Goal: Task Accomplishment & Management: Manage account settings

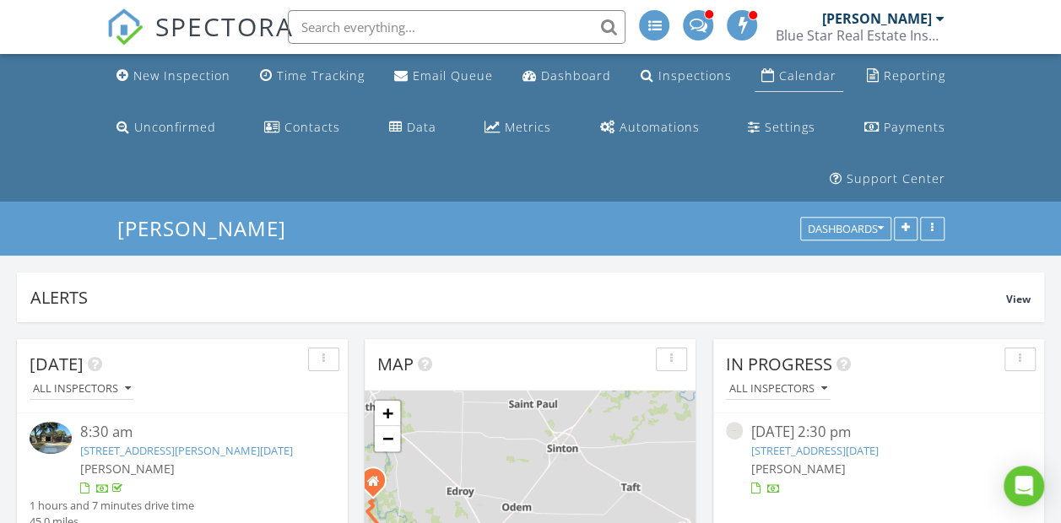
click at [825, 61] on link "Calendar" at bounding box center [799, 76] width 89 height 31
click at [819, 75] on div "Calendar" at bounding box center [807, 76] width 57 height 16
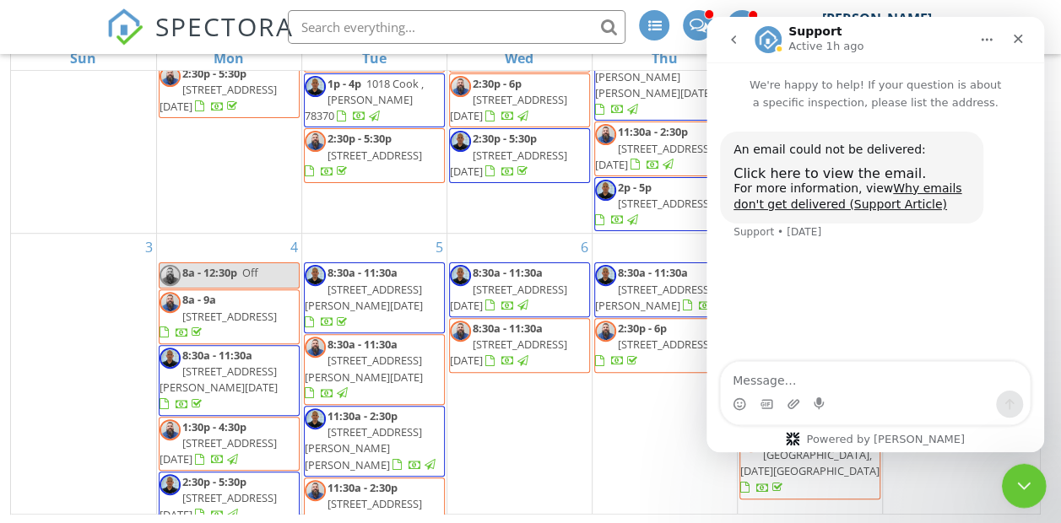
click at [1011, 474] on icon "Close Intercom Messenger" at bounding box center [1021, 484] width 20 height 20
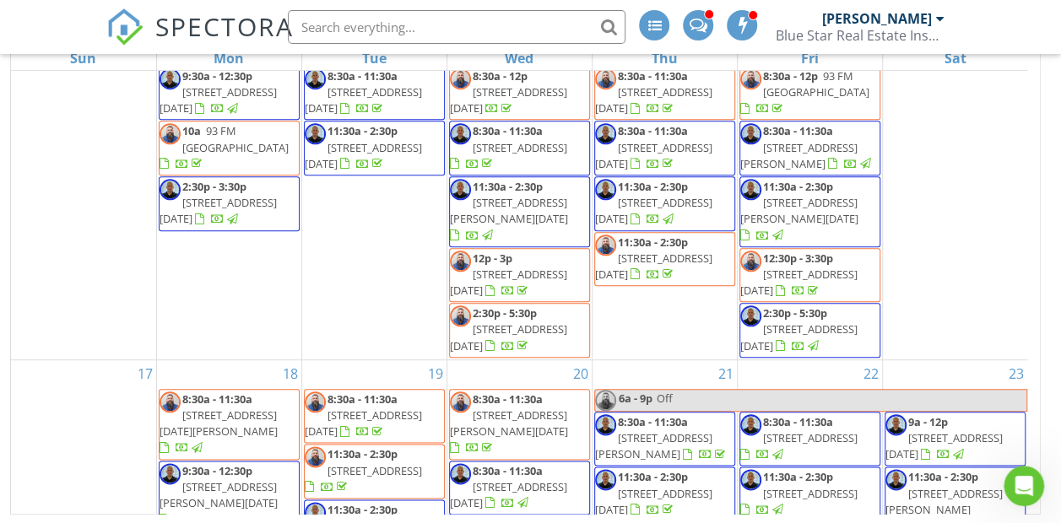
scroll to position [1445, 0]
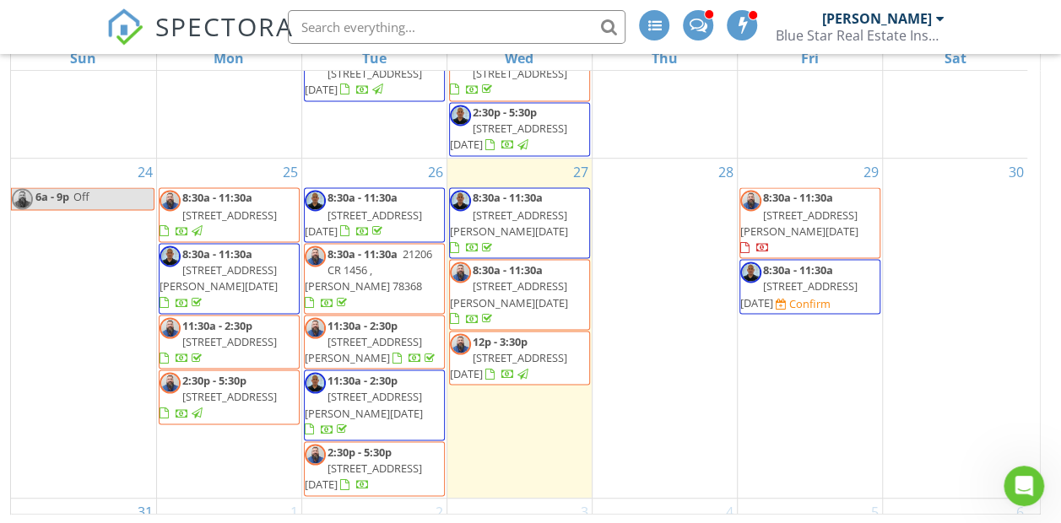
click at [373, 460] on span "3225 Camaro St, Corpus Christi 78410" at bounding box center [363, 475] width 117 height 31
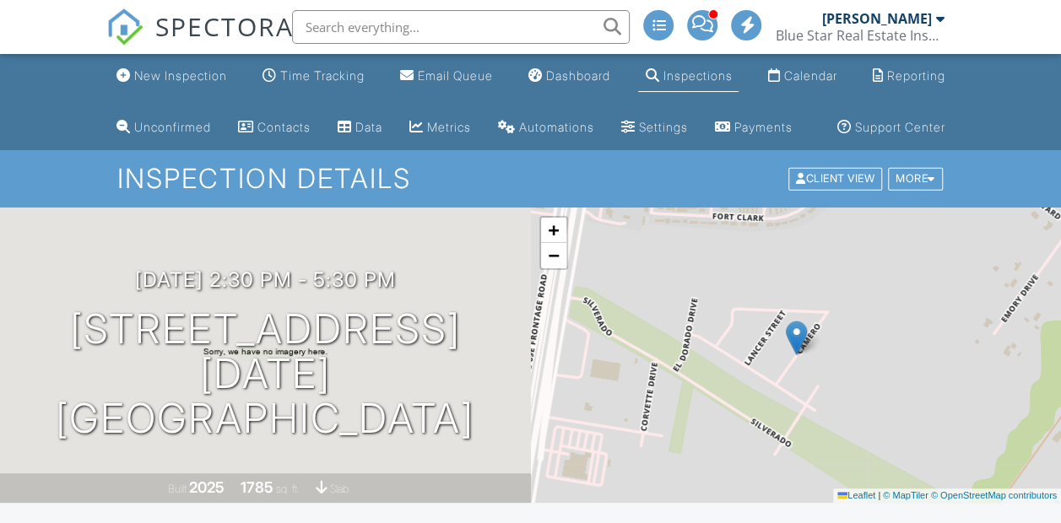
click at [218, 291] on h3 "08/26/2025 2:30 pm - 5:30 pm" at bounding box center [265, 279] width 261 height 23
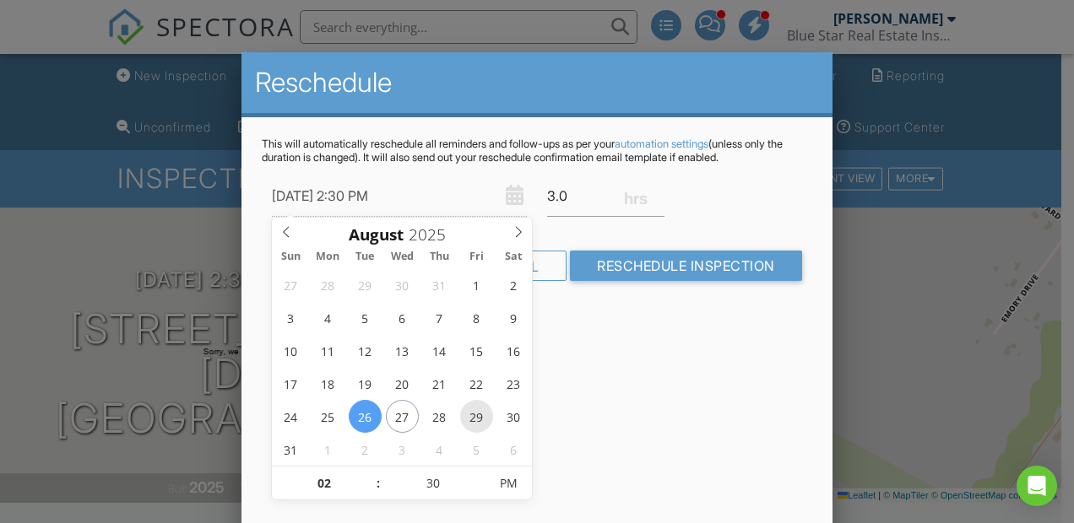
type input "[DATE] 2:30 PM"
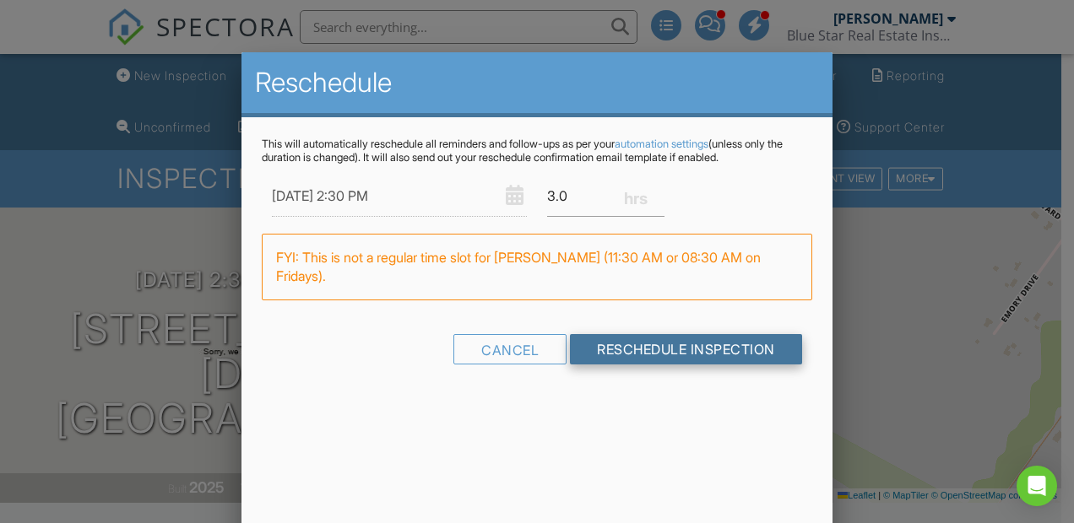
click at [631, 344] on input "Reschedule Inspection" at bounding box center [686, 349] width 232 height 30
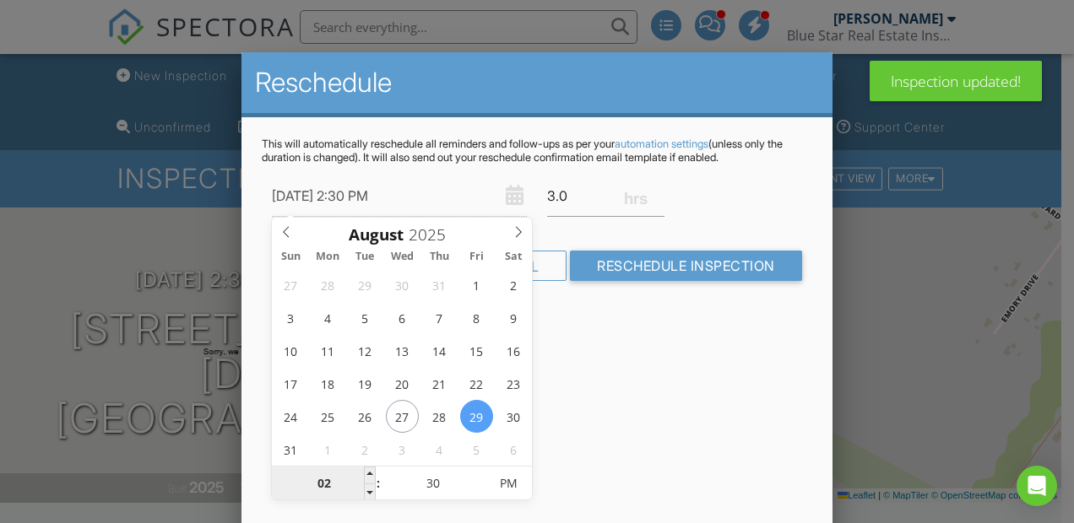
click at [333, 486] on input "02" at bounding box center [324, 485] width 104 height 34
type input "08"
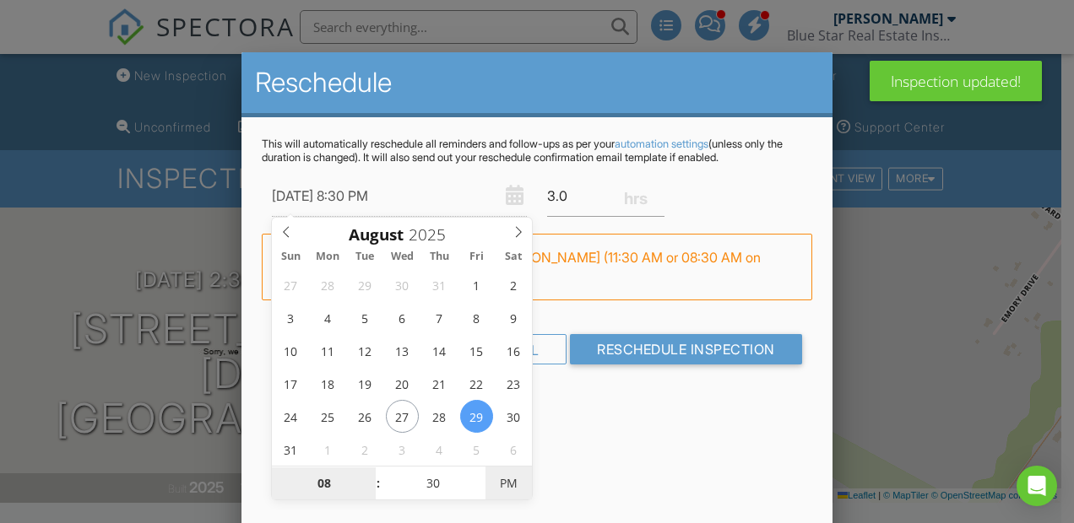
type input "[DATE] 8:30 AM"
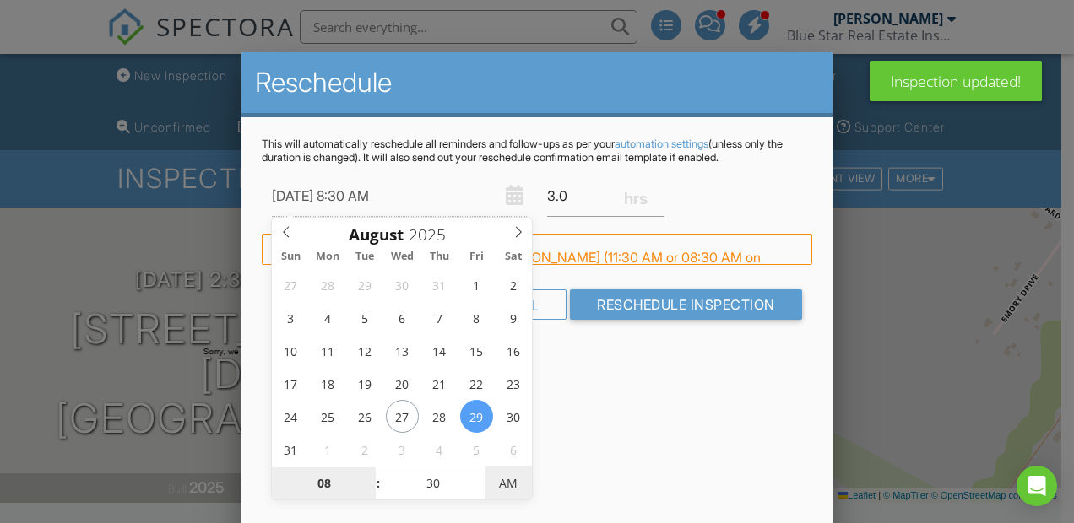
click at [507, 480] on span "AM" at bounding box center [508, 484] width 46 height 34
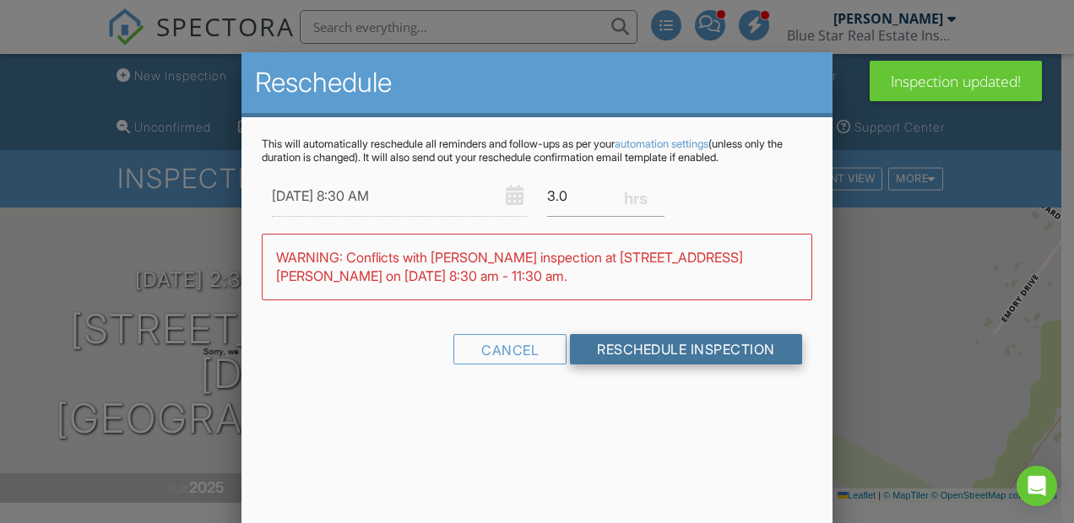
click at [641, 356] on input "Reschedule Inspection" at bounding box center [686, 349] width 232 height 30
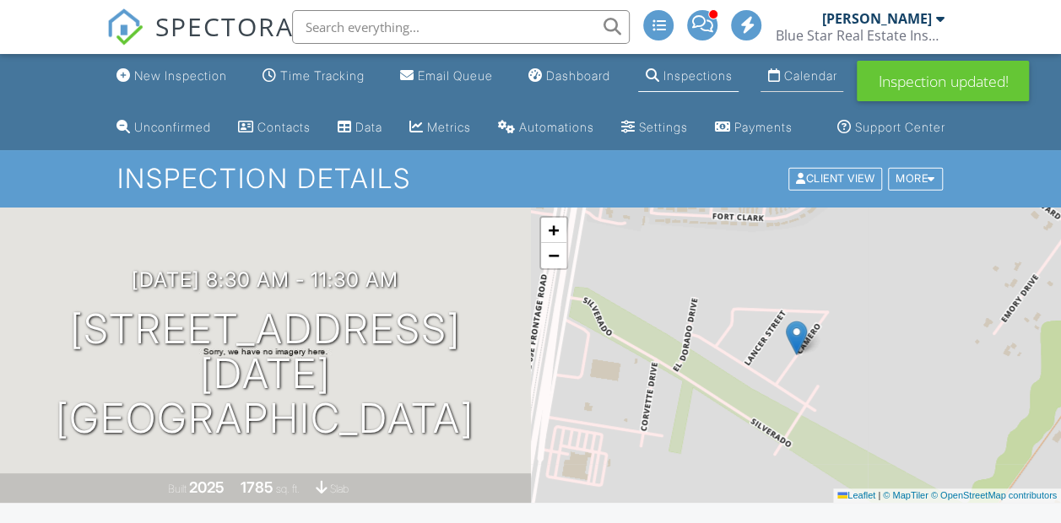
click at [799, 95] on li "Calendar" at bounding box center [801, 76] width 89 height 45
click at [808, 74] on div "Calendar" at bounding box center [809, 75] width 53 height 14
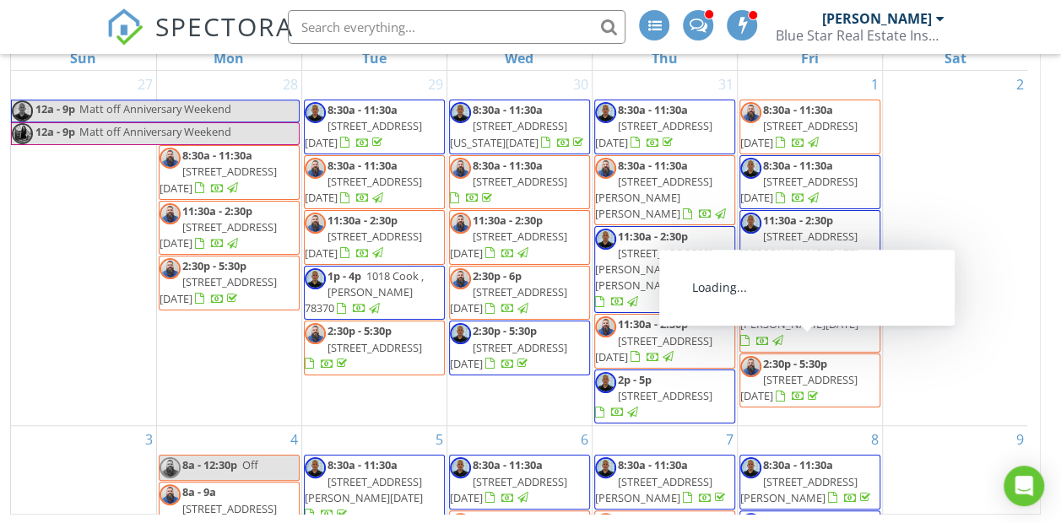
scroll to position [1363, 0]
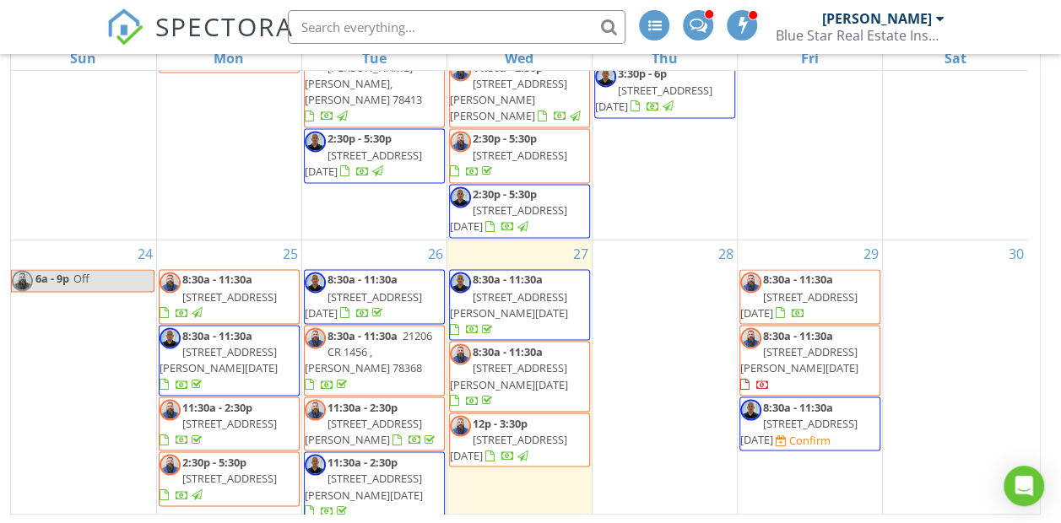
click at [857, 289] on span "3225 Camaro St, Corpus Christi 78410" at bounding box center [798, 304] width 117 height 31
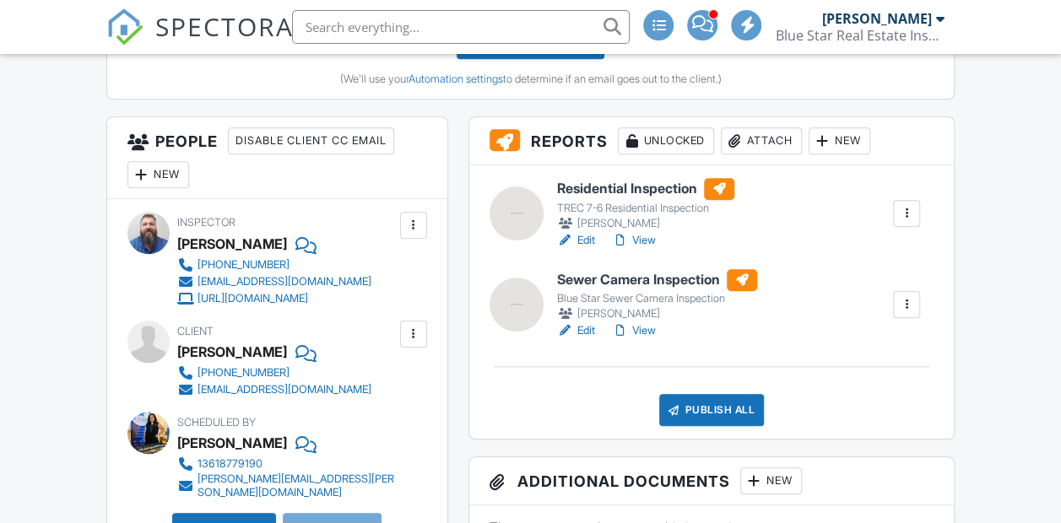
scroll to position [607, 0]
click at [156, 188] on div "New" at bounding box center [158, 174] width 62 height 27
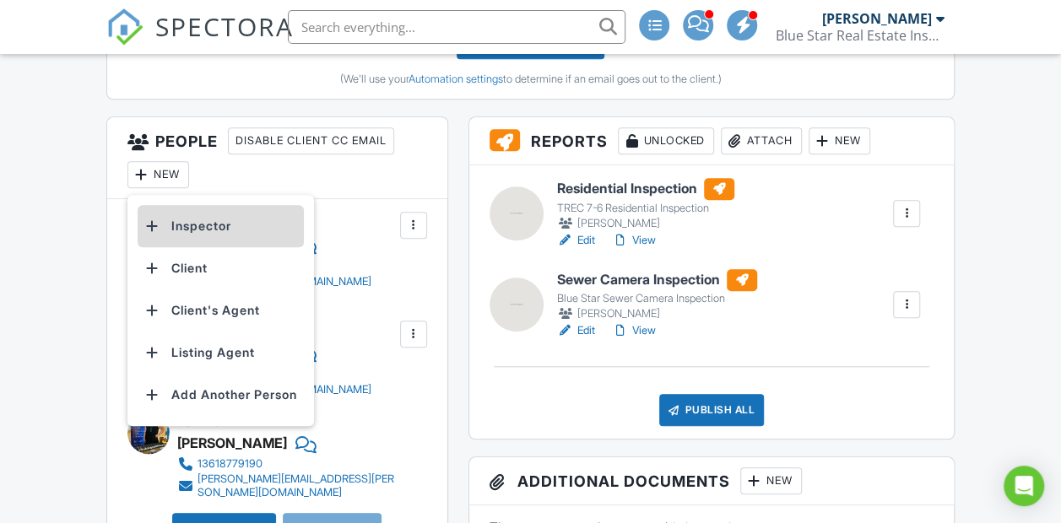
click at [159, 235] on div at bounding box center [152, 226] width 17 height 17
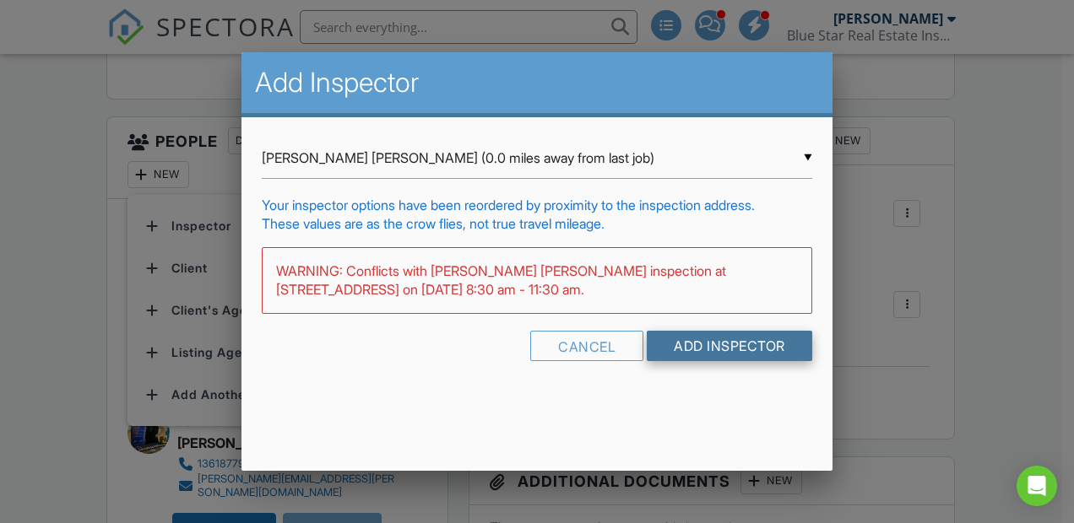
click at [689, 341] on input "Add Inspector" at bounding box center [729, 346] width 165 height 30
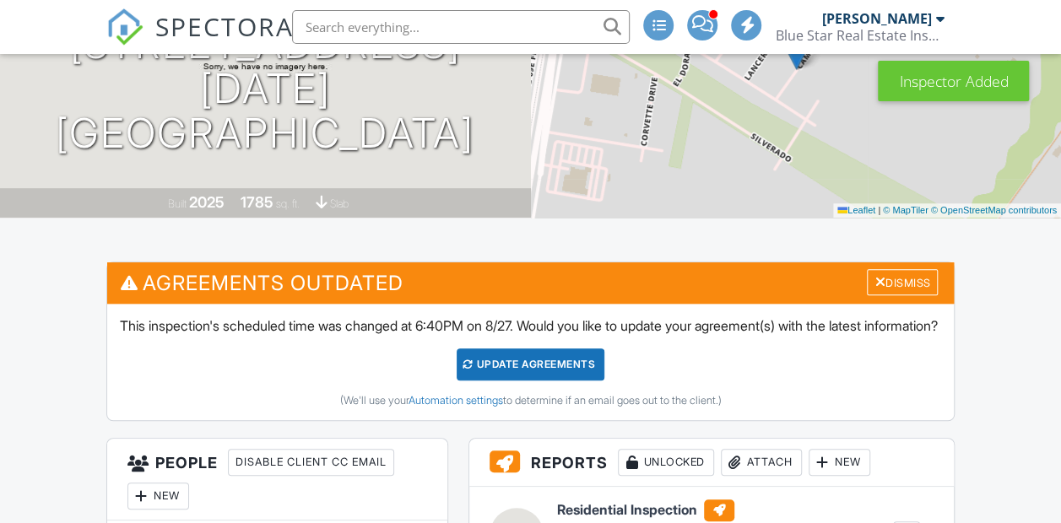
click at [501, 381] on div "Update Agreements" at bounding box center [531, 365] width 148 height 32
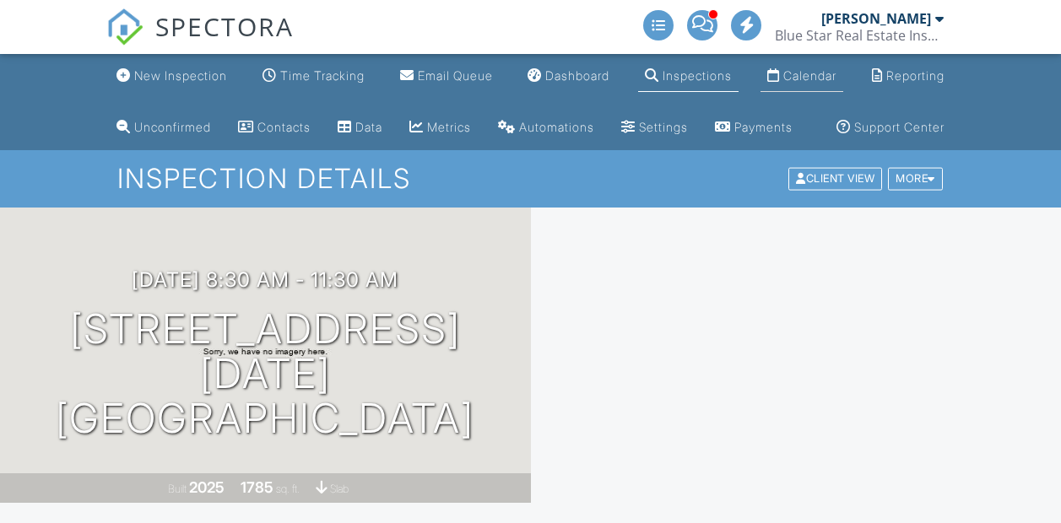
click at [813, 81] on div "Calendar" at bounding box center [809, 75] width 53 height 14
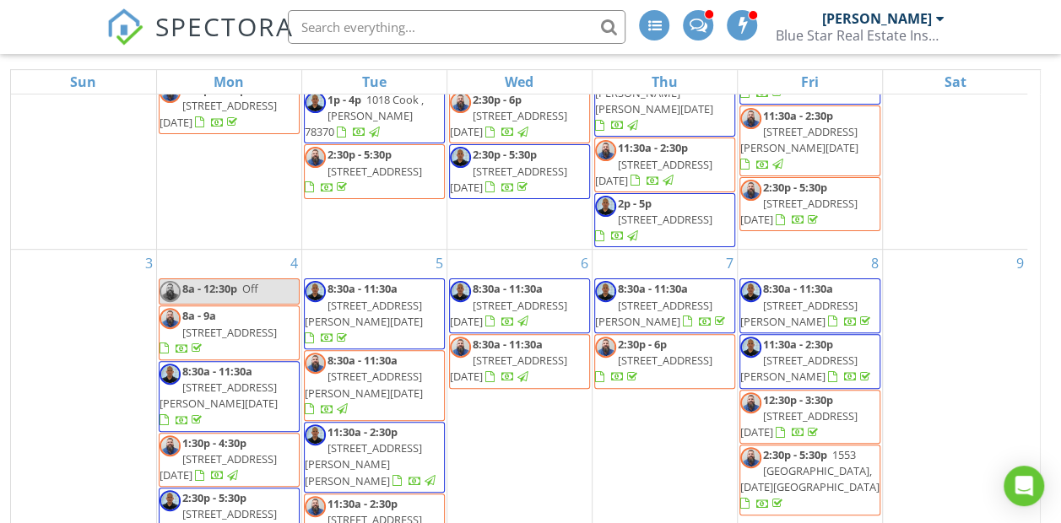
scroll to position [1316, 0]
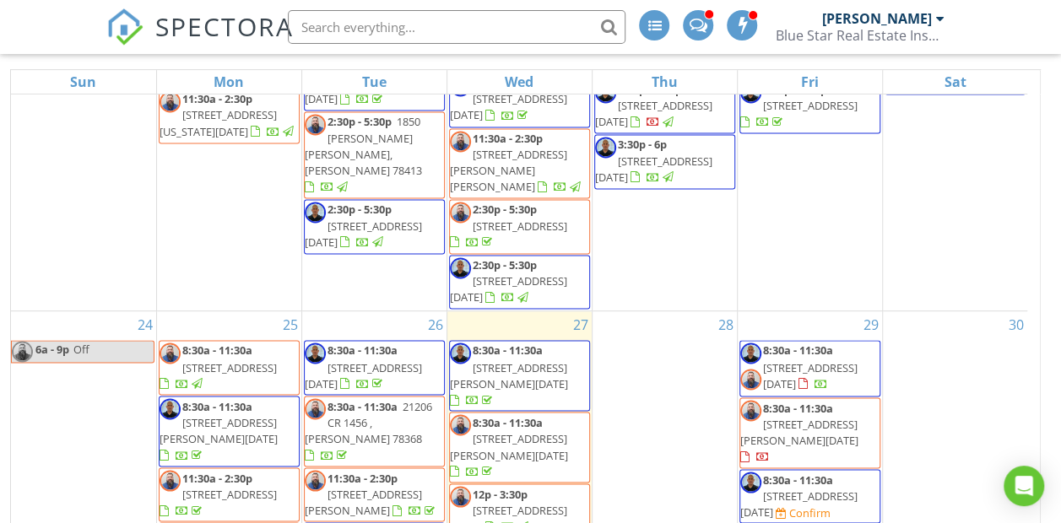
click at [844, 360] on span "3225 Camaro St, Corpus Christi 78410" at bounding box center [810, 375] width 95 height 31
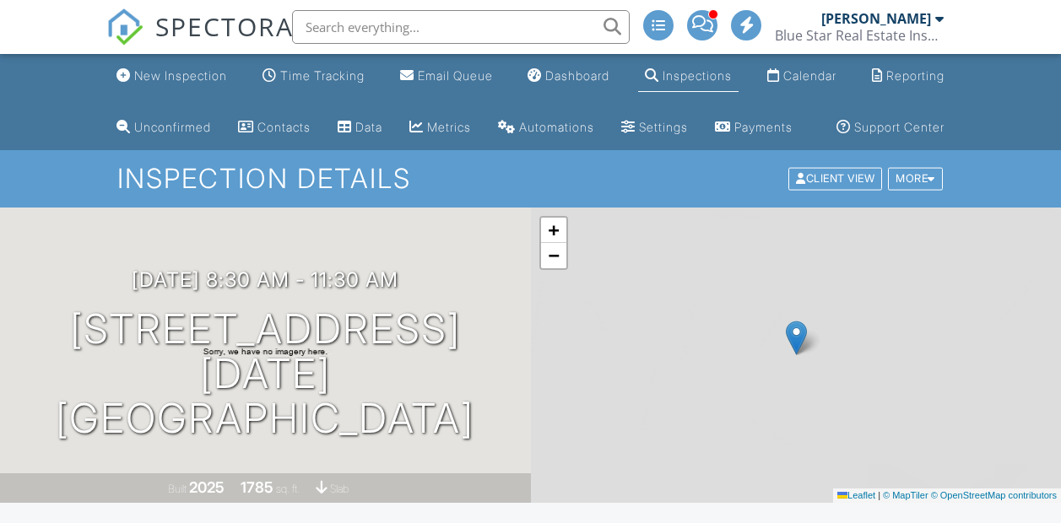
scroll to position [481, 0]
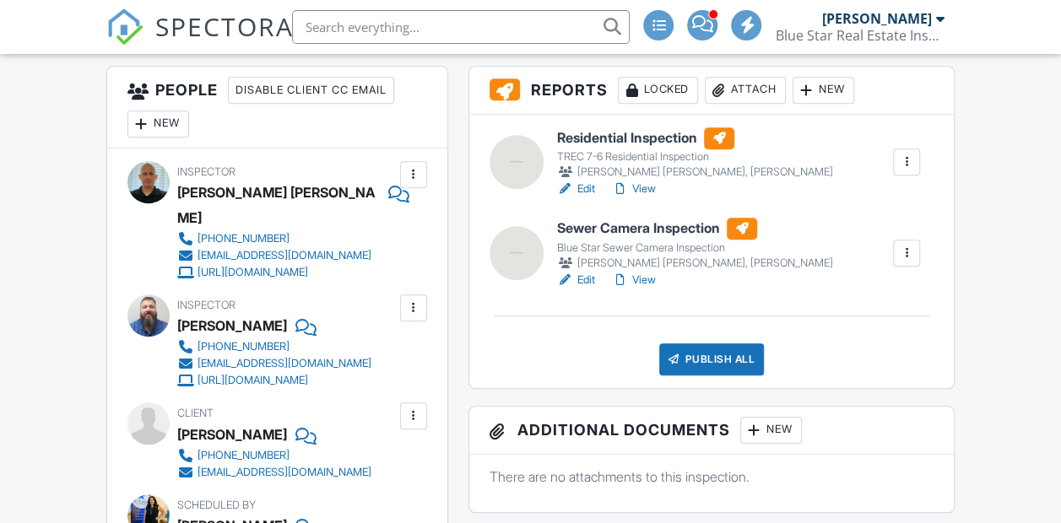
click at [415, 317] on div at bounding box center [413, 308] width 17 height 17
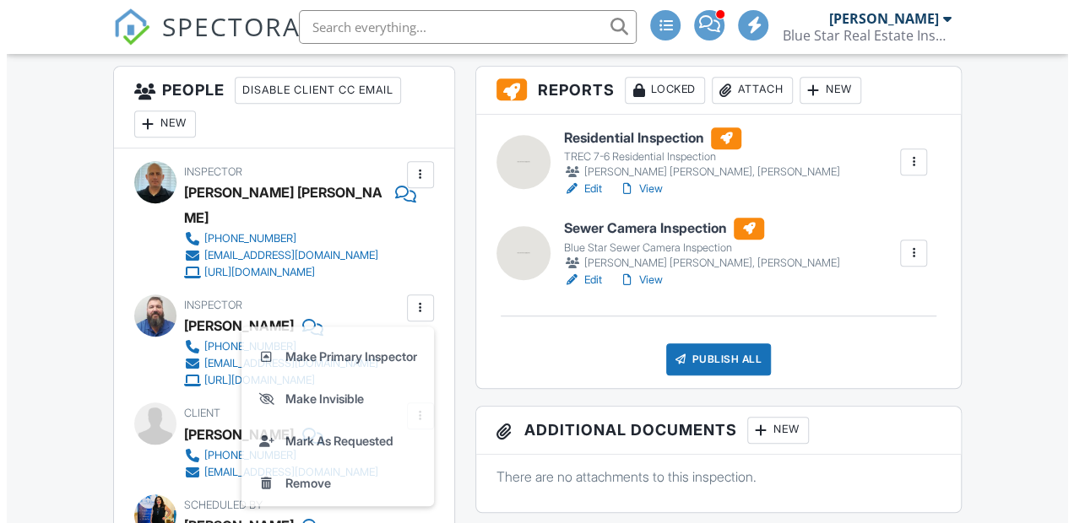
scroll to position [0, 0]
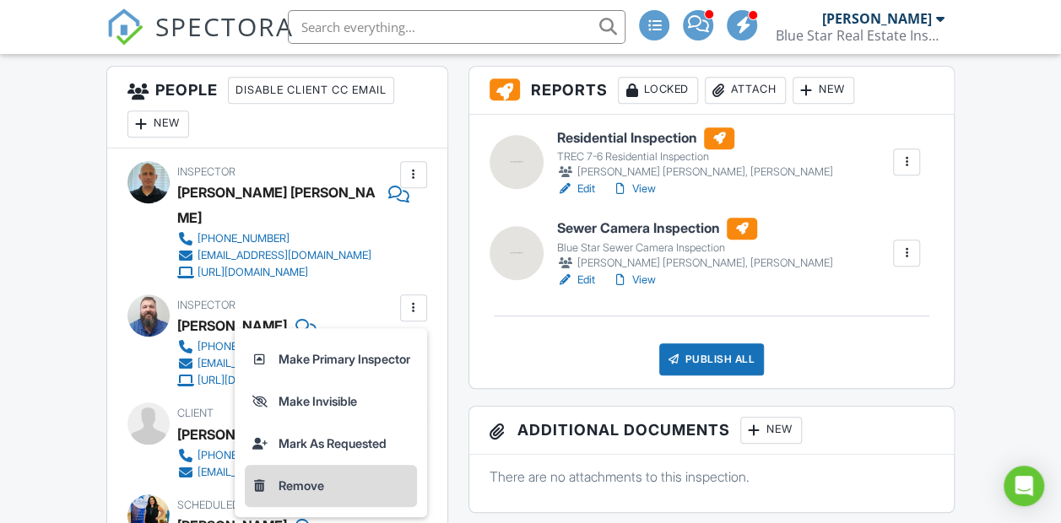
click at [292, 505] on li "Remove" at bounding box center [331, 486] width 172 height 42
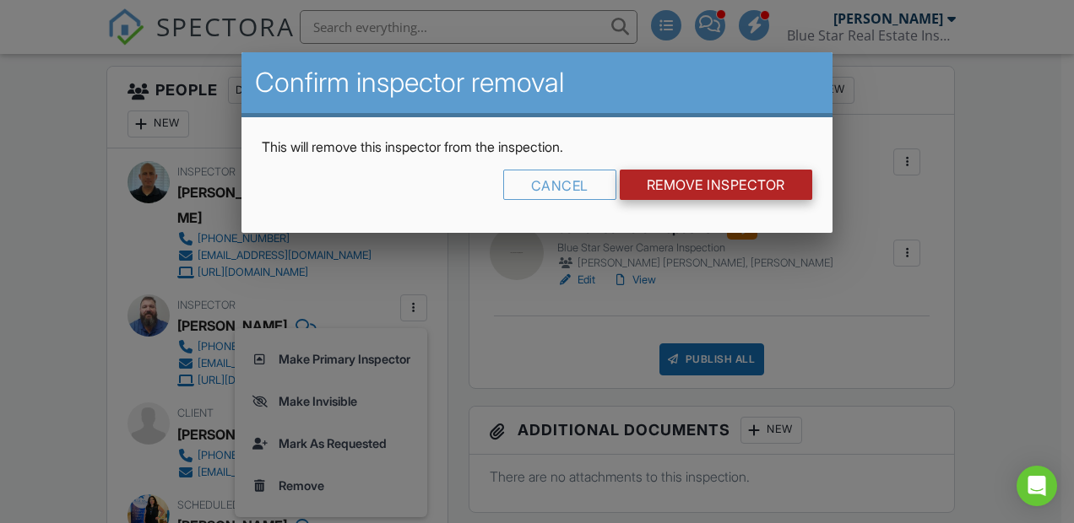
click at [731, 177] on input "Remove Inspector" at bounding box center [716, 185] width 192 height 30
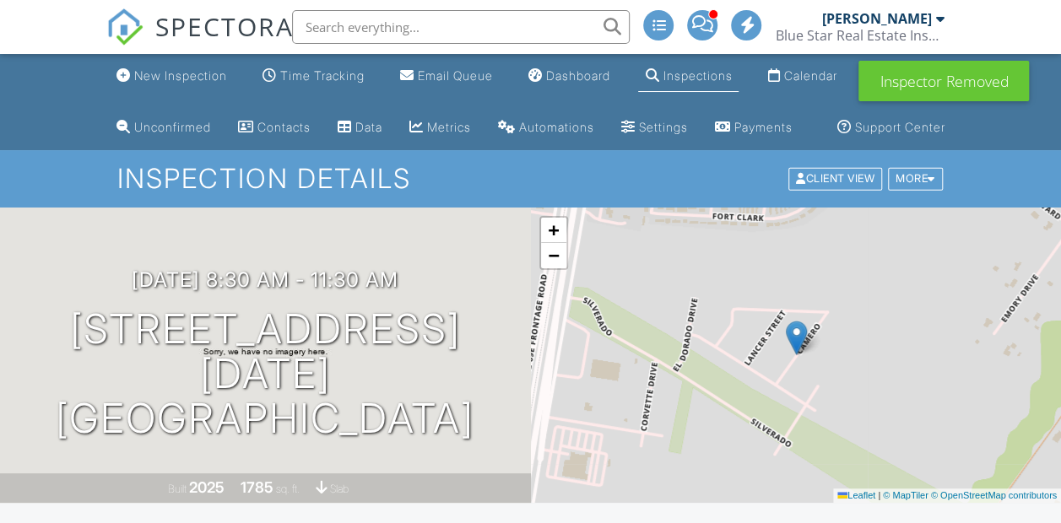
click at [818, 76] on div "Calendar" at bounding box center [809, 75] width 53 height 14
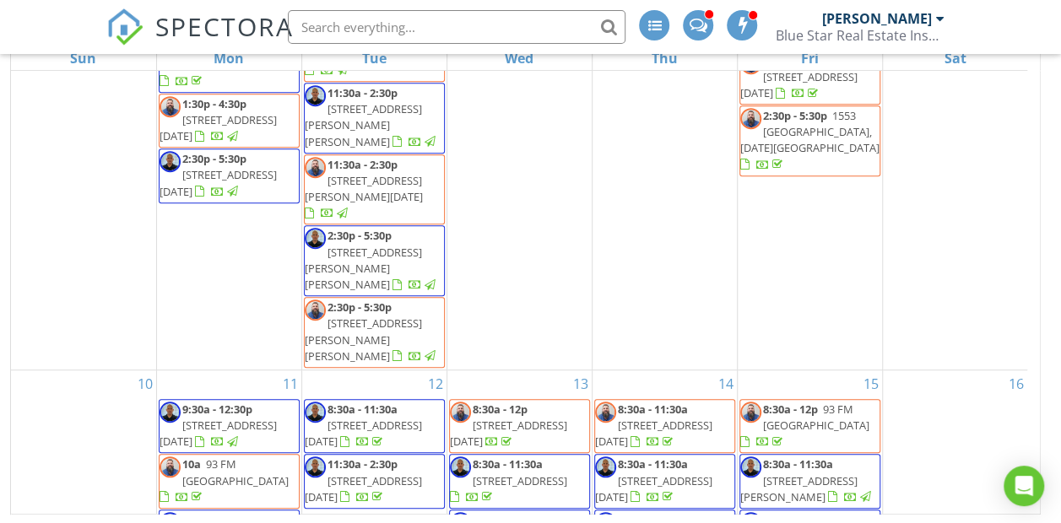
scroll to position [1390, 0]
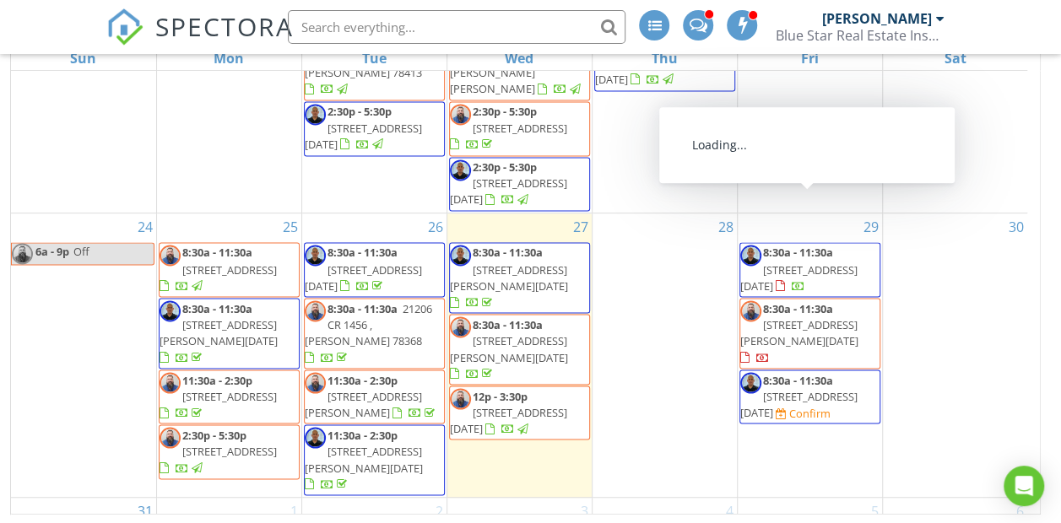
click at [848, 388] on span "8126 Marseille Dr, Corpus Christi 78414" at bounding box center [798, 403] width 117 height 31
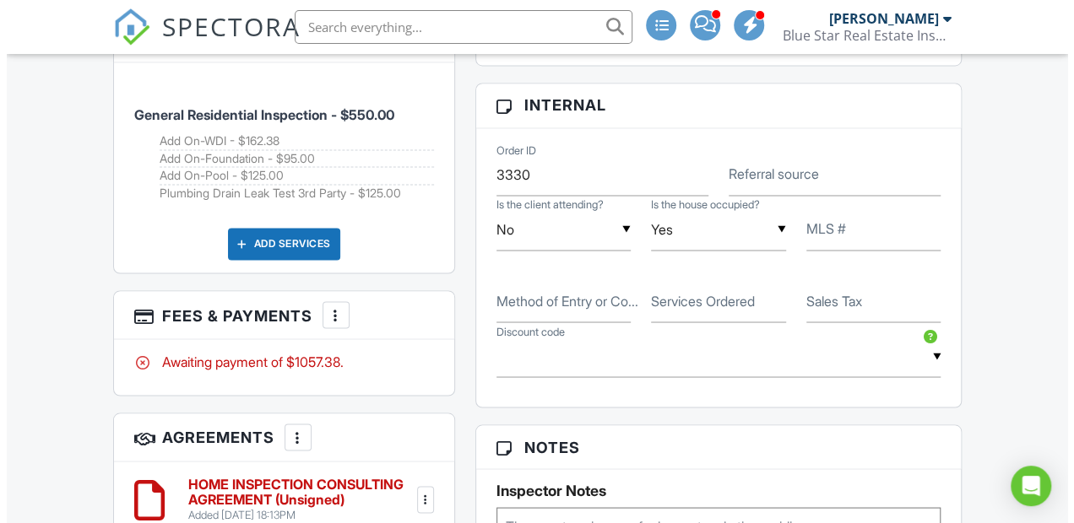
scroll to position [1336, 0]
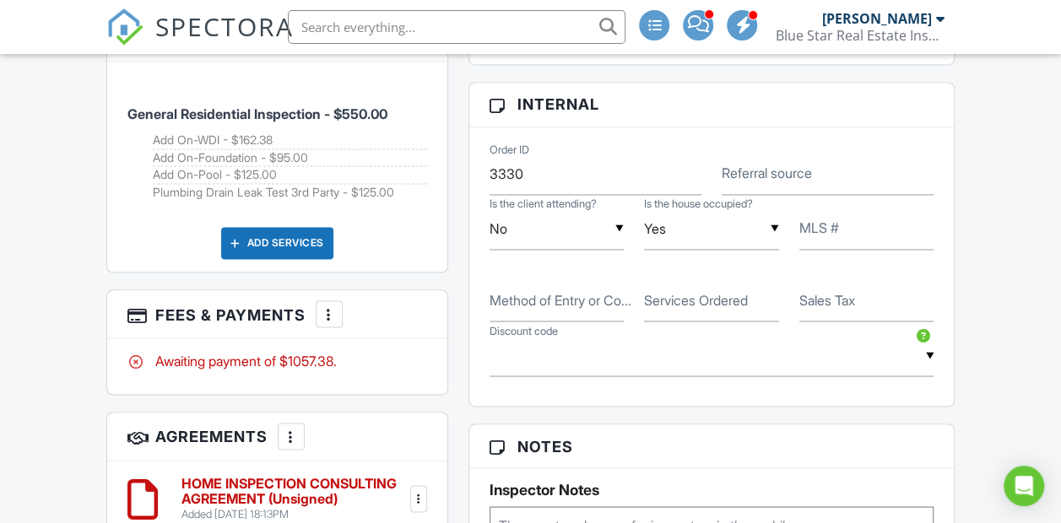
click at [326, 322] on div at bounding box center [329, 314] width 17 height 17
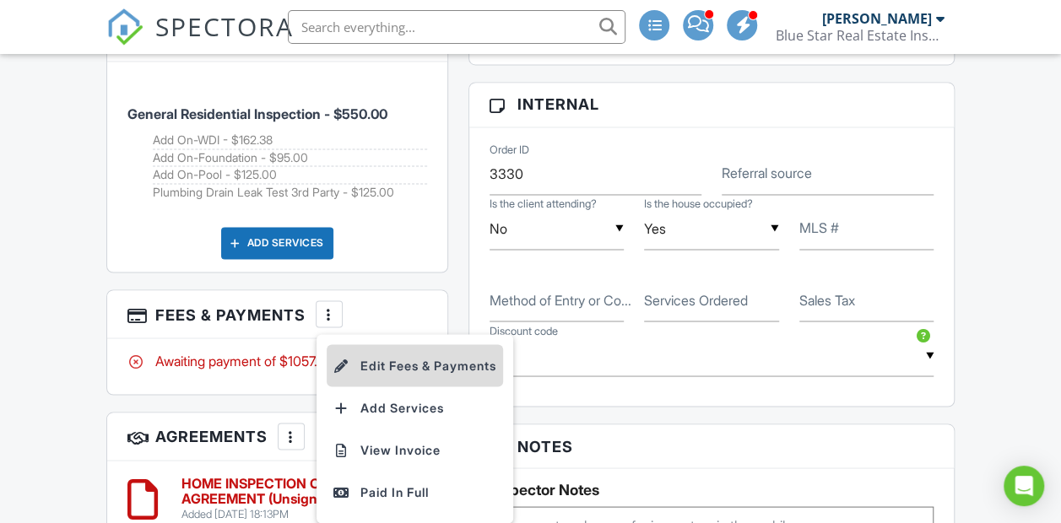
click at [393, 387] on li "Edit Fees & Payments" at bounding box center [415, 365] width 176 height 42
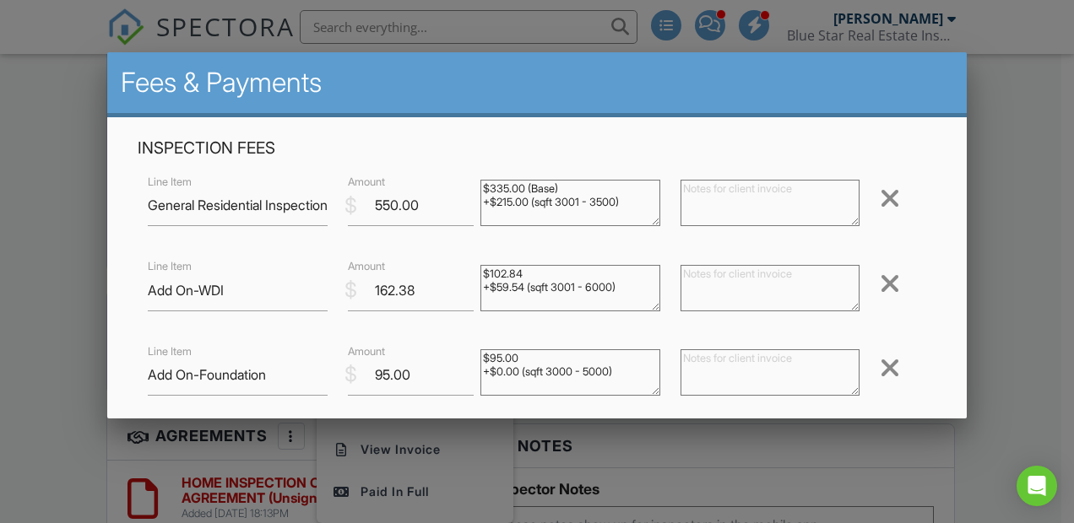
click at [880, 290] on div at bounding box center [890, 283] width 20 height 27
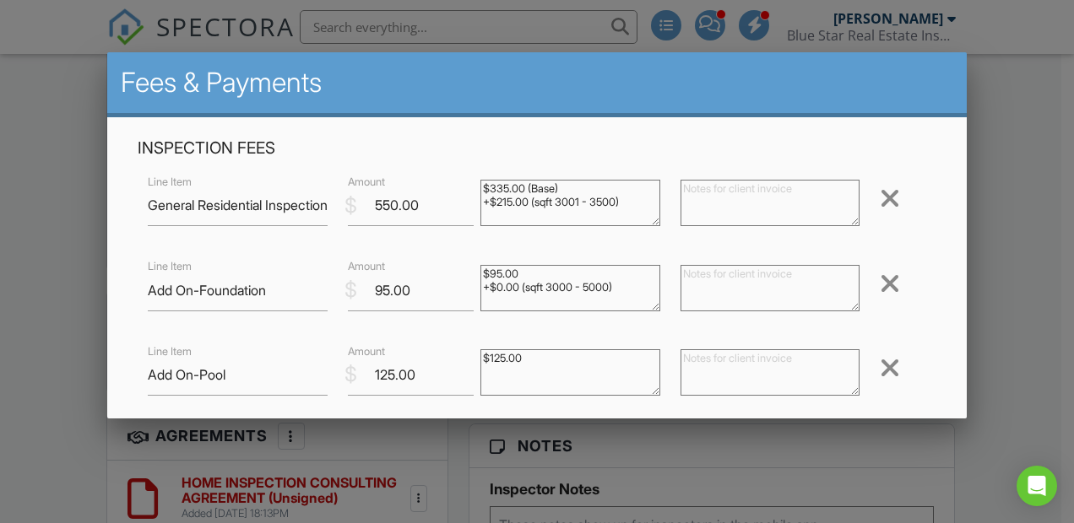
scroll to position [280, 0]
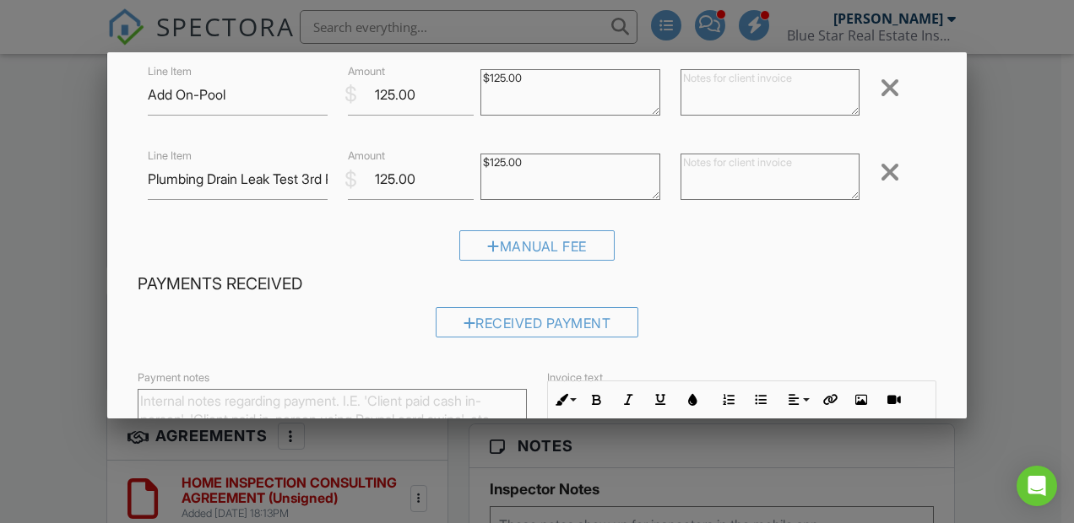
click at [880, 170] on div at bounding box center [890, 172] width 20 height 27
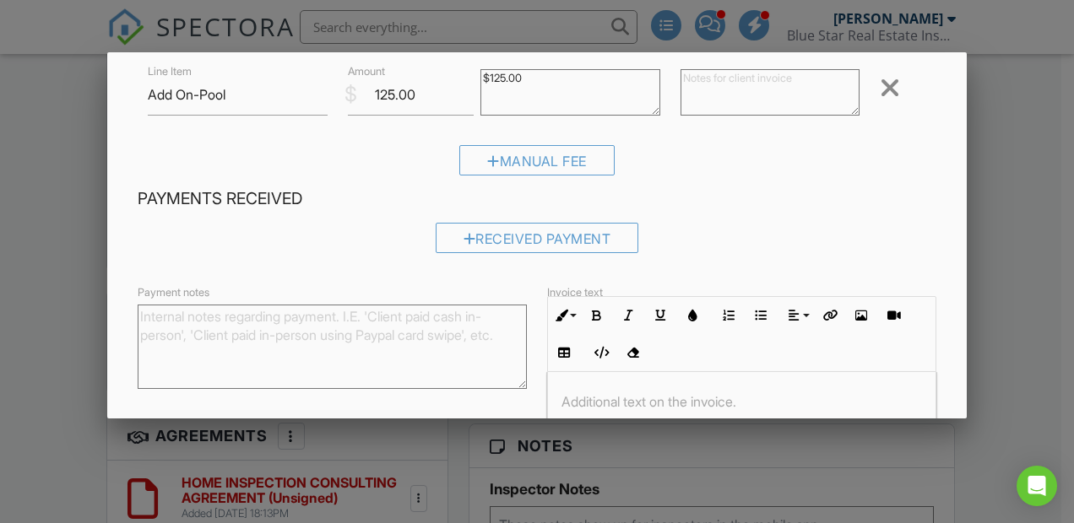
scroll to position [440, 0]
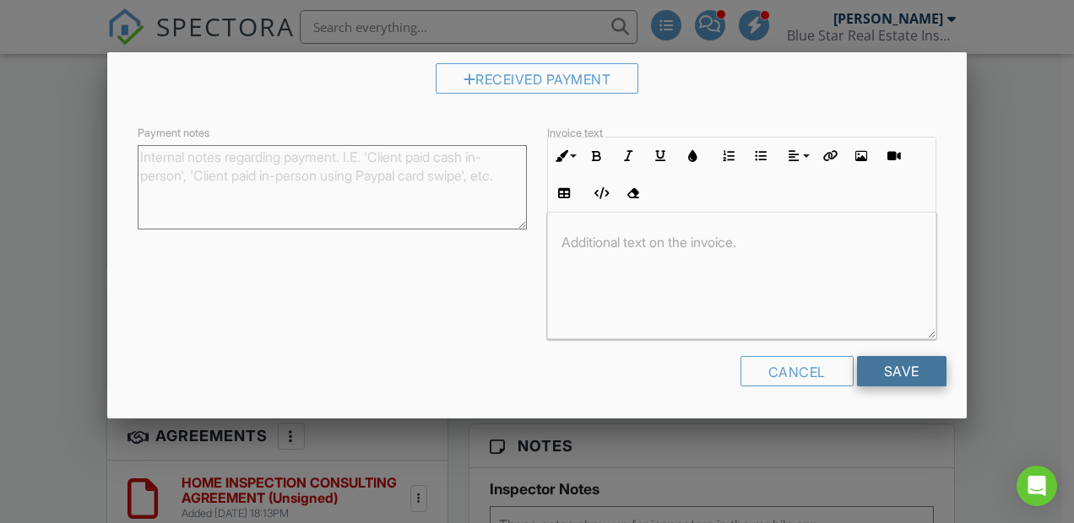
click at [893, 374] on input "Save" at bounding box center [901, 371] width 89 height 30
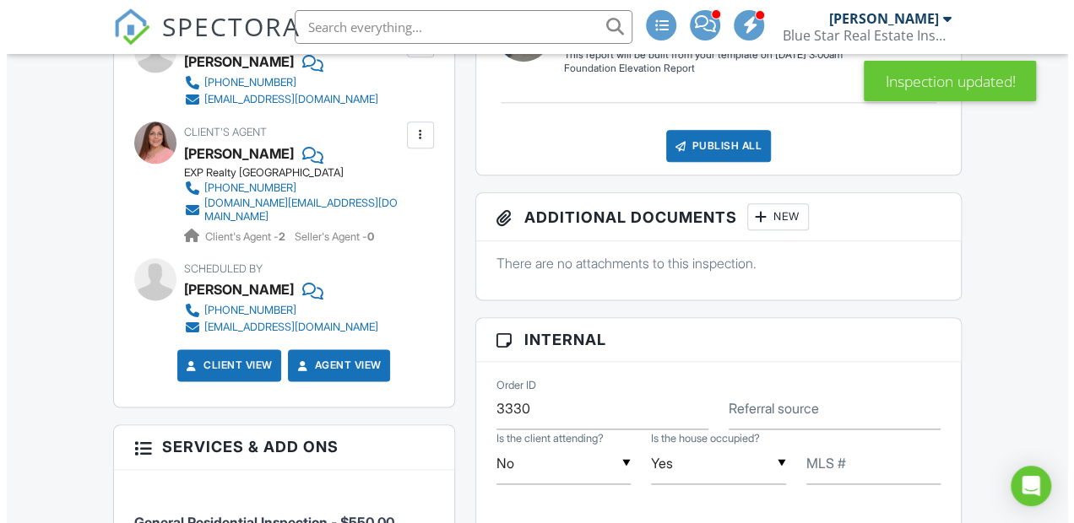
scroll to position [1093, 0]
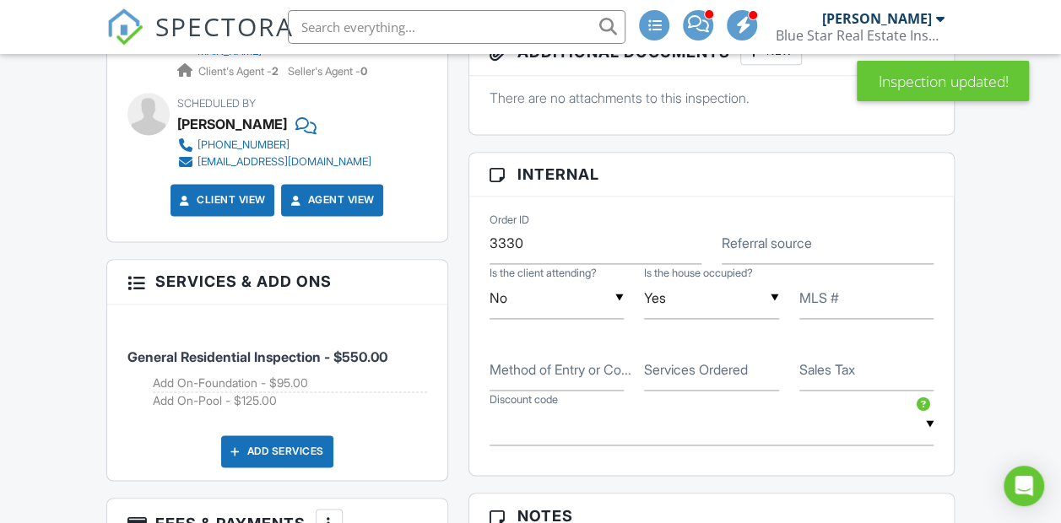
click at [294, 468] on div "Add Services" at bounding box center [277, 452] width 112 height 32
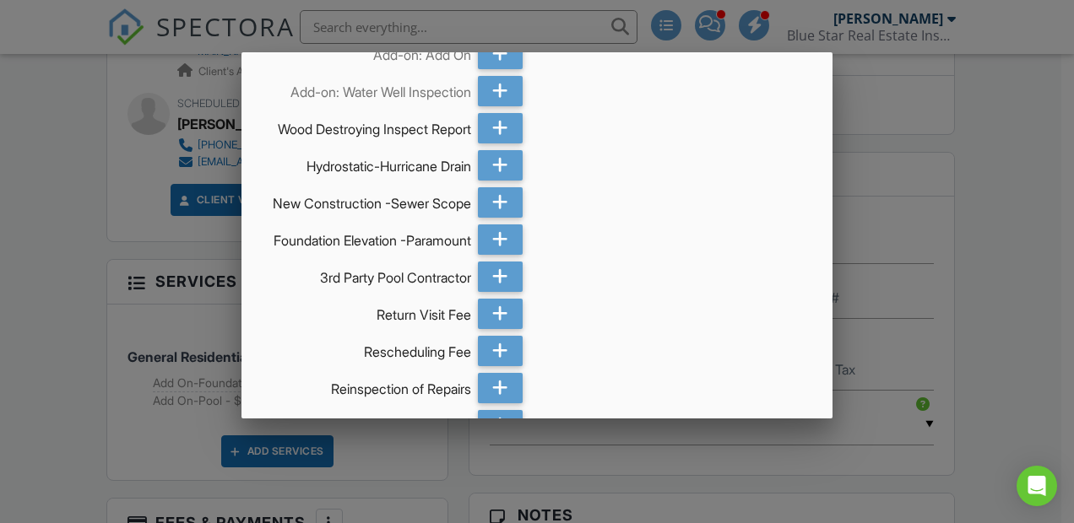
scroll to position [456, 0]
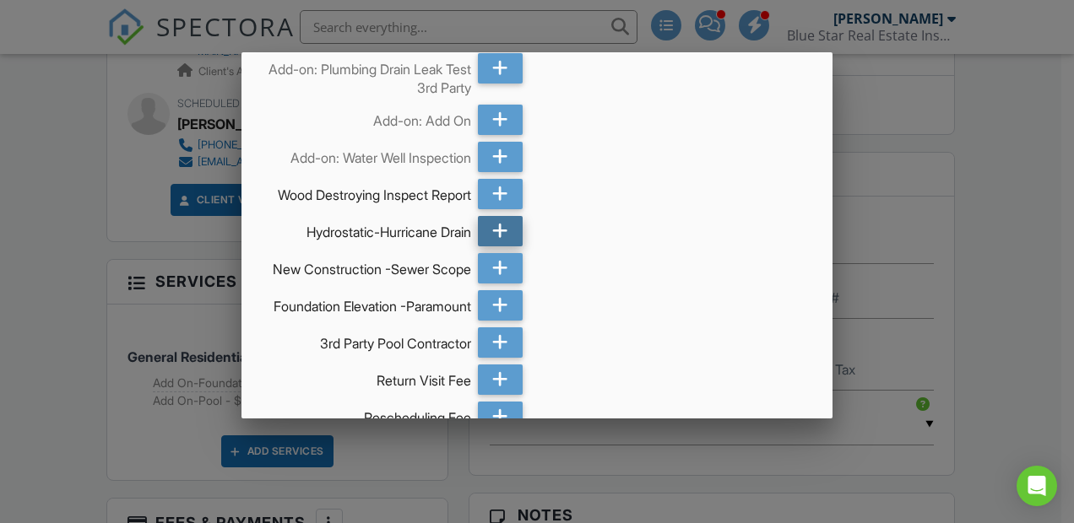
click at [493, 245] on icon at bounding box center [500, 231] width 16 height 30
click at [500, 191] on icon at bounding box center [500, 194] width 16 height 30
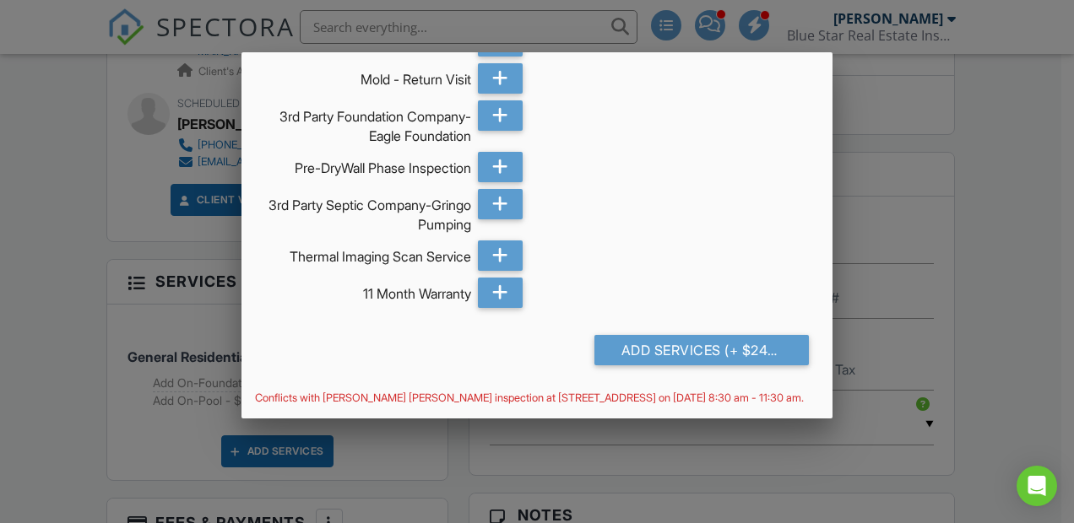
scroll to position [1998, 0]
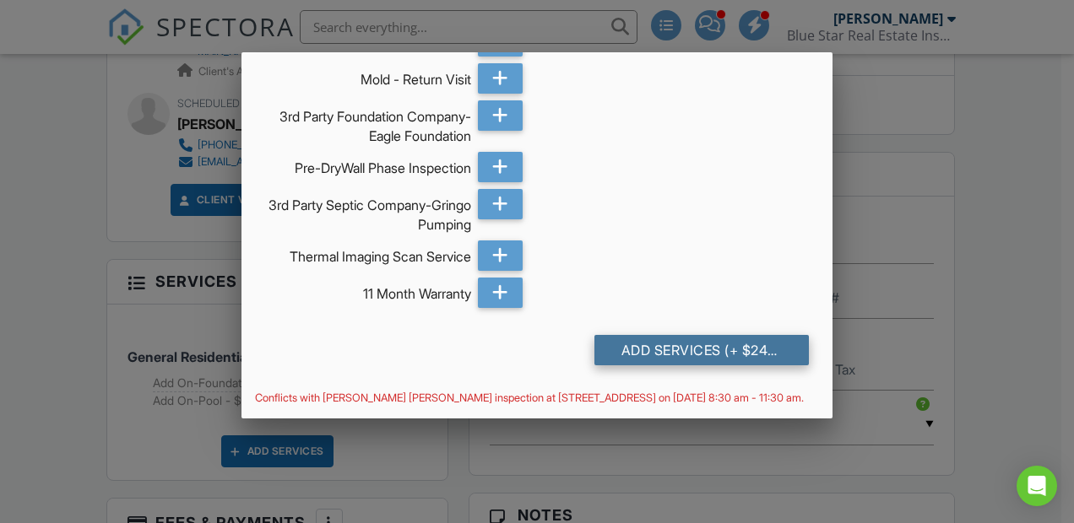
click at [623, 344] on div "Add Services (+ $246.55)" at bounding box center [701, 350] width 214 height 30
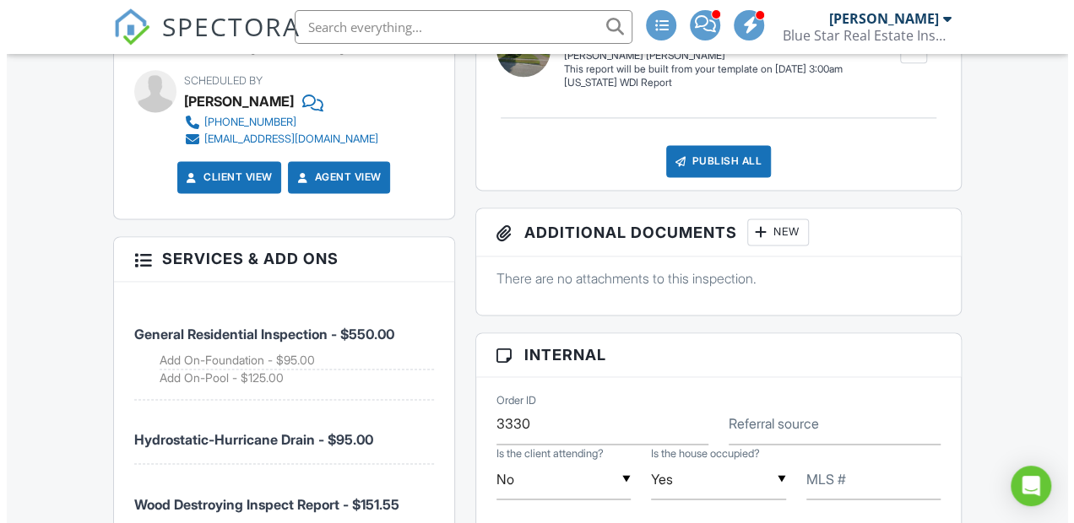
scroll to position [1454, 0]
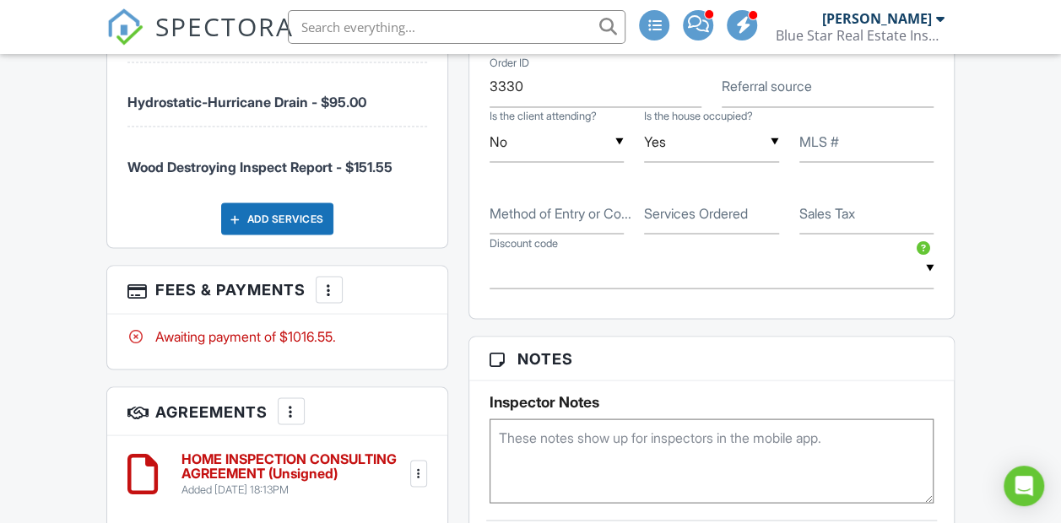
click at [310, 235] on div "Add Services" at bounding box center [277, 219] width 112 height 32
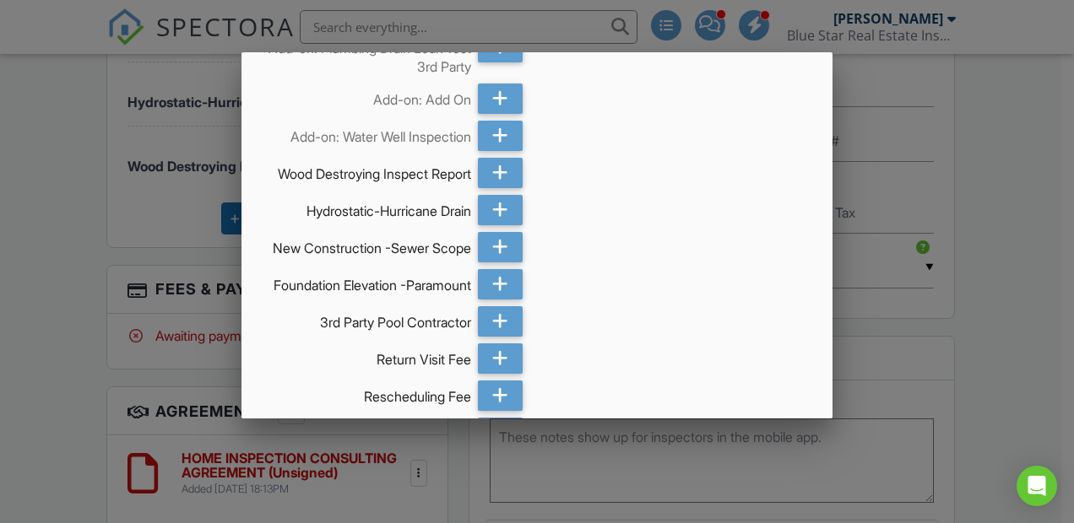
scroll to position [590, 0]
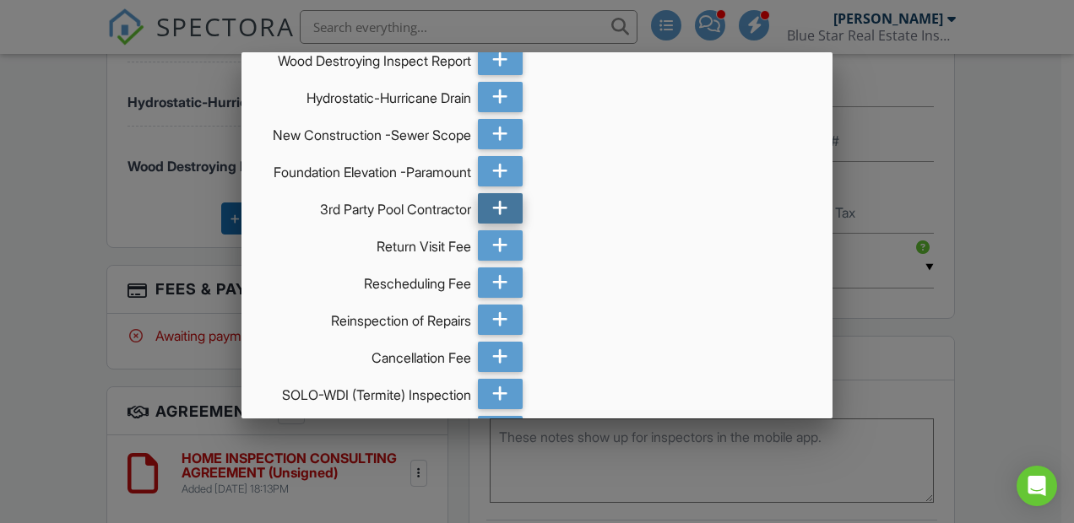
click at [492, 224] on icon at bounding box center [500, 208] width 16 height 30
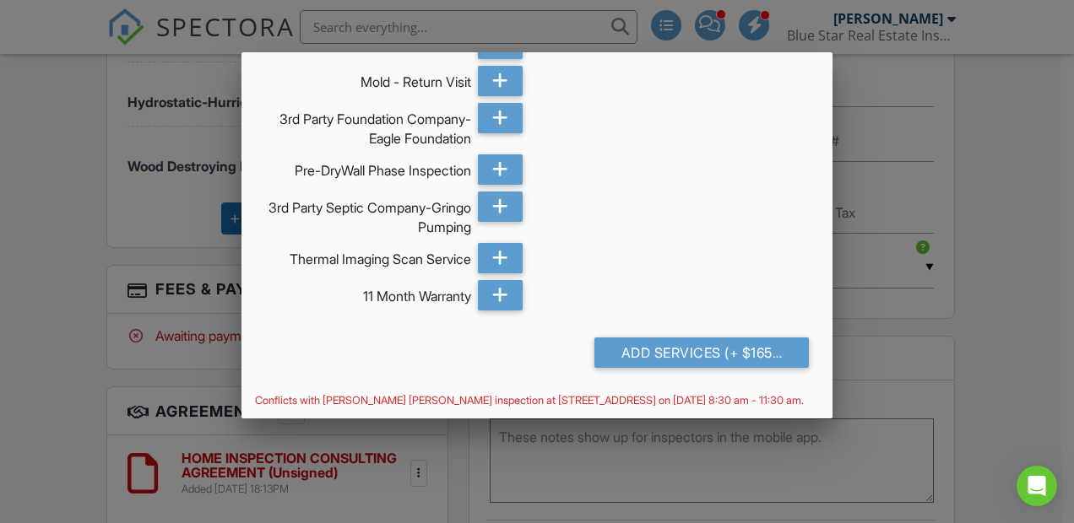
scroll to position [1969, 0]
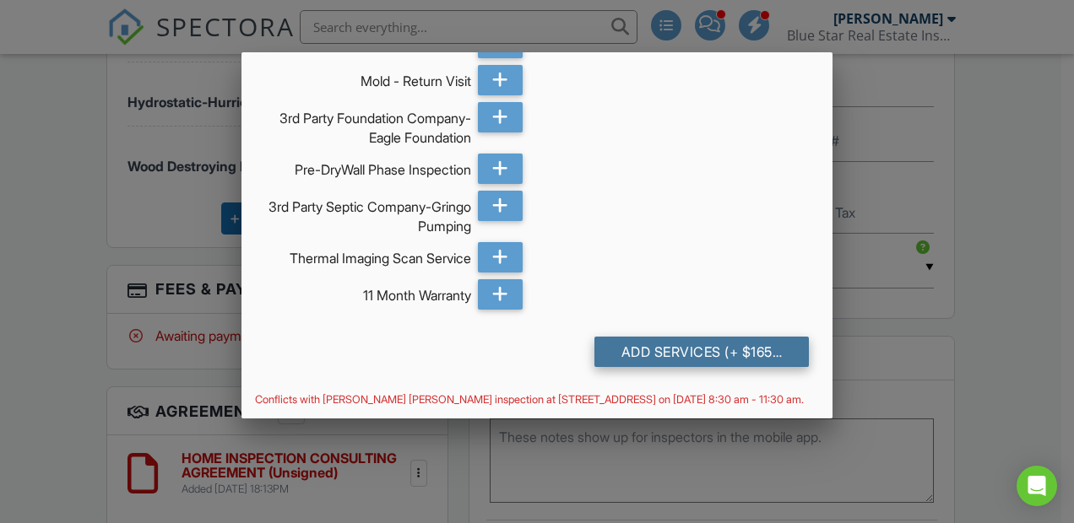
click at [669, 367] on div "Add Services (+ $165.0)" at bounding box center [701, 352] width 214 height 30
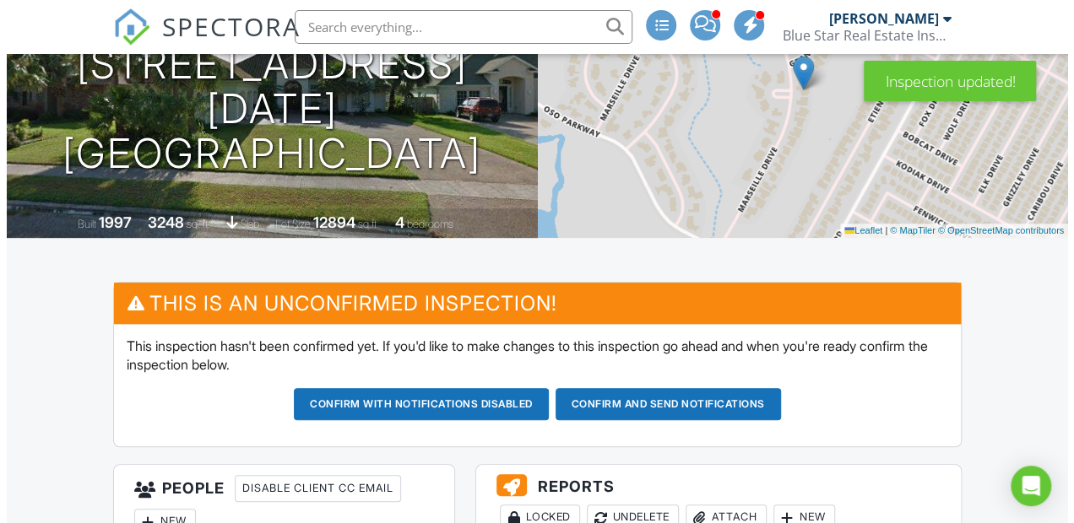
scroll to position [418, 0]
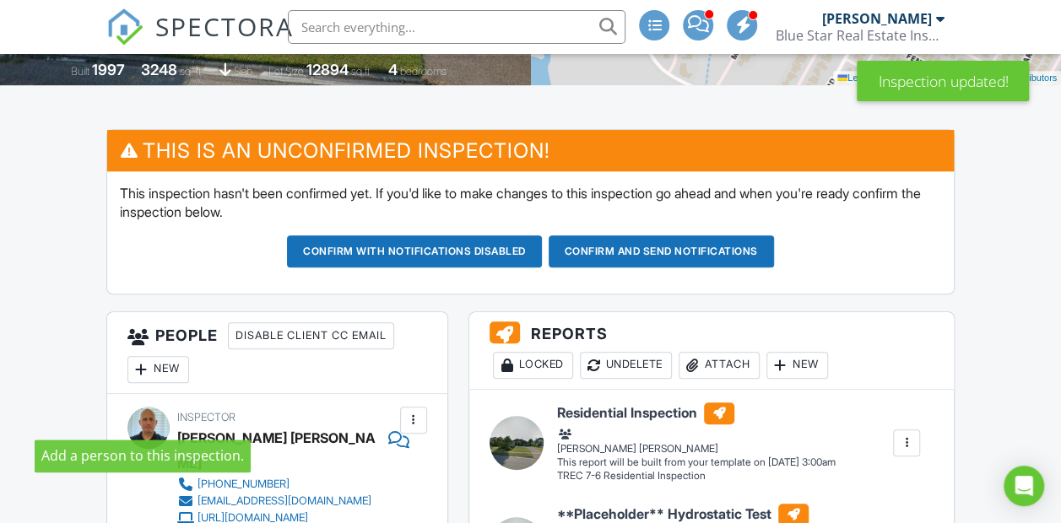
click at [135, 378] on div at bounding box center [141, 369] width 17 height 17
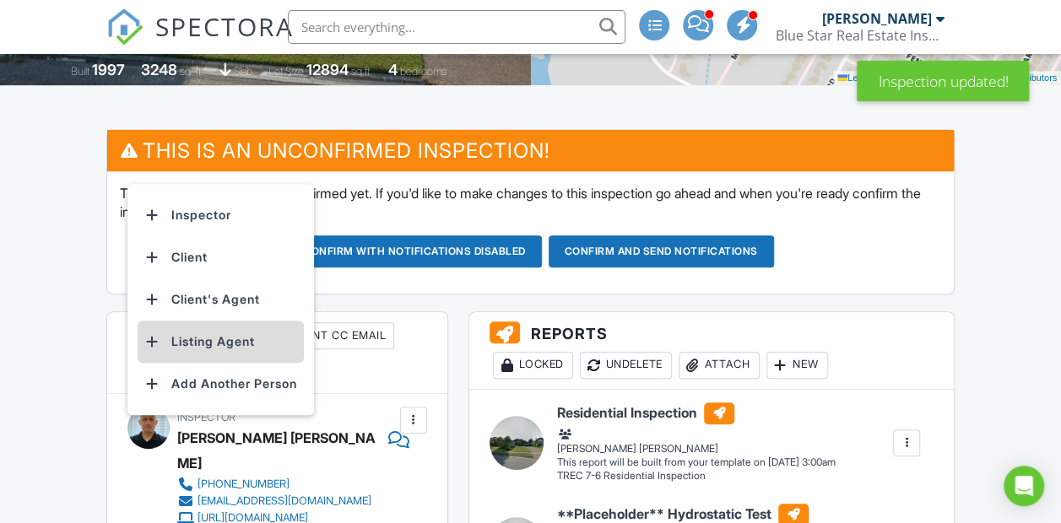
click at [189, 363] on li "Listing Agent" at bounding box center [221, 342] width 166 height 42
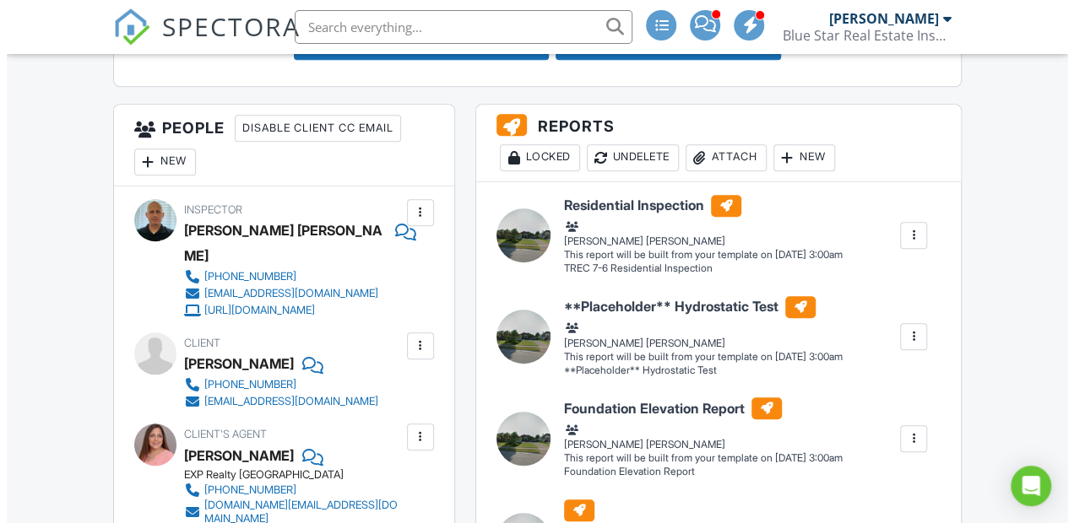
scroll to position [626, 0]
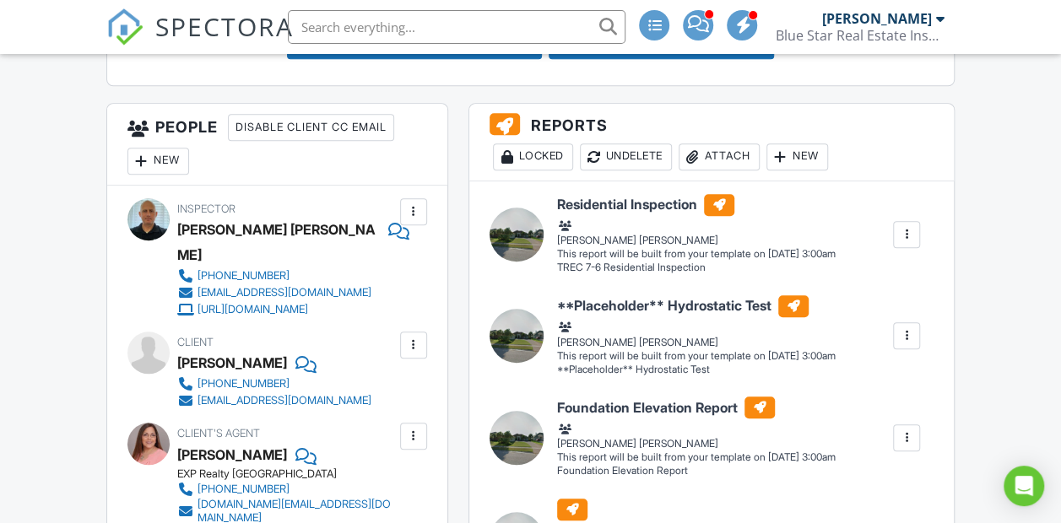
click at [183, 175] on div "New" at bounding box center [158, 161] width 62 height 27
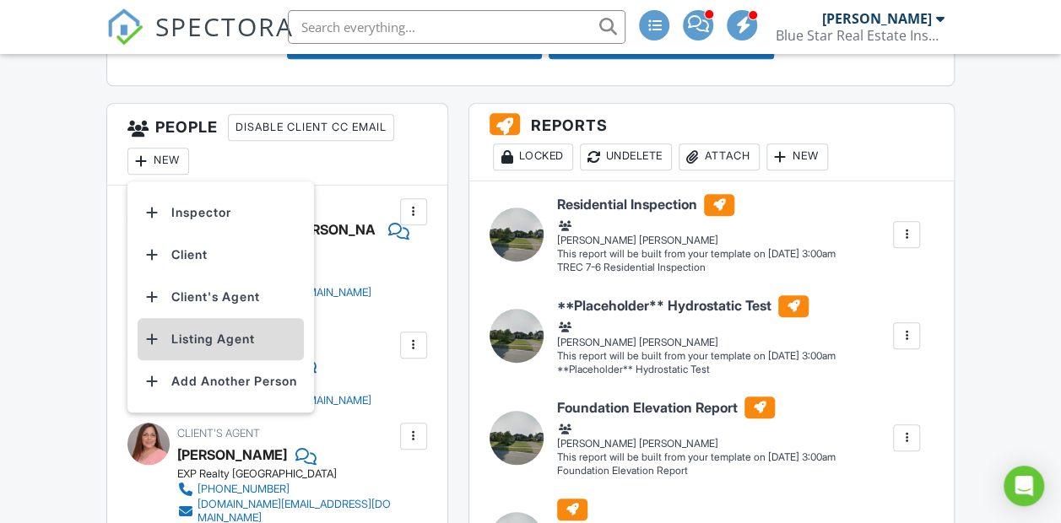
click at [152, 348] on div at bounding box center [152, 339] width 17 height 17
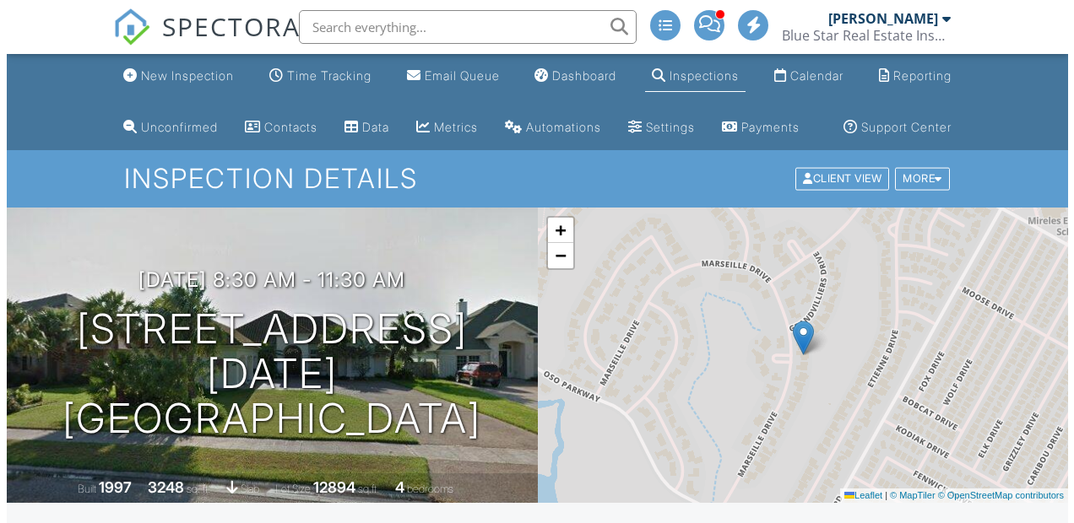
scroll to position [619, 0]
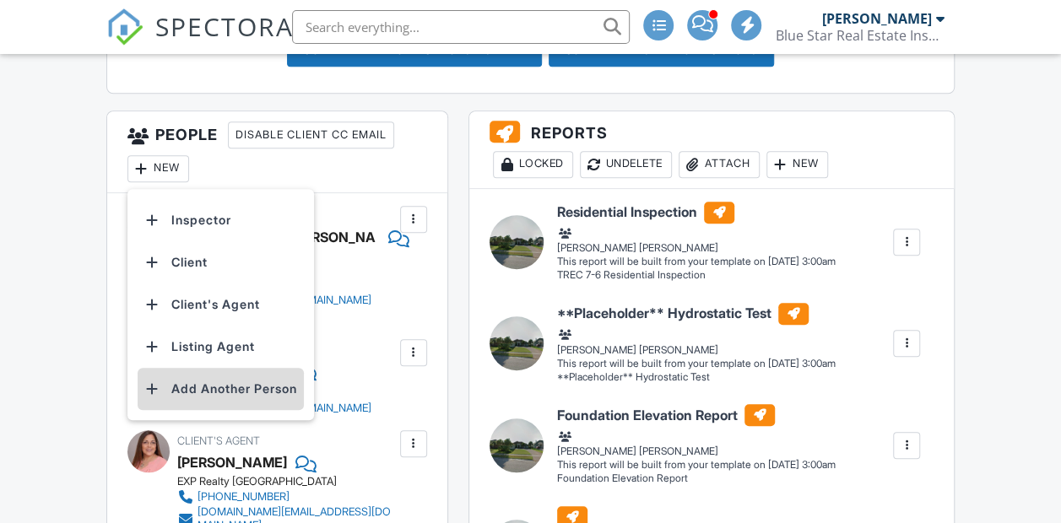
click at [204, 410] on li "Add Another Person" at bounding box center [221, 389] width 166 height 42
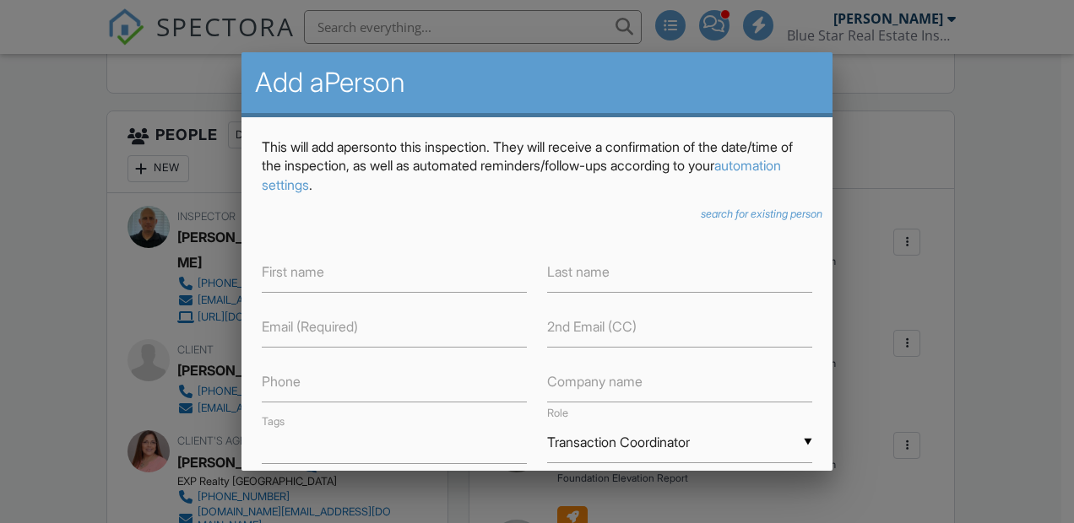
scroll to position [626, 0]
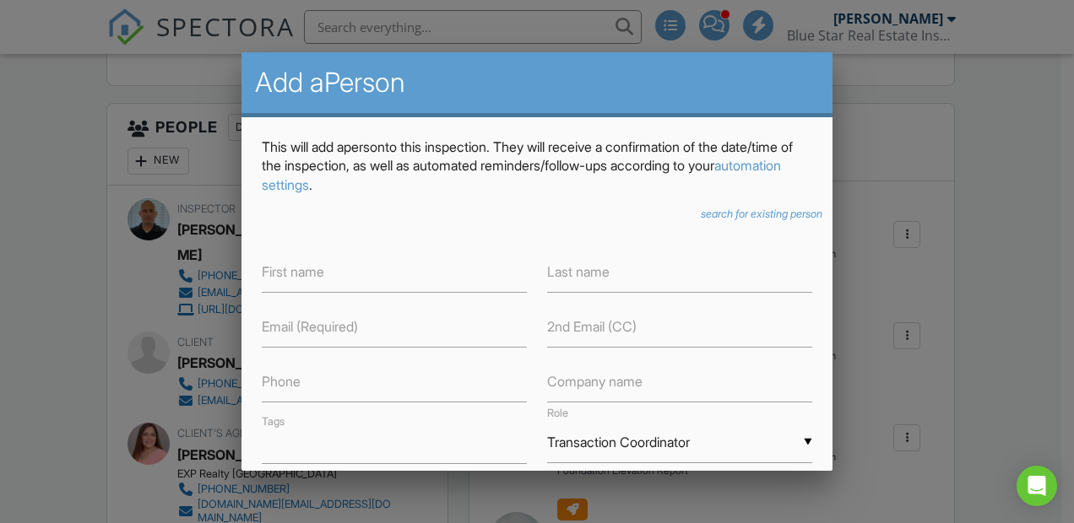
click at [755, 205] on div "This will add a Person to this inspection. They will receive a confirmation of …" at bounding box center [536, 529] width 591 height 825
click at [749, 215] on icon "search for existing person" at bounding box center [762, 214] width 122 height 13
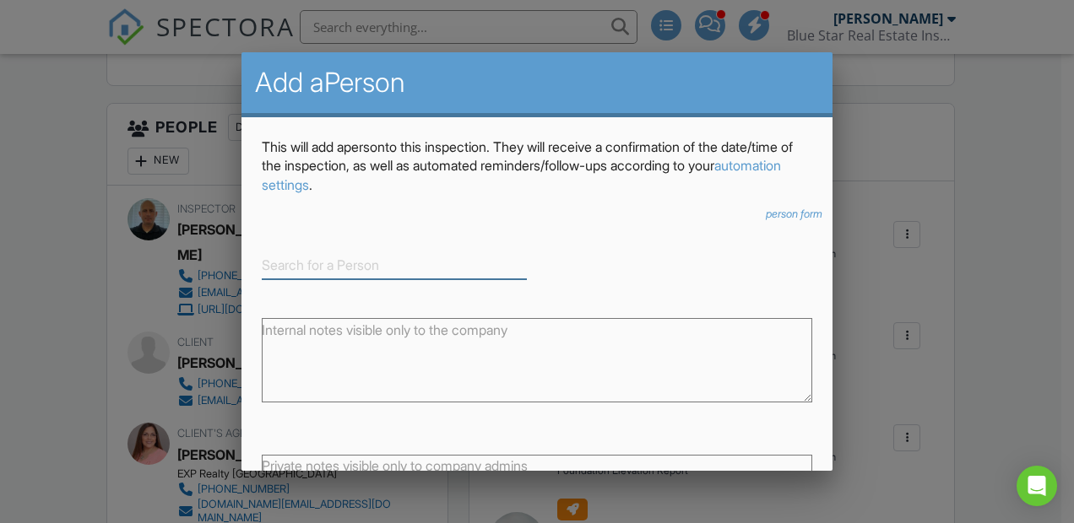
click at [425, 257] on input at bounding box center [394, 266] width 265 height 28
click at [331, 292] on div "Hurricane Drain" at bounding box center [394, 292] width 257 height 19
type input "Hurricane Drain"
type input "Other"
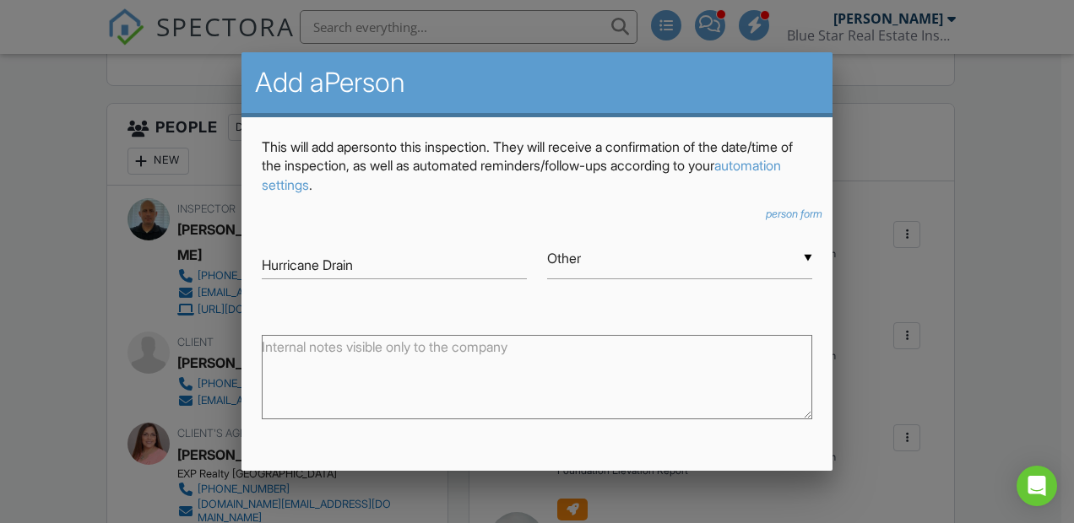
scroll to position [177, 0]
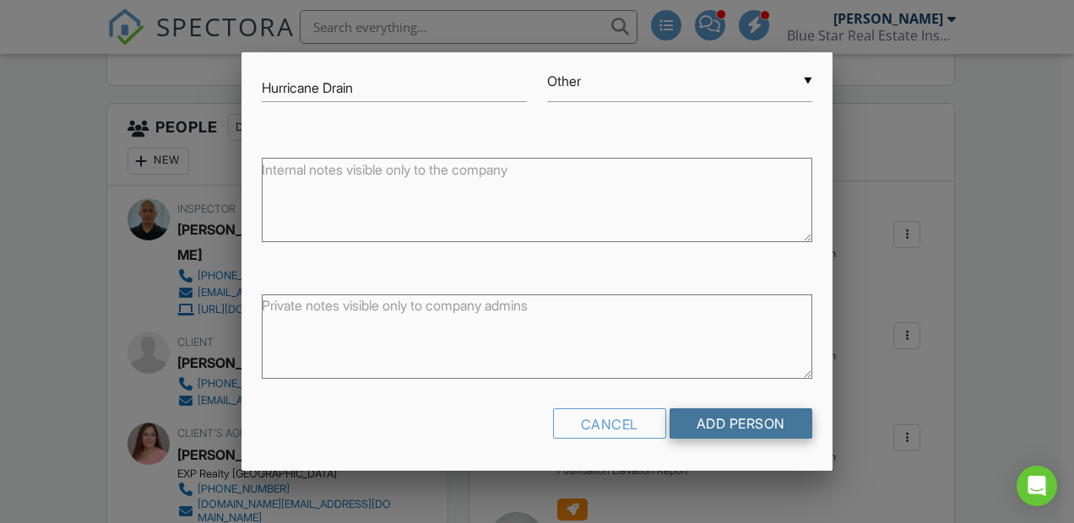
click at [677, 420] on input "Add Person" at bounding box center [740, 424] width 143 height 30
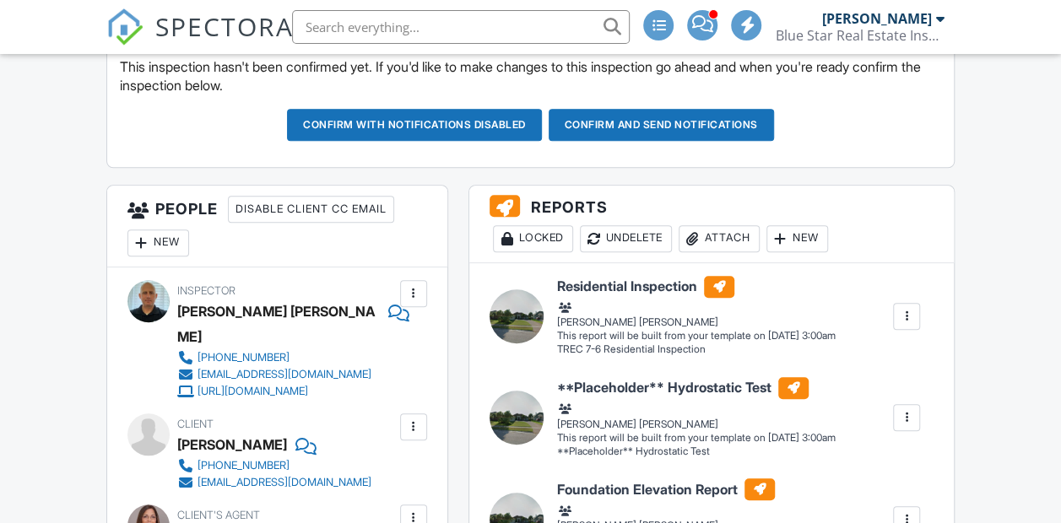
scroll to position [545, 0]
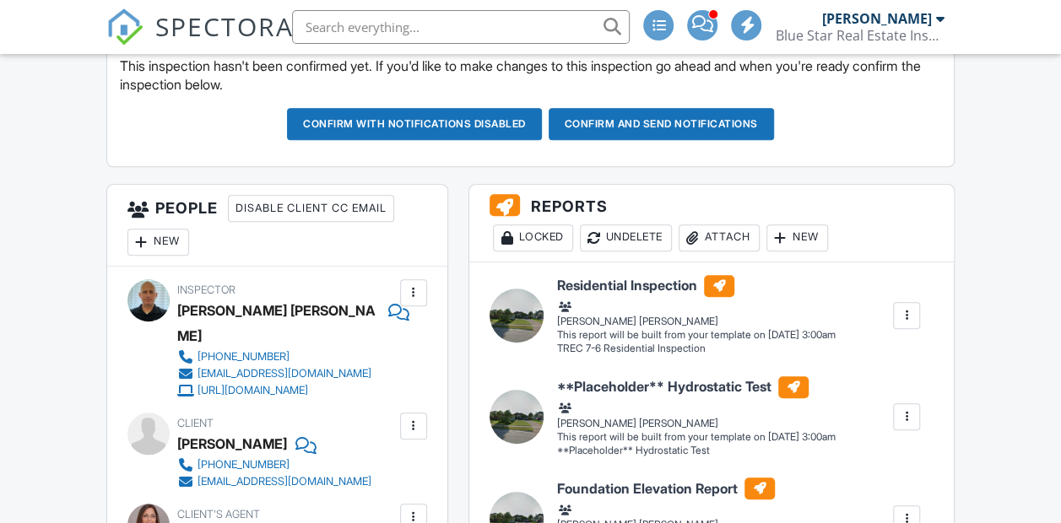
click at [165, 256] on div "New" at bounding box center [158, 242] width 62 height 27
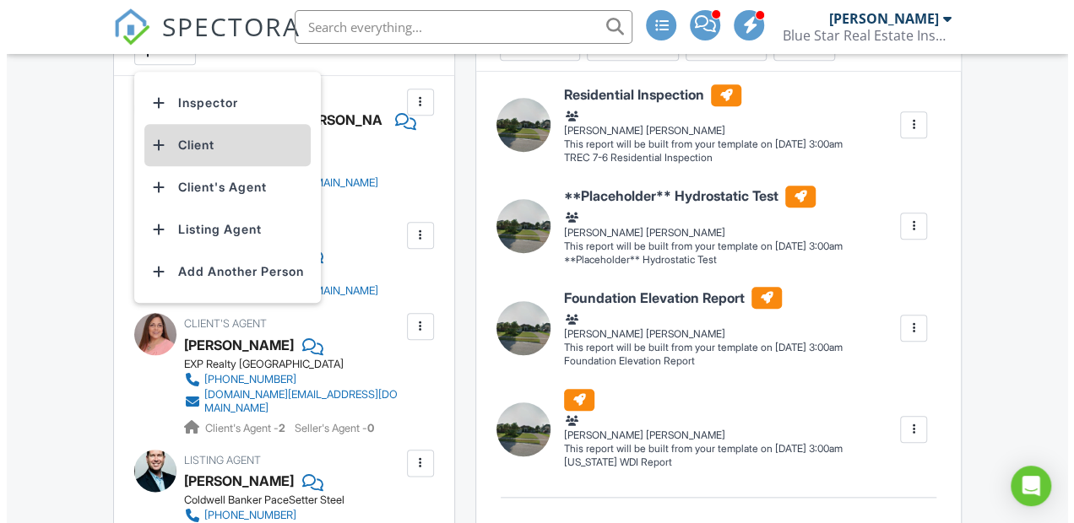
scroll to position [737, 0]
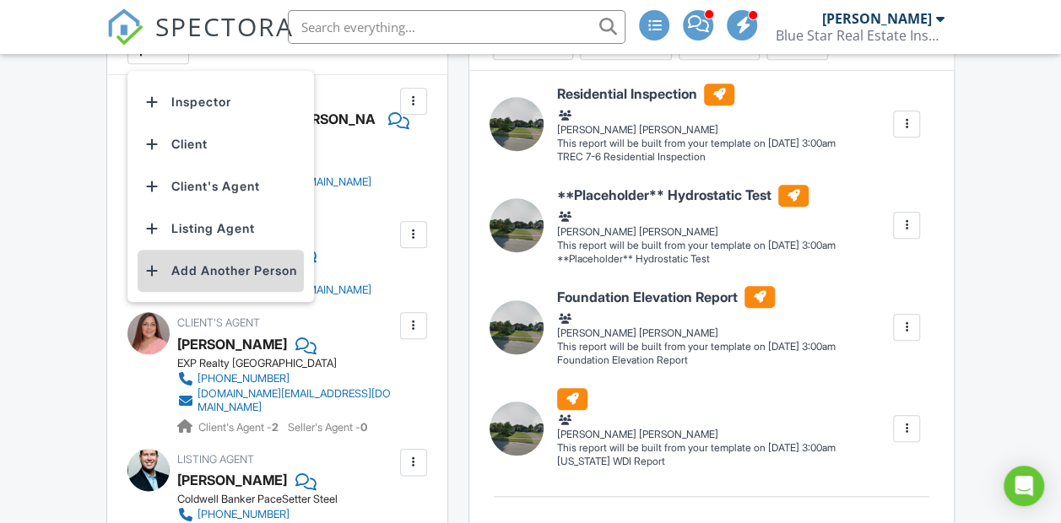
click at [196, 292] on li "Add Another Person" at bounding box center [221, 271] width 166 height 42
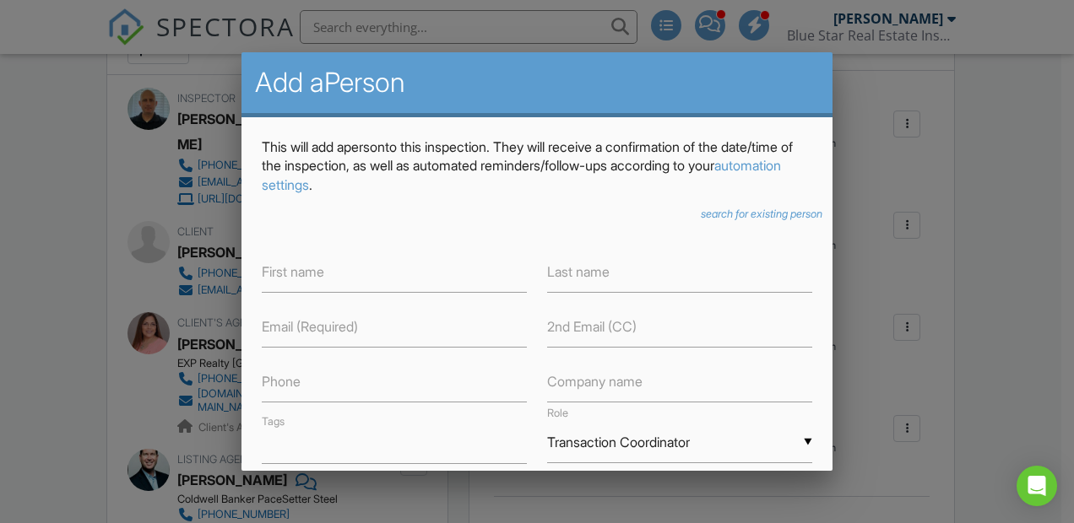
click at [727, 213] on icon "search for existing person" at bounding box center [762, 214] width 122 height 13
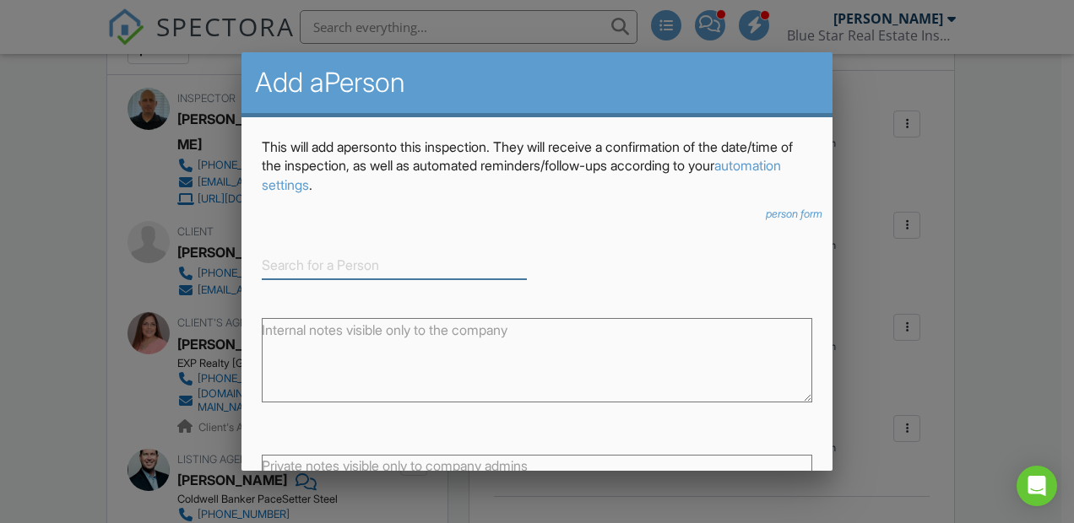
click at [392, 264] on input at bounding box center [394, 266] width 265 height 28
click at [323, 292] on div "Hurricane Drain" at bounding box center [394, 292] width 257 height 19
type input "Hurricane Drain"
type input "Other"
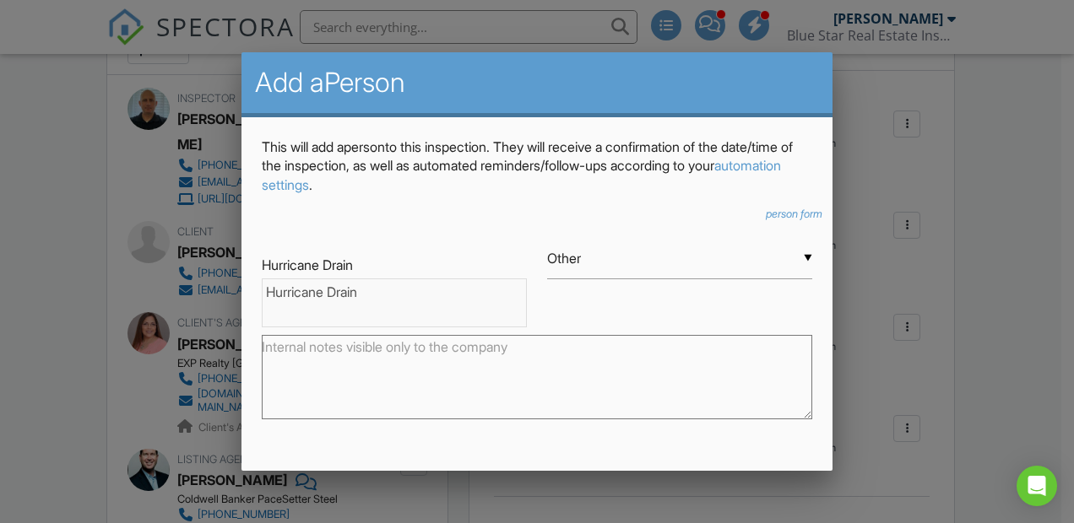
click at [323, 292] on div "Hurricane Drain" at bounding box center [394, 292] width 257 height 19
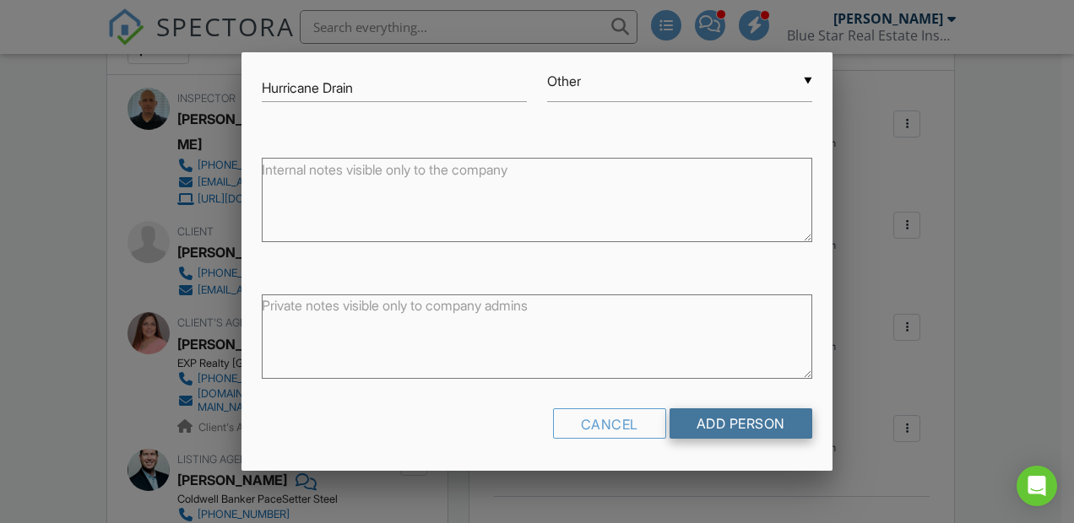
click at [696, 420] on input "Add Person" at bounding box center [740, 424] width 143 height 30
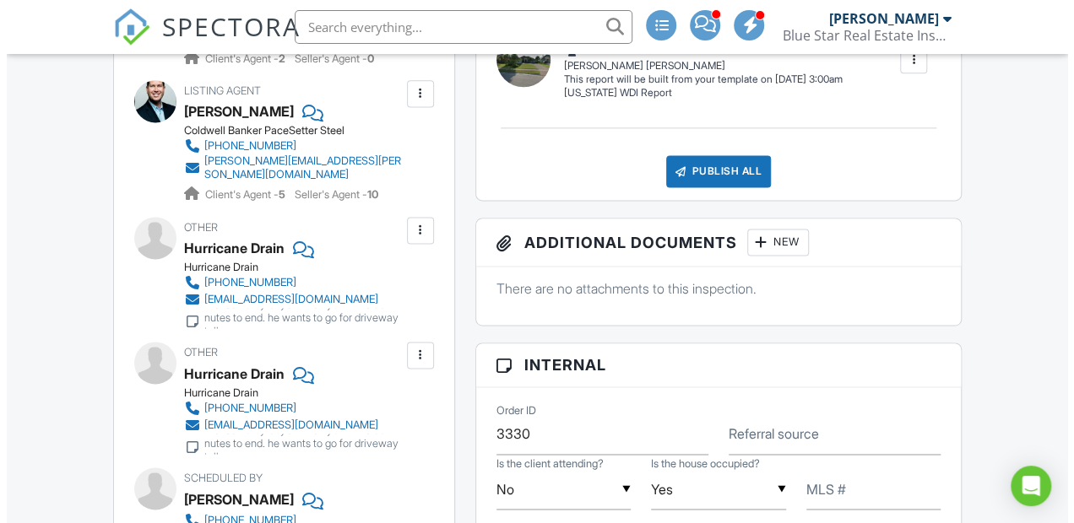
scroll to position [1074, 0]
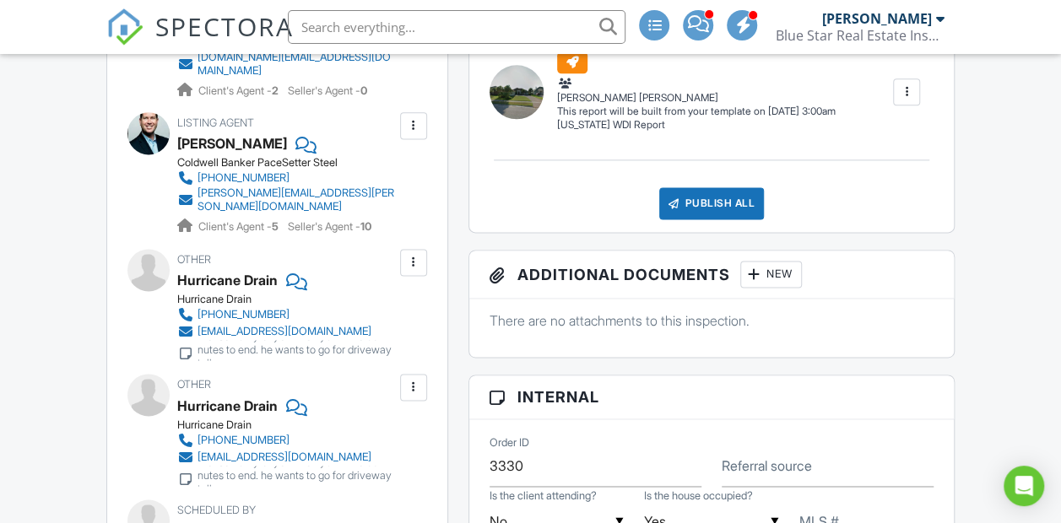
click at [412, 396] on div at bounding box center [413, 387] width 17 height 17
click at [372, 495] on li "Remove" at bounding box center [374, 481] width 86 height 42
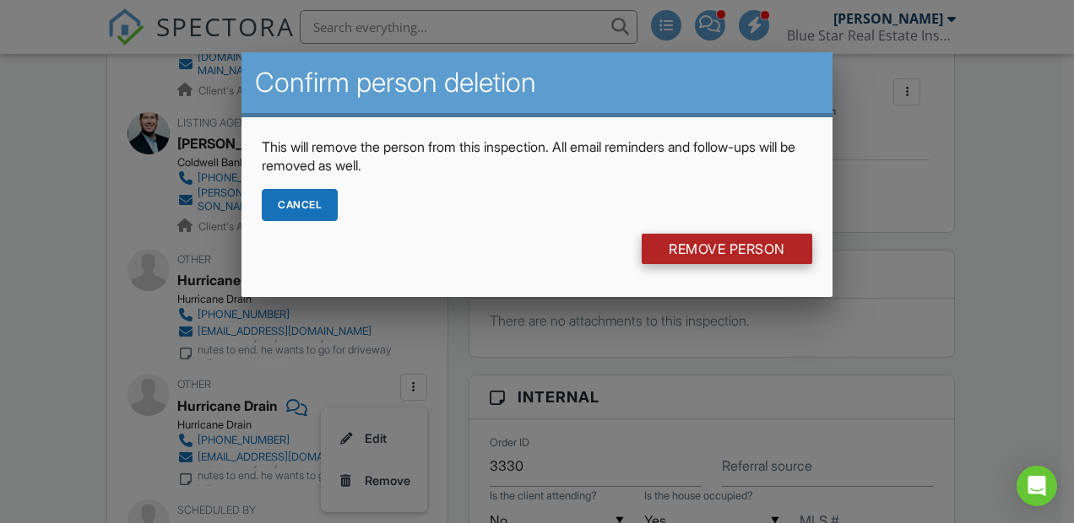
click at [727, 250] on input "Remove Person" at bounding box center [727, 249] width 171 height 30
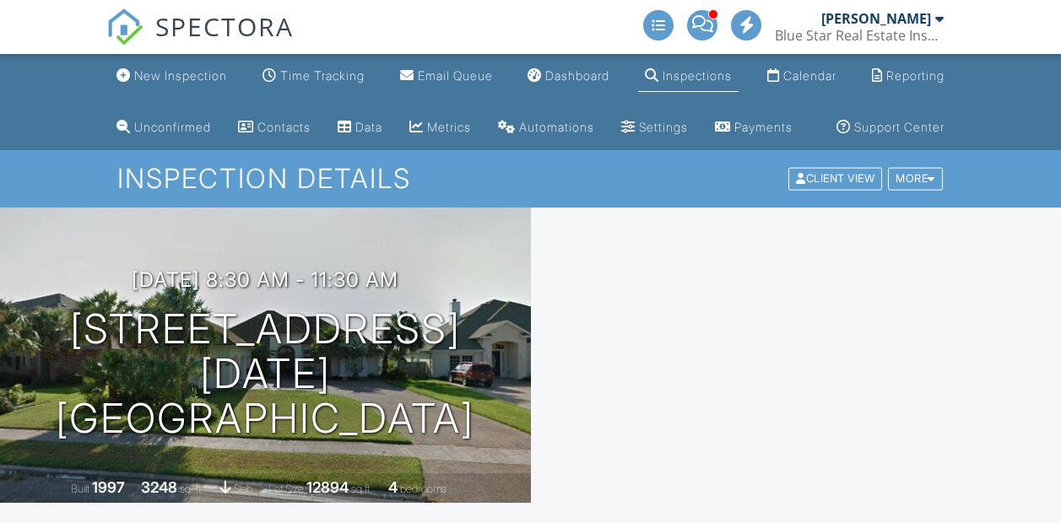
scroll to position [648, 0]
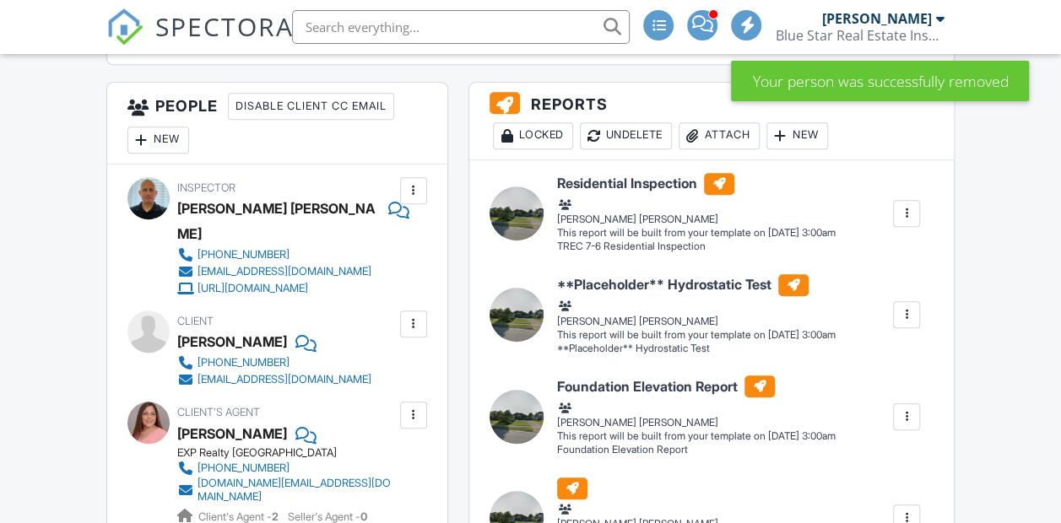
click at [154, 154] on div "New" at bounding box center [158, 140] width 62 height 27
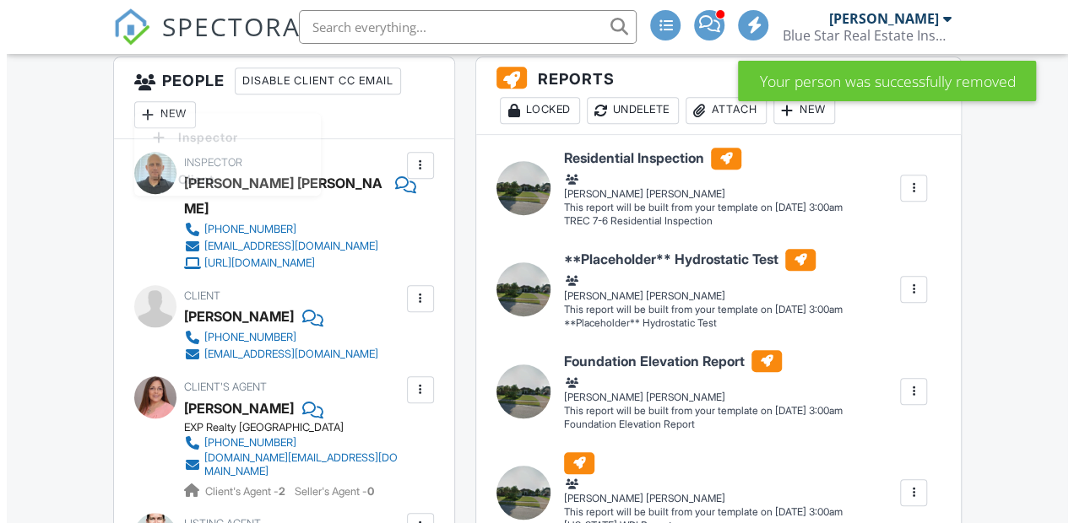
scroll to position [0, 0]
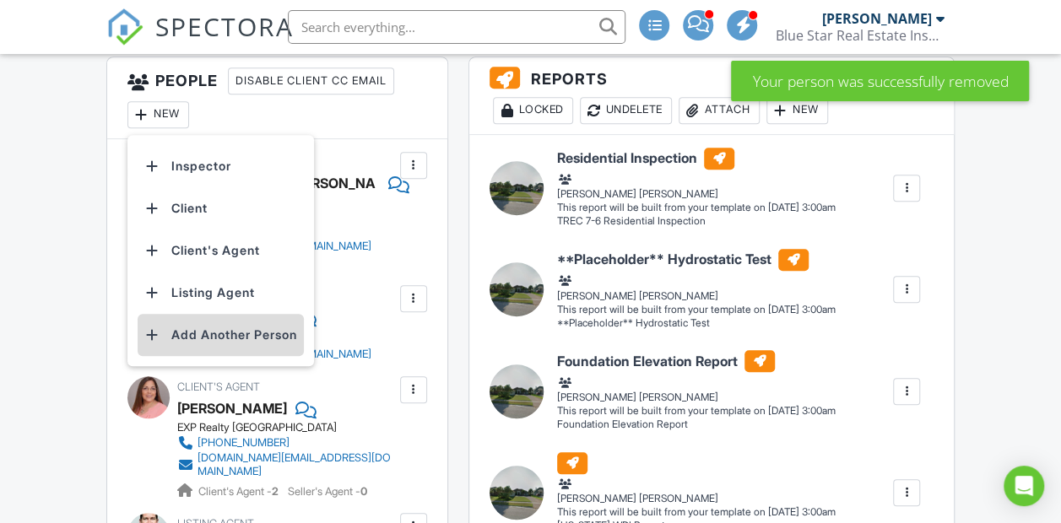
click at [192, 356] on li "Add Another Person" at bounding box center [221, 335] width 166 height 42
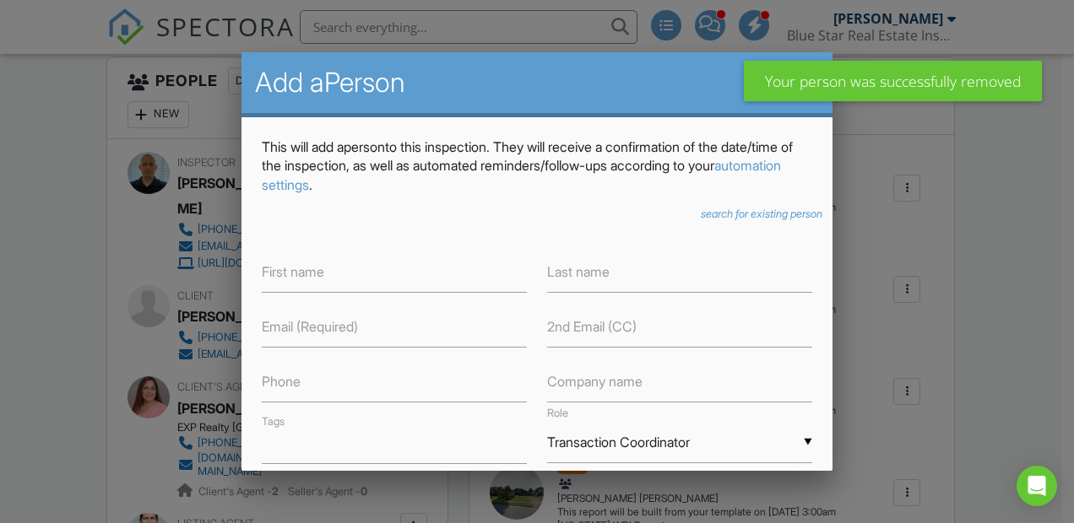
click at [750, 204] on div "This will add a Person to this inspection. They will receive a confirmation of …" at bounding box center [536, 529] width 591 height 825
click at [743, 214] on icon "search for existing person" at bounding box center [762, 214] width 122 height 13
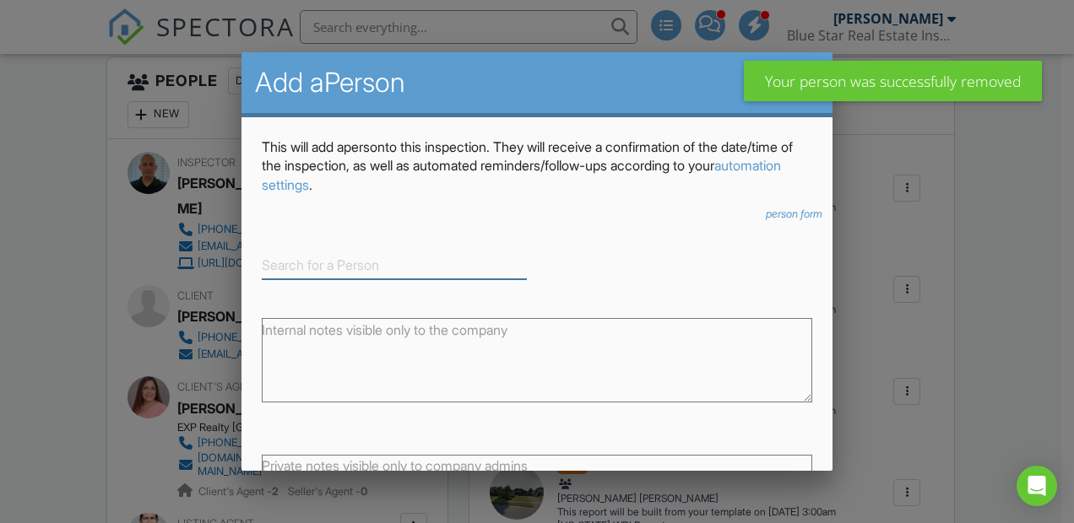
click at [393, 257] on input at bounding box center [394, 266] width 265 height 28
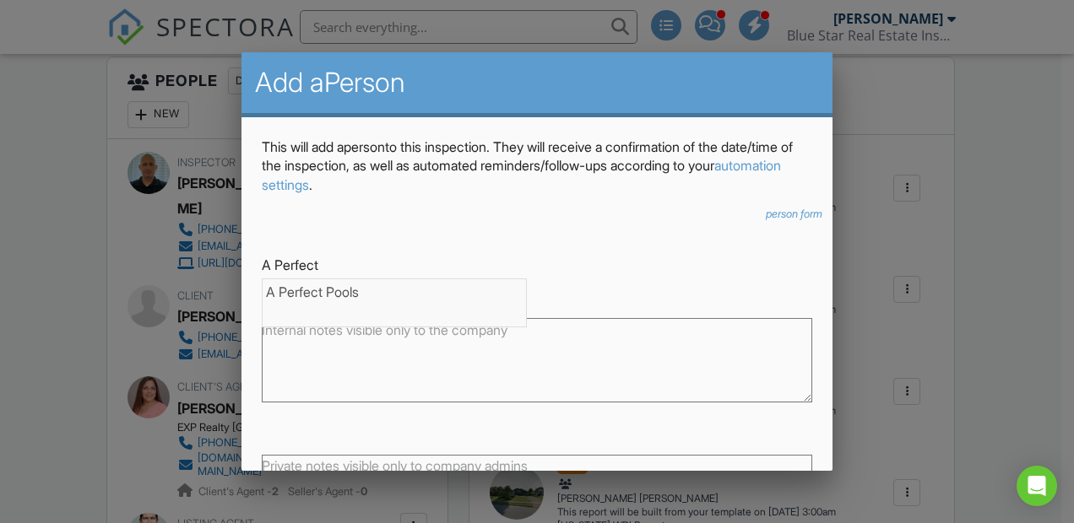
click at [343, 296] on div "A Perfect Pools" at bounding box center [394, 292] width 257 height 19
type input "A Perfect Pools"
type input "Other"
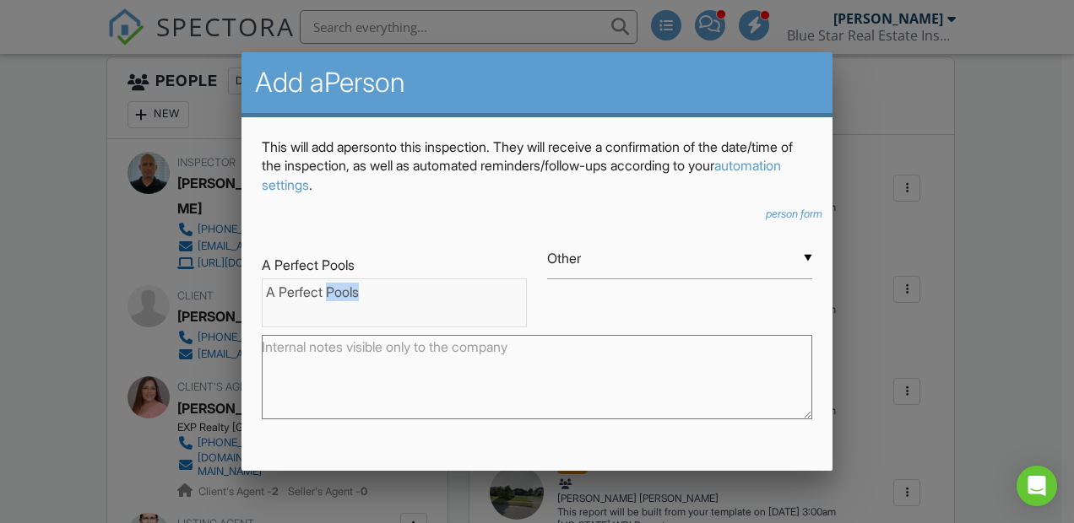
click at [343, 296] on div "A Perfect Pools" at bounding box center [394, 292] width 257 height 19
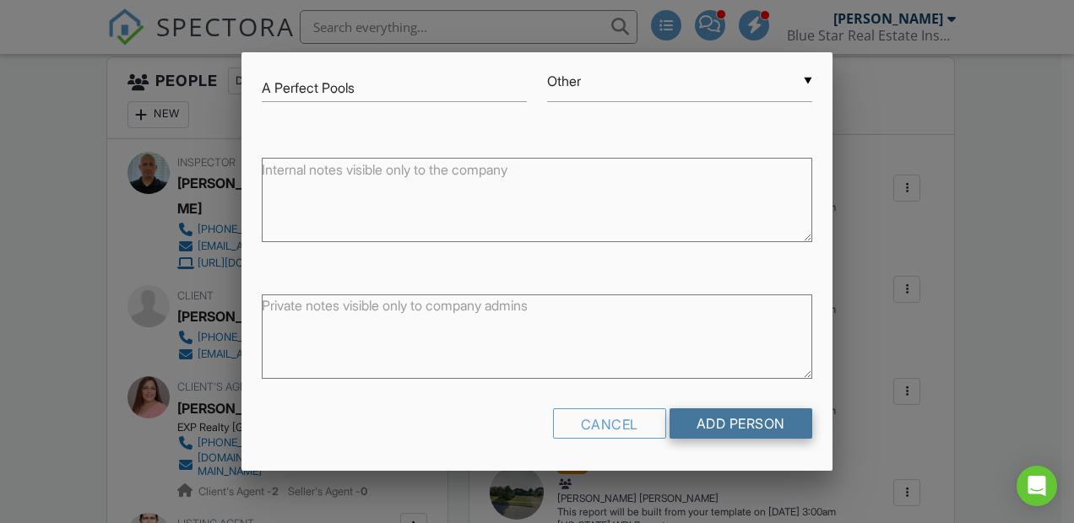
click at [740, 433] on input "Add Person" at bounding box center [740, 424] width 143 height 30
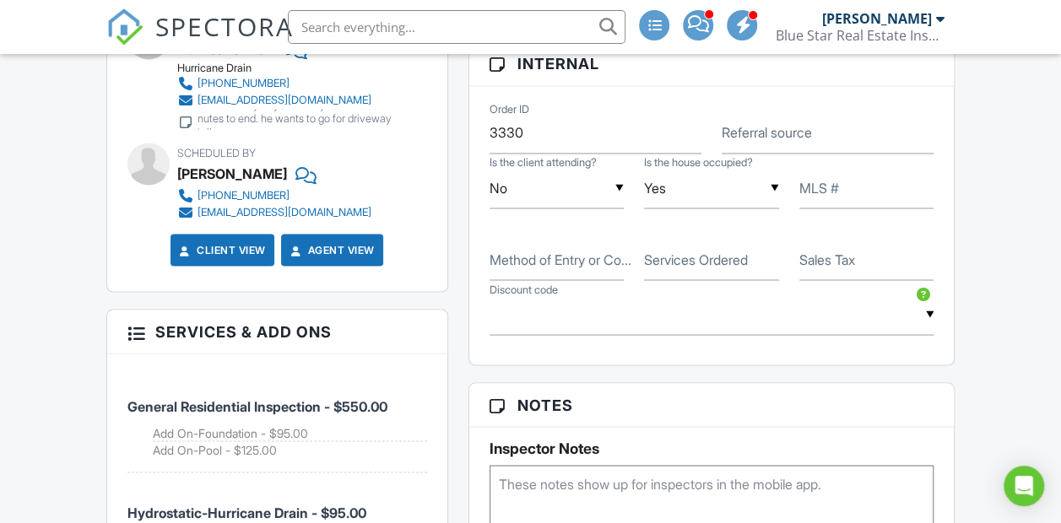
scroll to position [1397, 0]
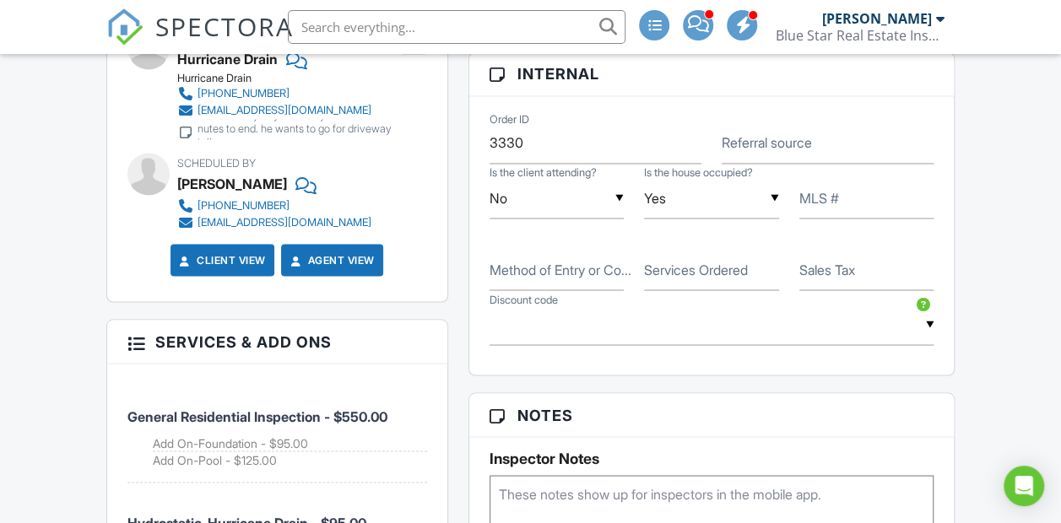
click at [562, 279] on label "Method of Entry or Co..." at bounding box center [561, 269] width 142 height 19
click at [562, 290] on input "Method of Entry or Co..." at bounding box center [557, 269] width 135 height 41
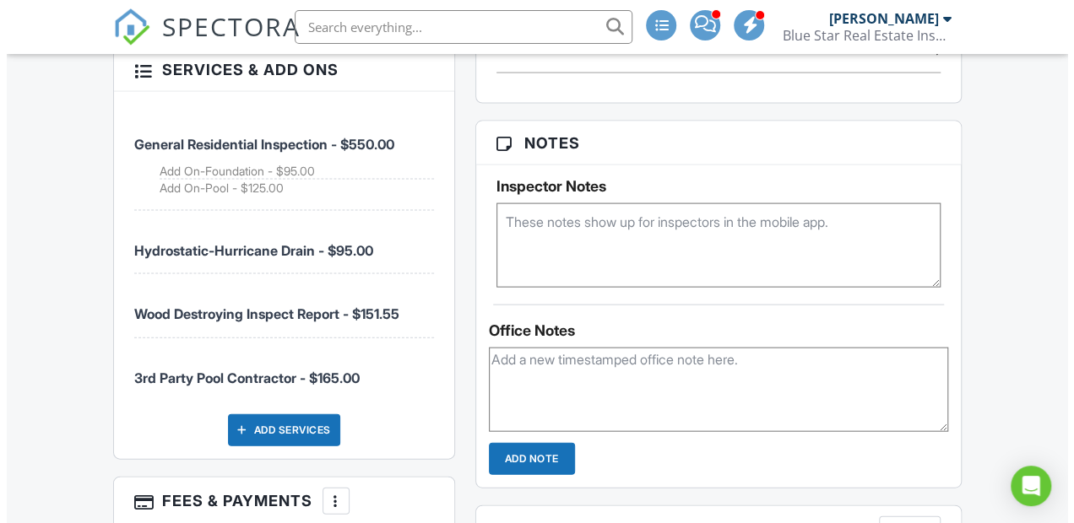
scroll to position [1811, 0]
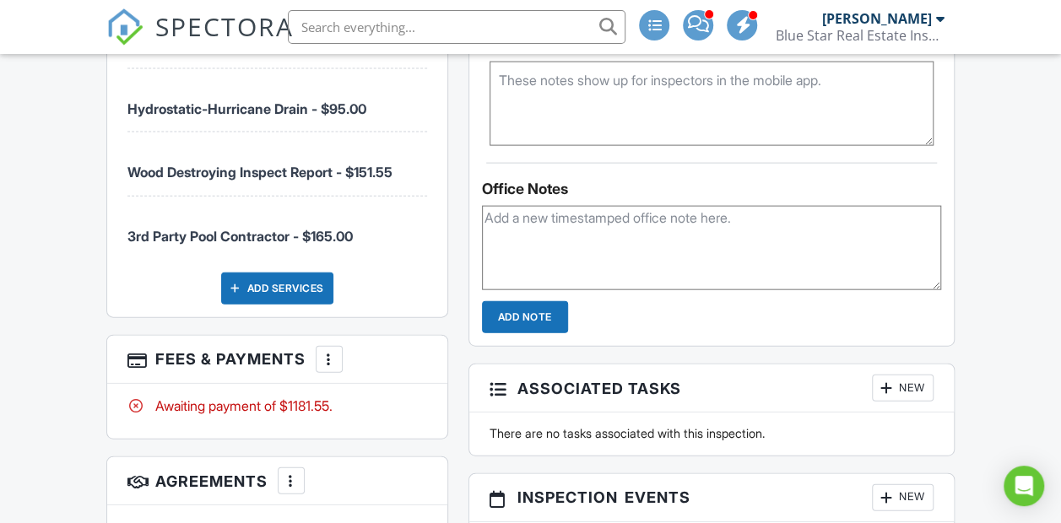
type input "463766"
click at [328, 358] on div at bounding box center [329, 359] width 17 height 17
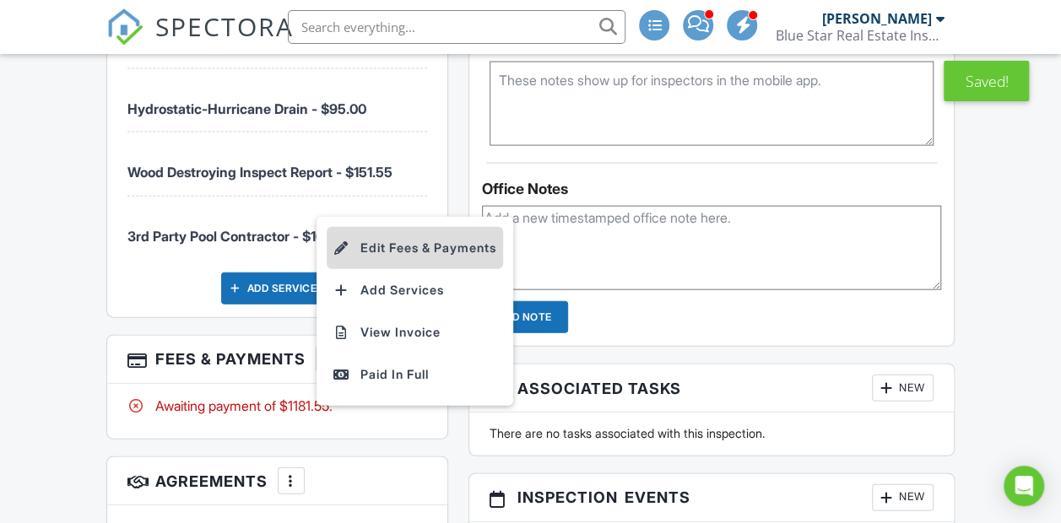
click at [393, 252] on li "Edit Fees & Payments" at bounding box center [415, 248] width 176 height 42
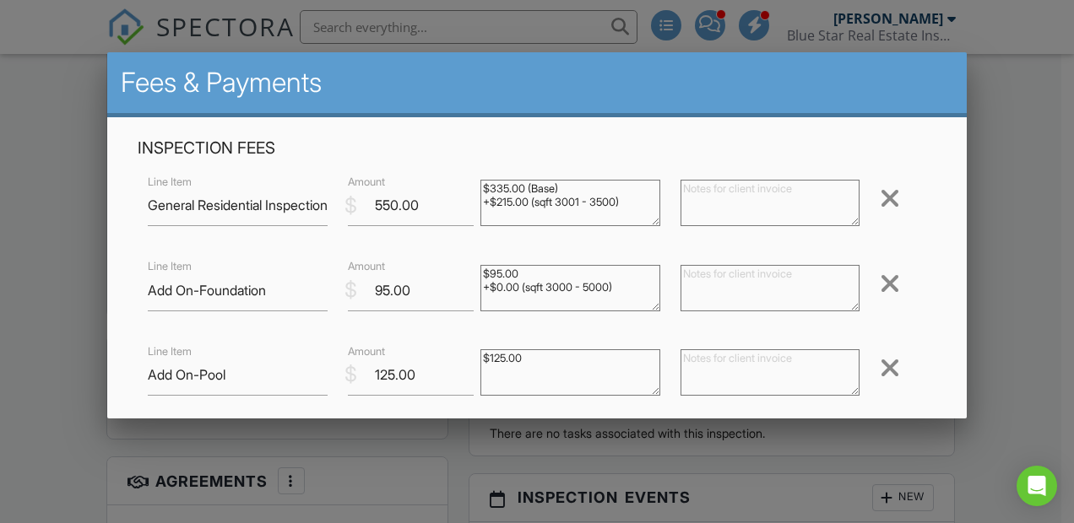
click at [880, 367] on div at bounding box center [890, 368] width 20 height 27
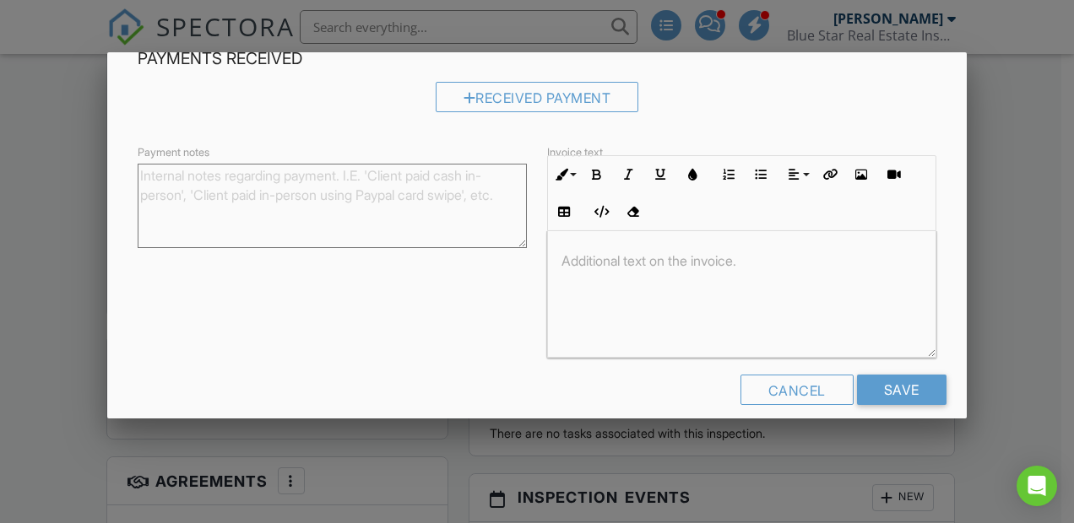
scroll to position [665, 0]
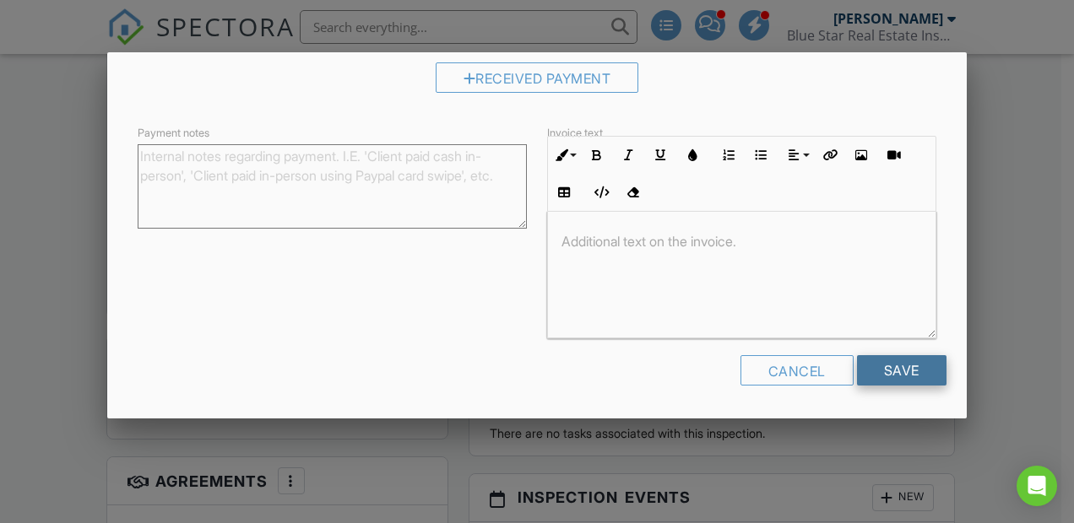
click at [886, 366] on input "Save" at bounding box center [901, 370] width 89 height 30
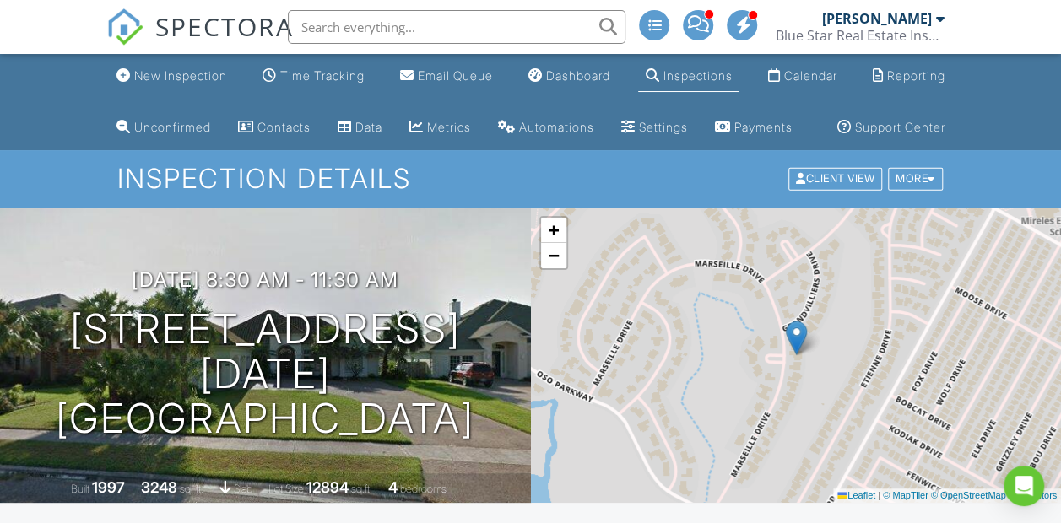
click at [133, 24] on img at bounding box center [124, 26] width 37 height 37
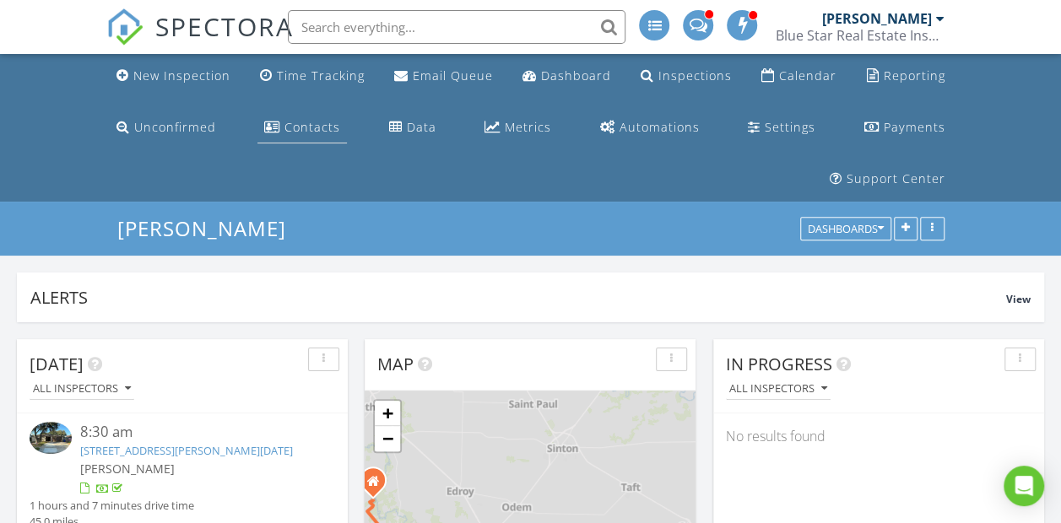
click at [295, 119] on div "Contacts" at bounding box center [312, 127] width 56 height 16
click at [162, 83] on div "New Inspection" at bounding box center [181, 76] width 97 height 16
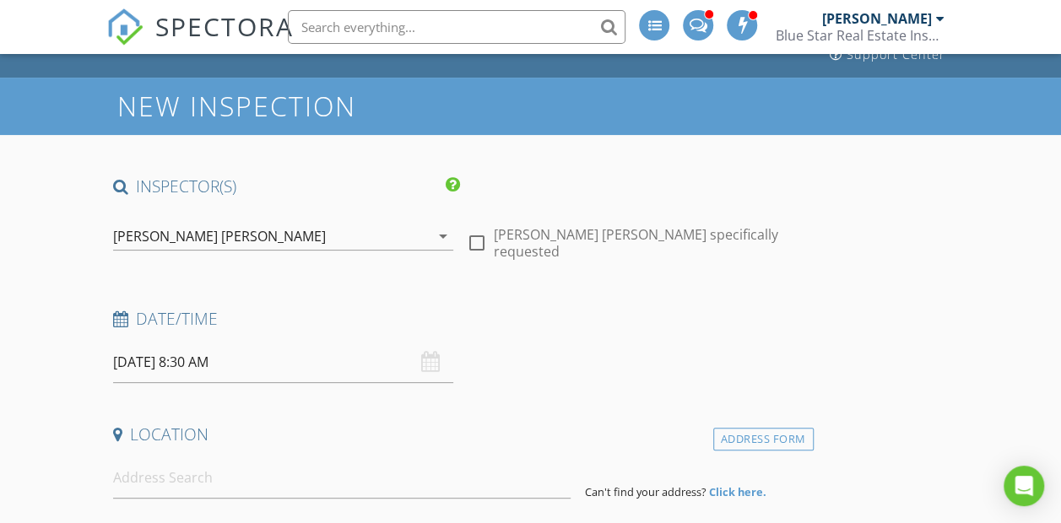
scroll to position [143, 0]
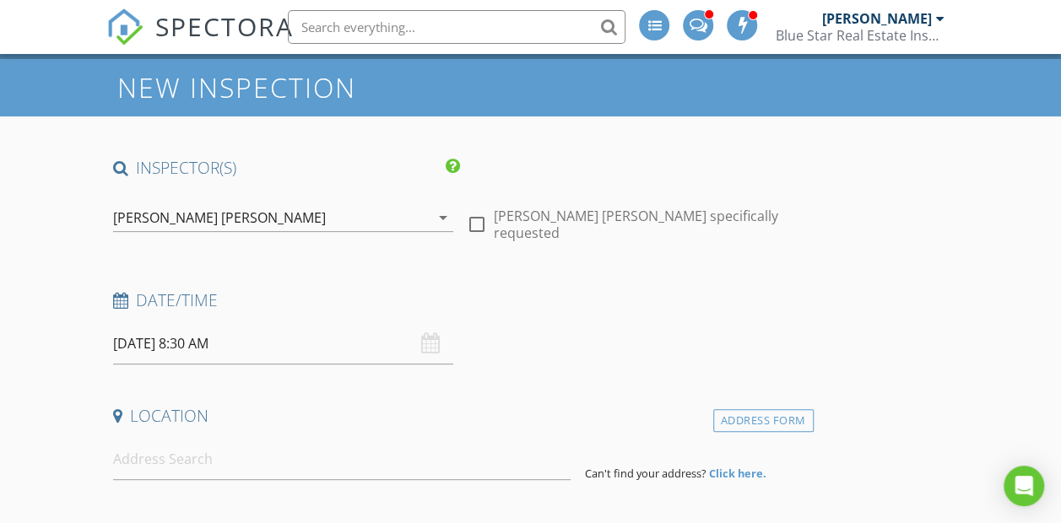
click at [235, 206] on div "[PERSON_NAME] [PERSON_NAME]" at bounding box center [271, 217] width 317 height 27
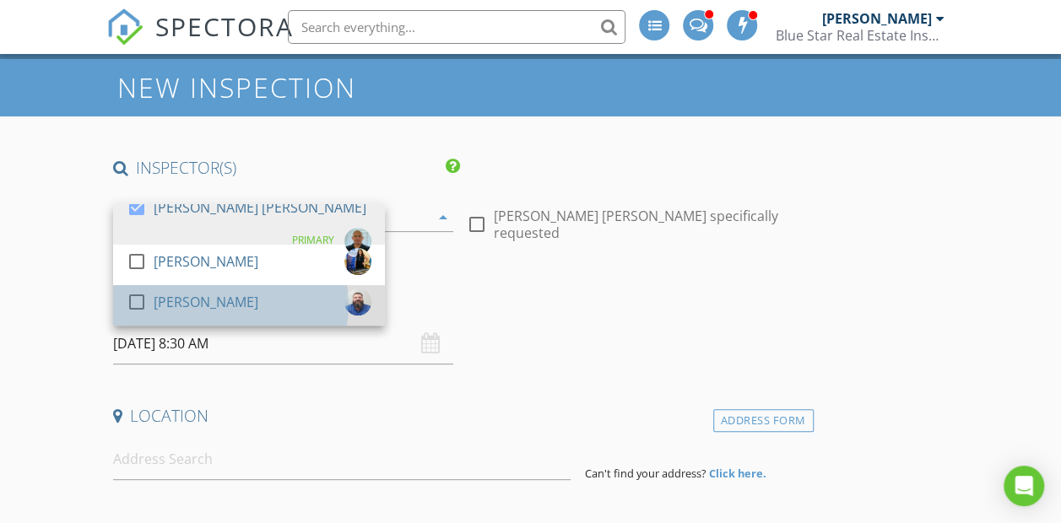
click at [195, 293] on div "[PERSON_NAME]" at bounding box center [206, 302] width 105 height 27
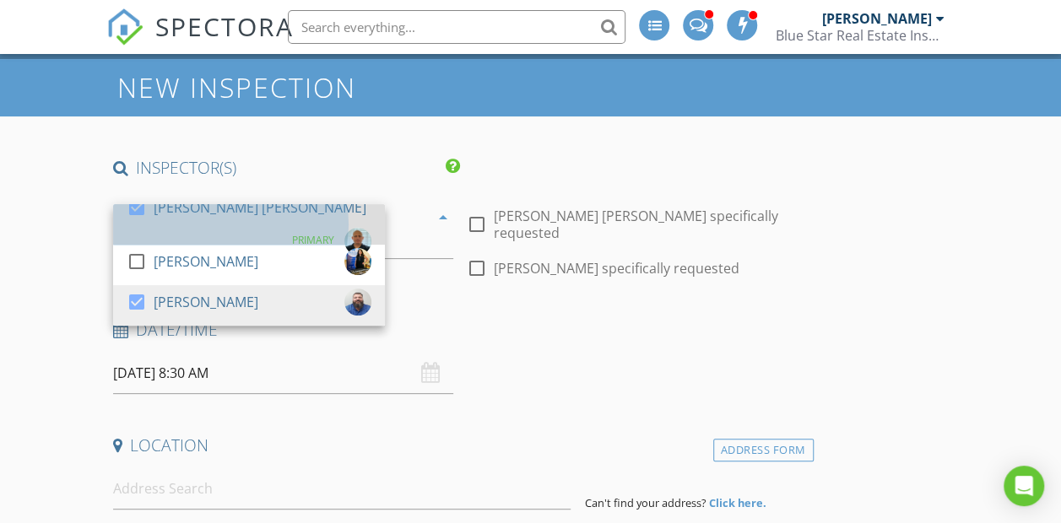
click at [206, 214] on div "[PERSON_NAME] [PERSON_NAME]" at bounding box center [260, 207] width 213 height 27
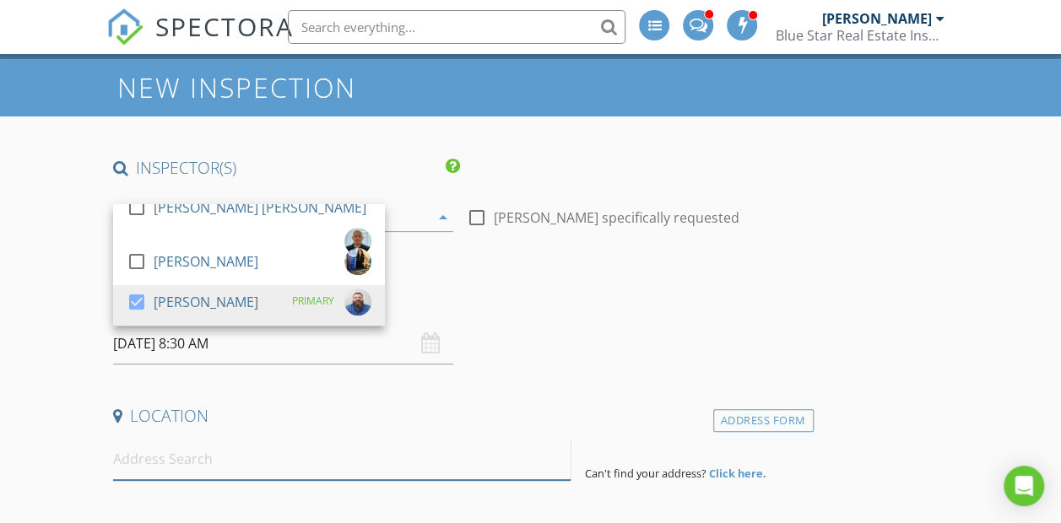
click at [149, 447] on input at bounding box center [342, 459] width 458 height 41
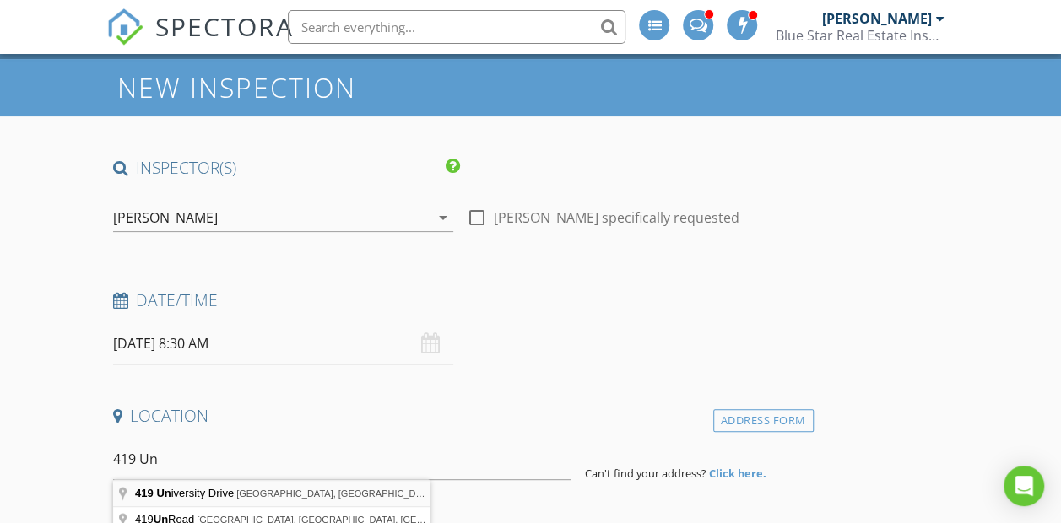
type input "[STREET_ADDRESS][DATE]"
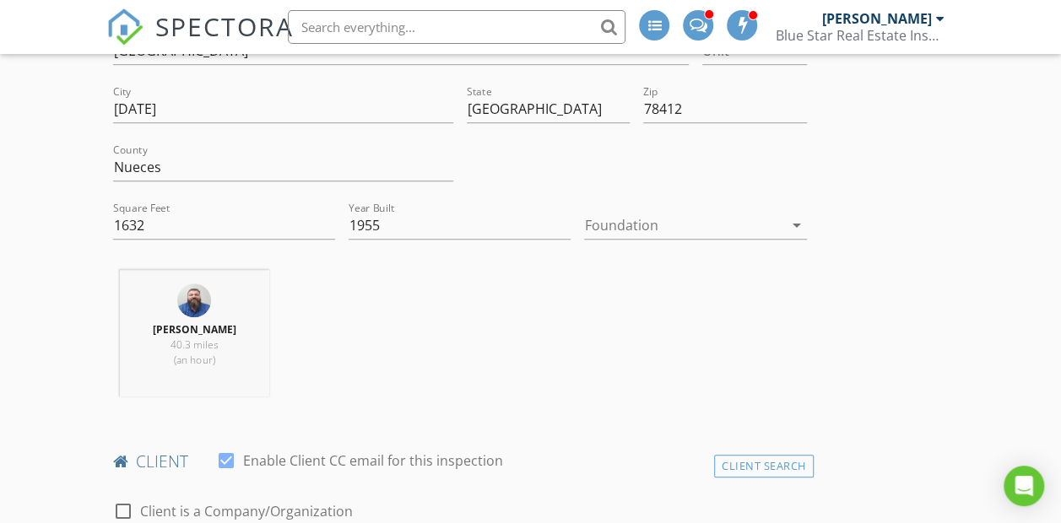
scroll to position [743, 0]
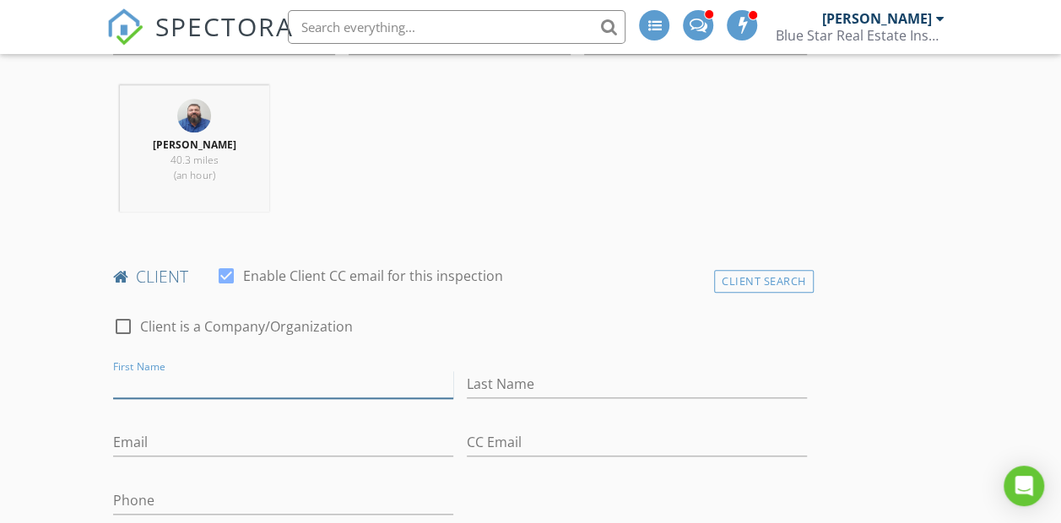
click at [190, 387] on input "First Name" at bounding box center [283, 385] width 340 height 28
type input "[PERSON_NAME]"
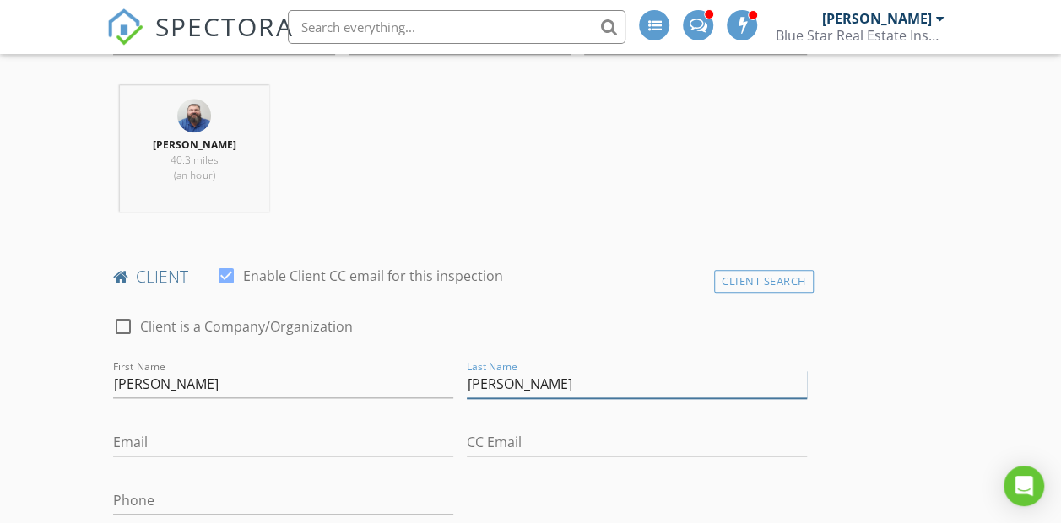
type input "[PERSON_NAME]"
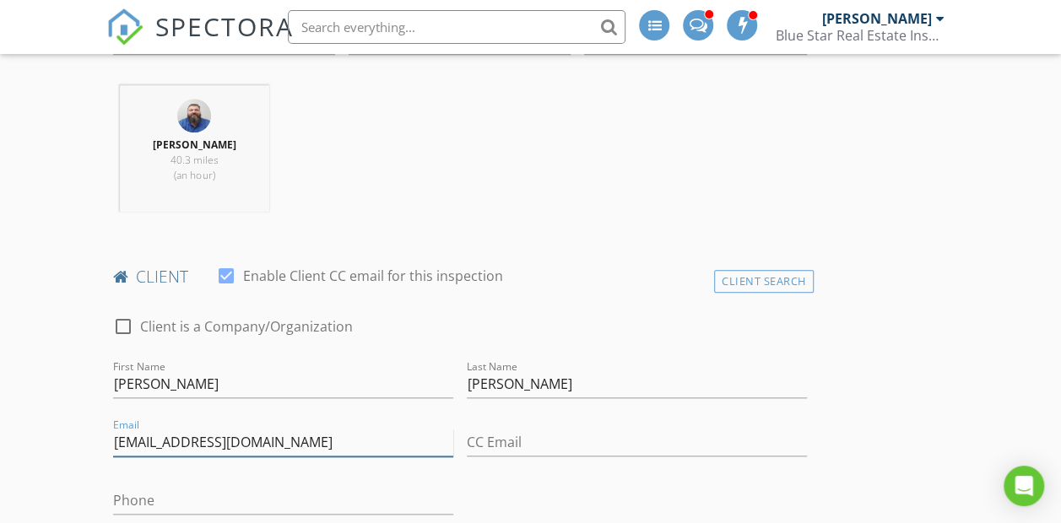
type input "[EMAIL_ADDRESS][DOMAIN_NAME]"
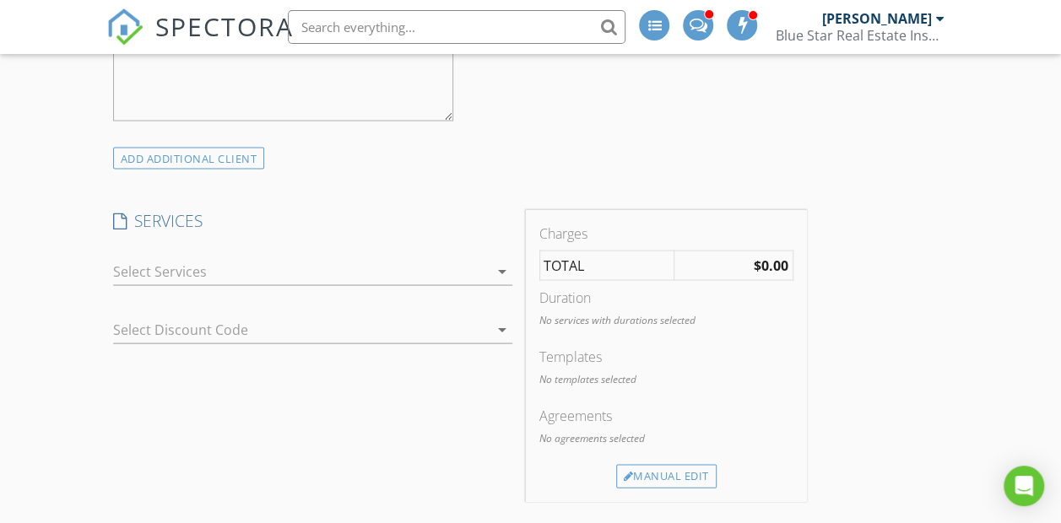
scroll to position [1509, 0]
type input "[PHONE_NUMBER]"
click at [257, 277] on div at bounding box center [301, 270] width 376 height 27
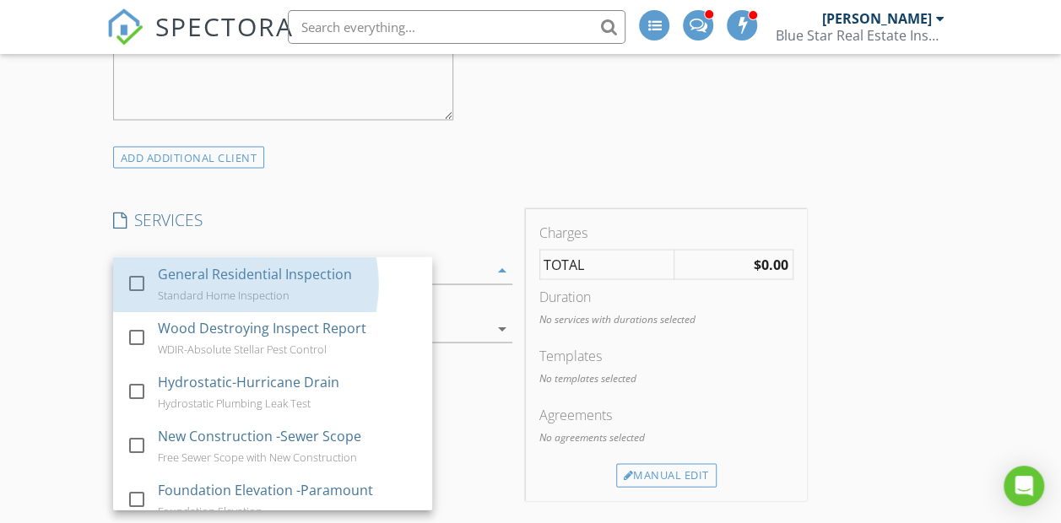
click at [257, 277] on div "General Residential Inspection" at bounding box center [255, 273] width 194 height 20
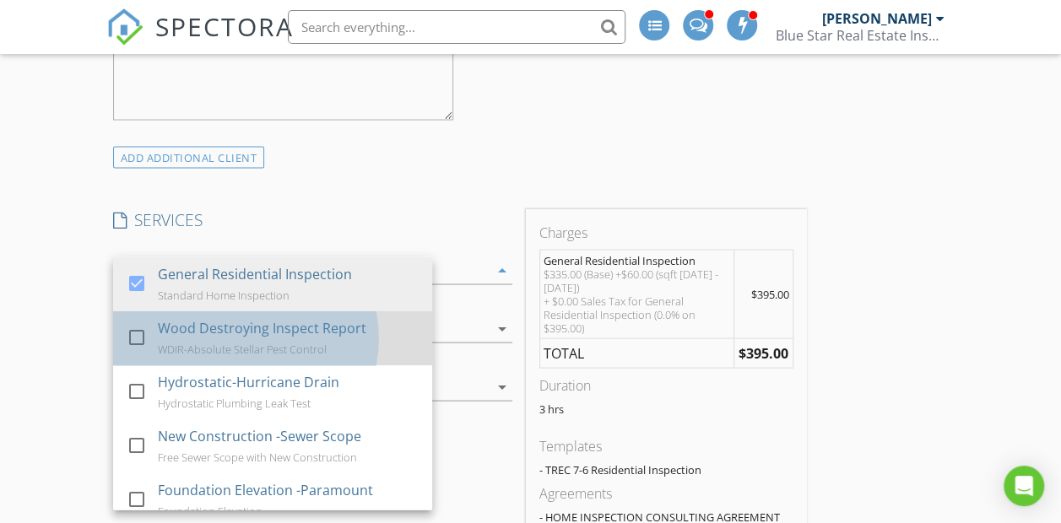
click at [241, 332] on div "Wood Destroying Inspect Report" at bounding box center [262, 327] width 209 height 20
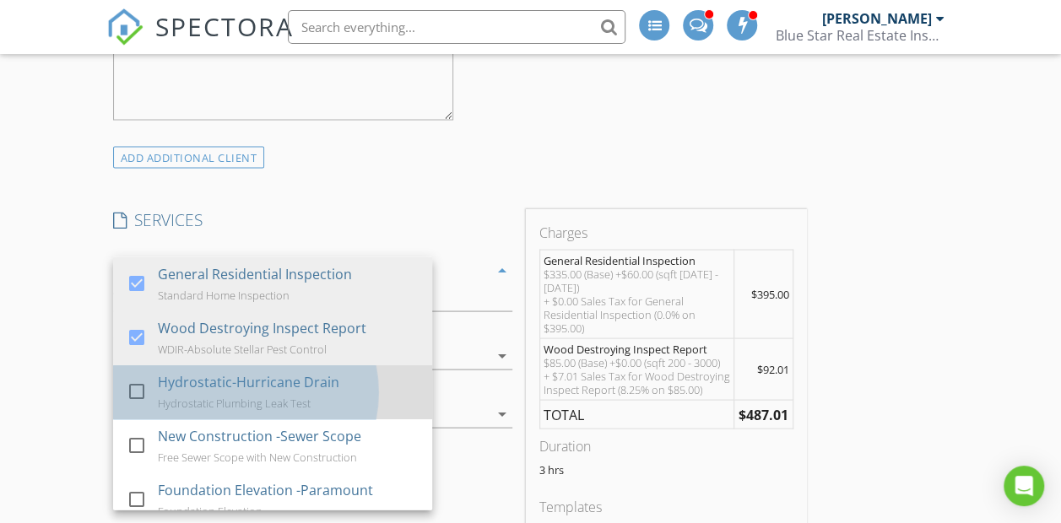
click at [231, 382] on div "Hydrostatic-Hurricane Drain" at bounding box center [249, 381] width 182 height 20
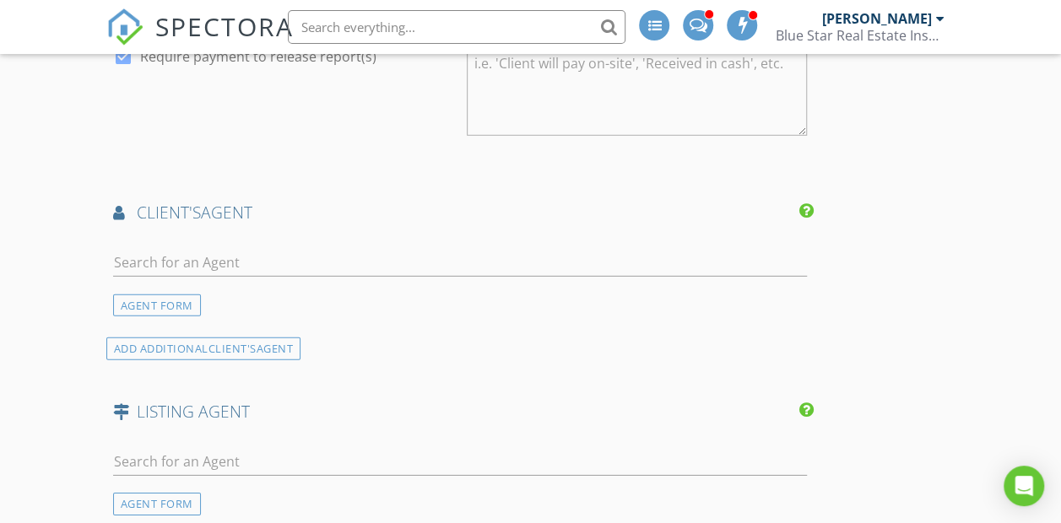
scroll to position [2376, 0]
click at [217, 276] on input "text" at bounding box center [460, 262] width 694 height 28
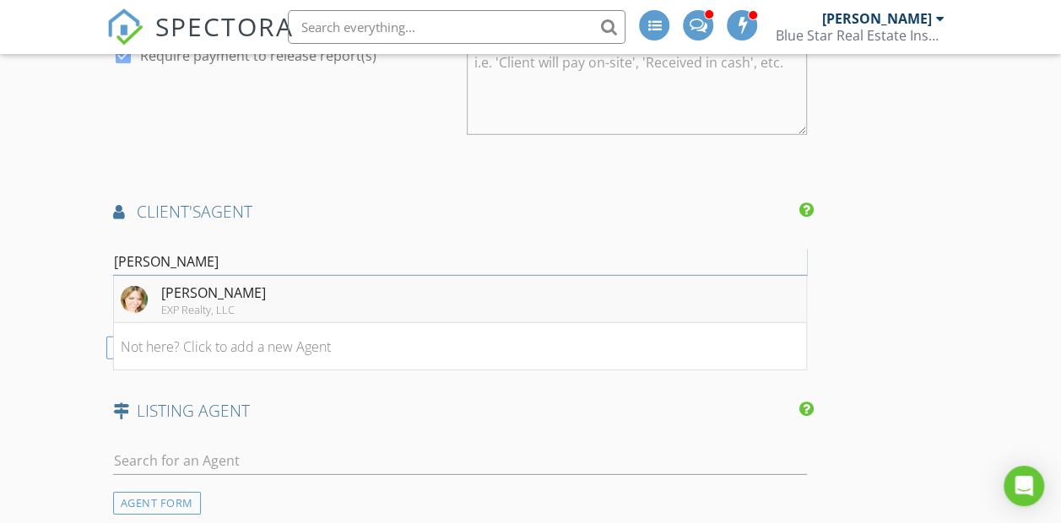
type input "Callie"
click at [214, 303] on div "[PERSON_NAME]" at bounding box center [213, 293] width 105 height 20
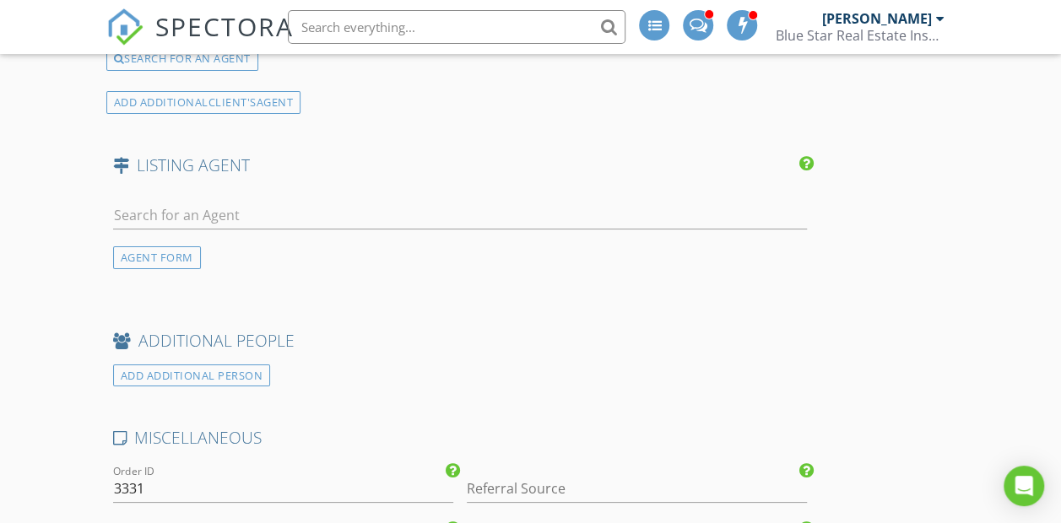
scroll to position [3057, 0]
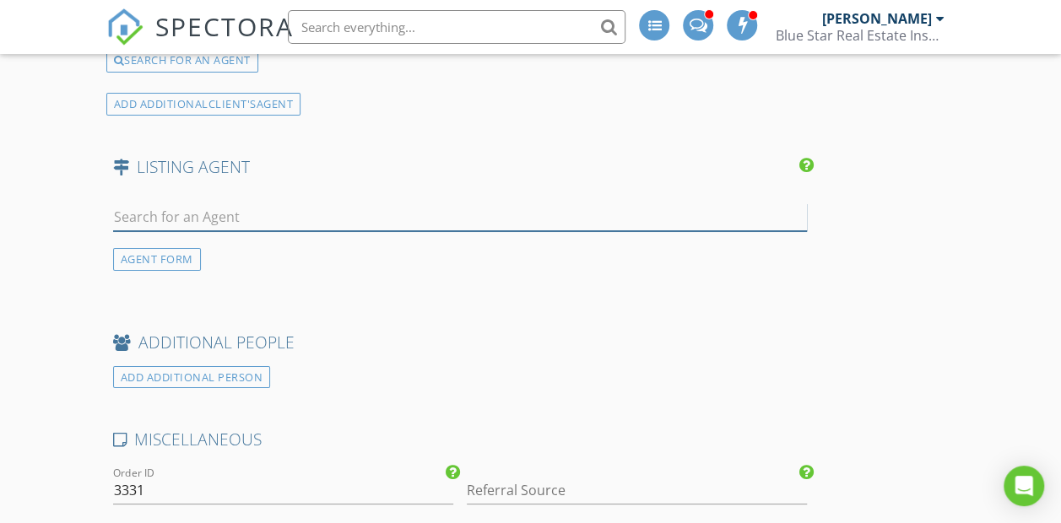
click at [216, 231] on input "text" at bounding box center [460, 217] width 694 height 28
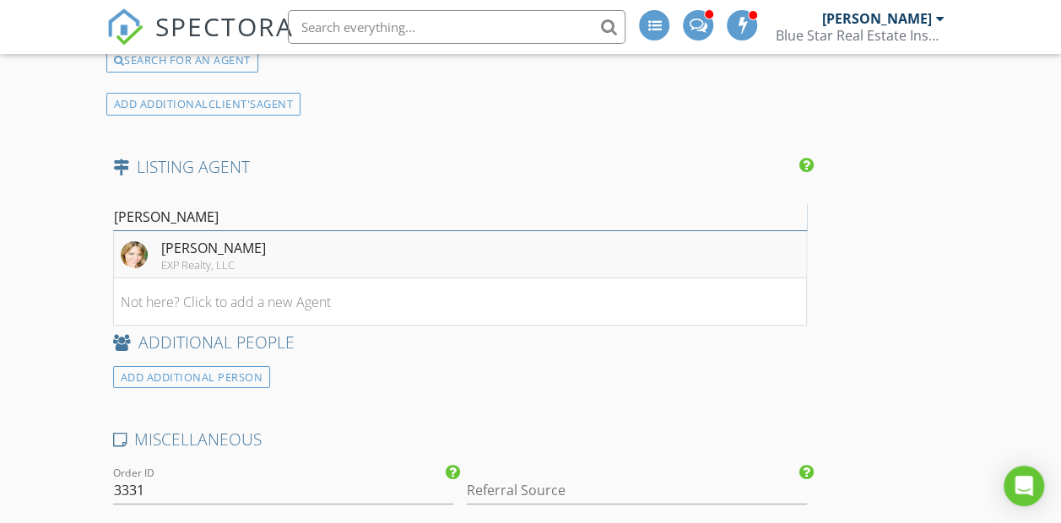
type input "[PERSON_NAME]"
click at [211, 258] on div "[PERSON_NAME]" at bounding box center [213, 248] width 105 height 20
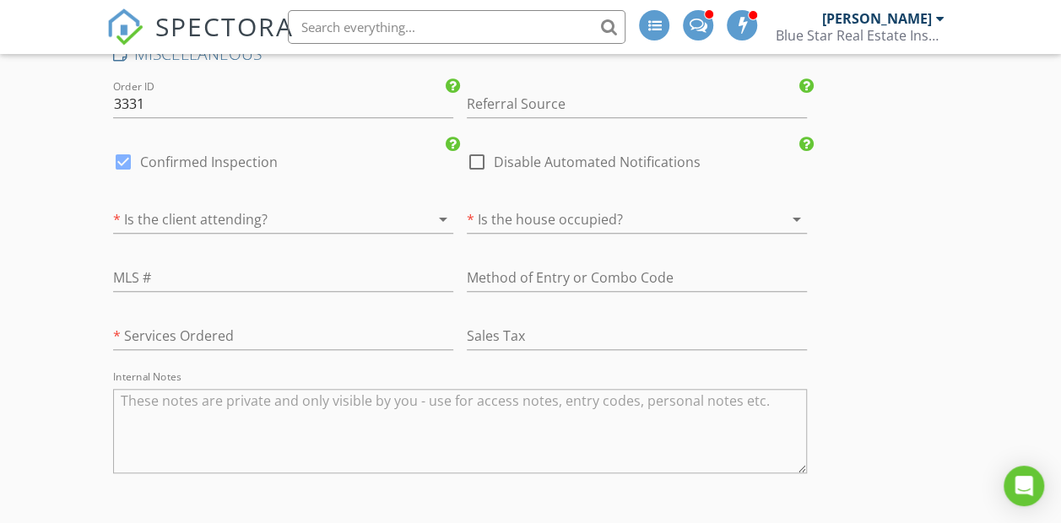
scroll to position [3800, 0]
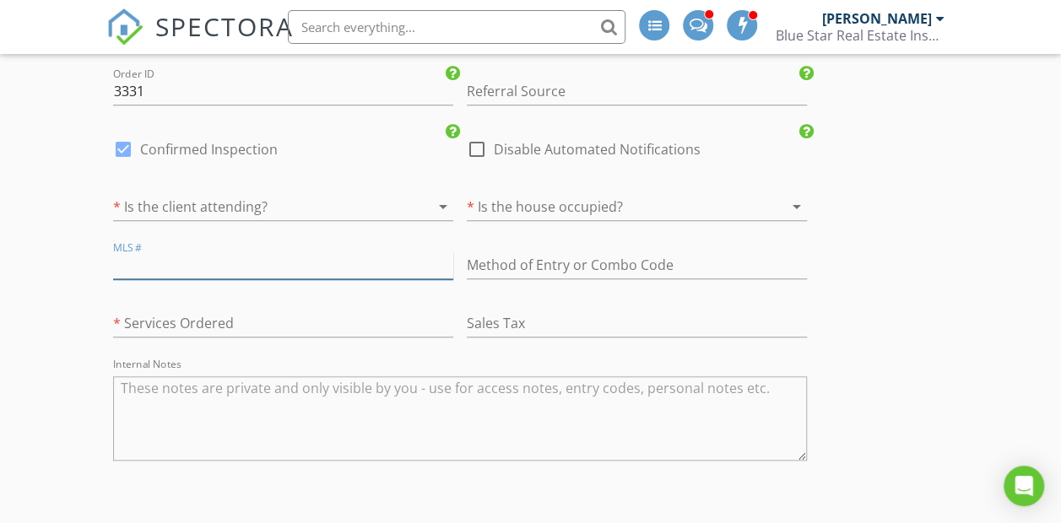
click at [208, 279] on input "text" at bounding box center [283, 266] width 340 height 28
paste input "463768"
type input "463768"
click at [213, 220] on div at bounding box center [259, 206] width 293 height 27
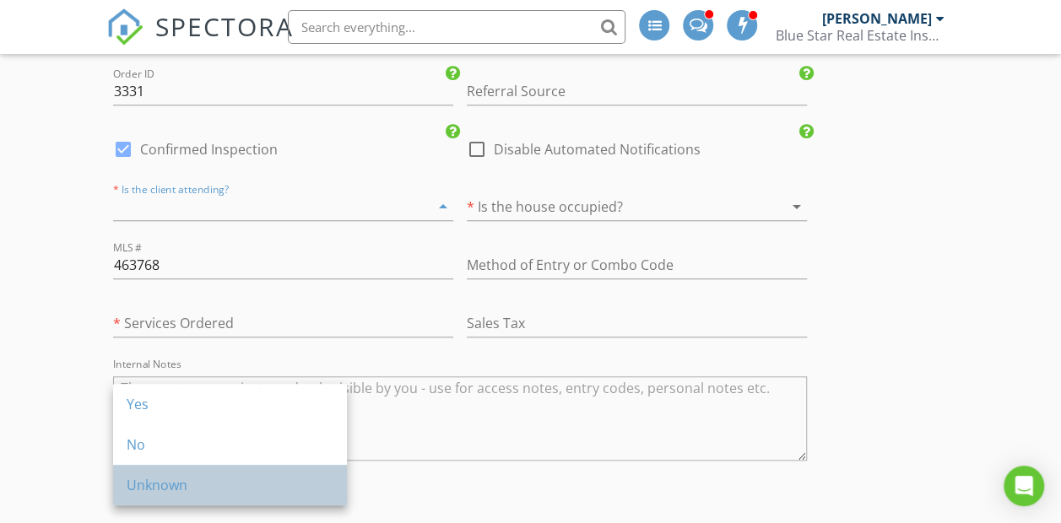
click at [200, 485] on div "Unknown" at bounding box center [230, 485] width 207 height 20
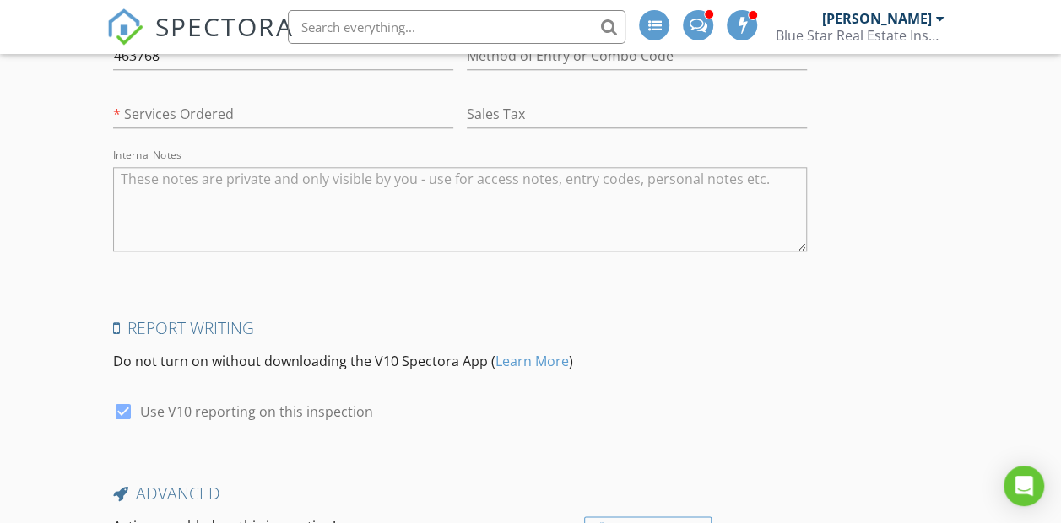
scroll to position [4013, 0]
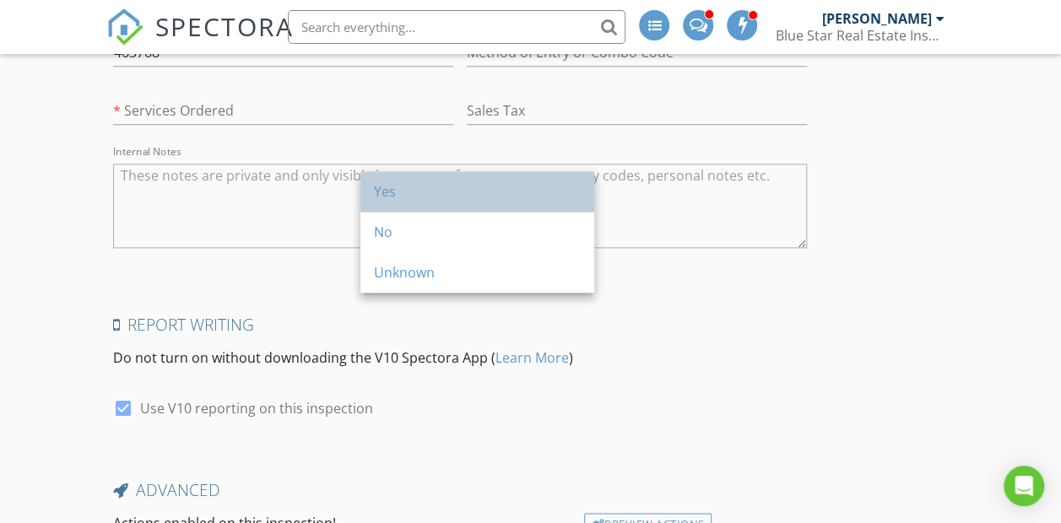
click at [400, 196] on div "Yes" at bounding box center [477, 192] width 207 height 20
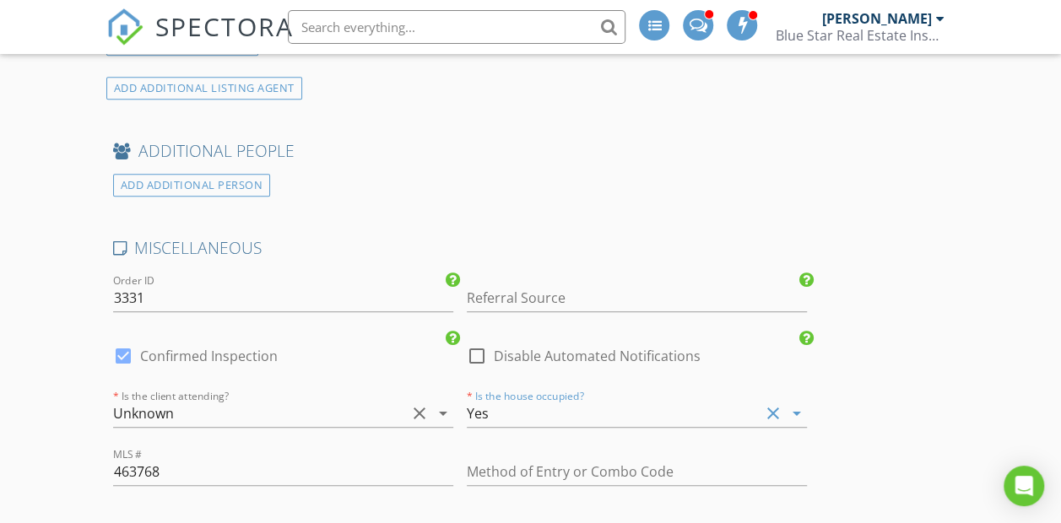
scroll to position [3592, 0]
click at [203, 198] on div "ADD ADDITIONAL PERSON" at bounding box center [192, 186] width 158 height 23
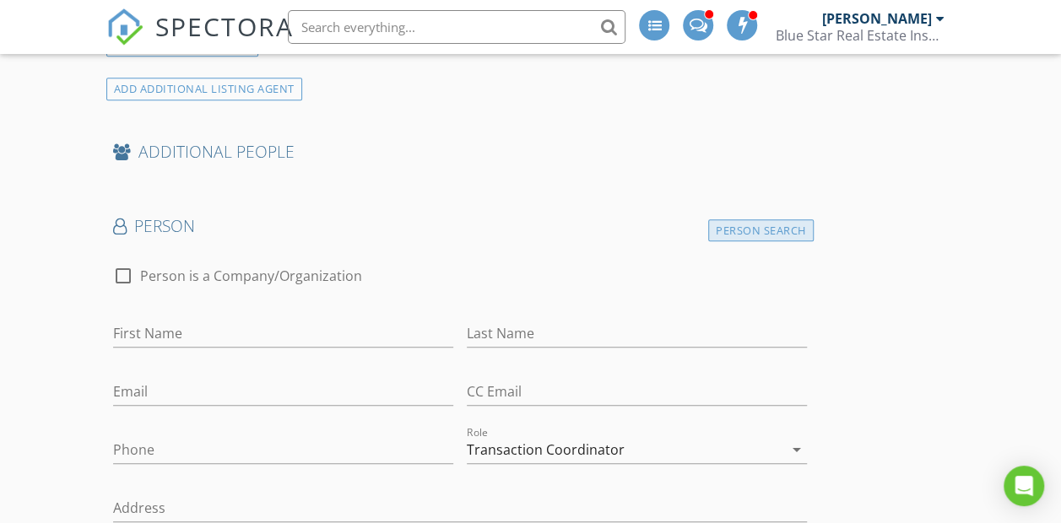
click at [529, 413] on div "Person Person Search check_box_outline_blank Person is a Company/Organization F…" at bounding box center [459, 501] width 707 height 572
click at [708, 242] on div "Person Search" at bounding box center [761, 230] width 106 height 23
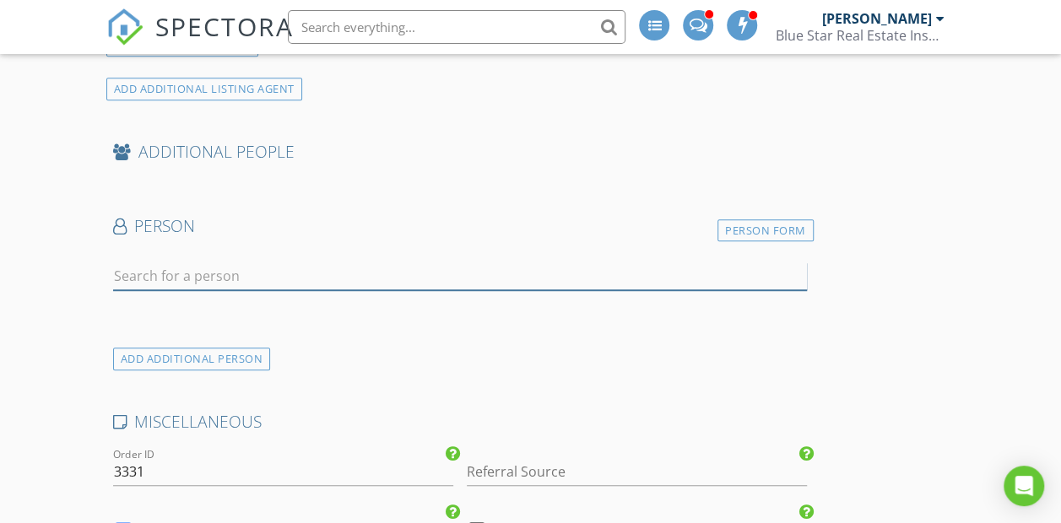
click at [252, 290] on input "text" at bounding box center [460, 277] width 694 height 28
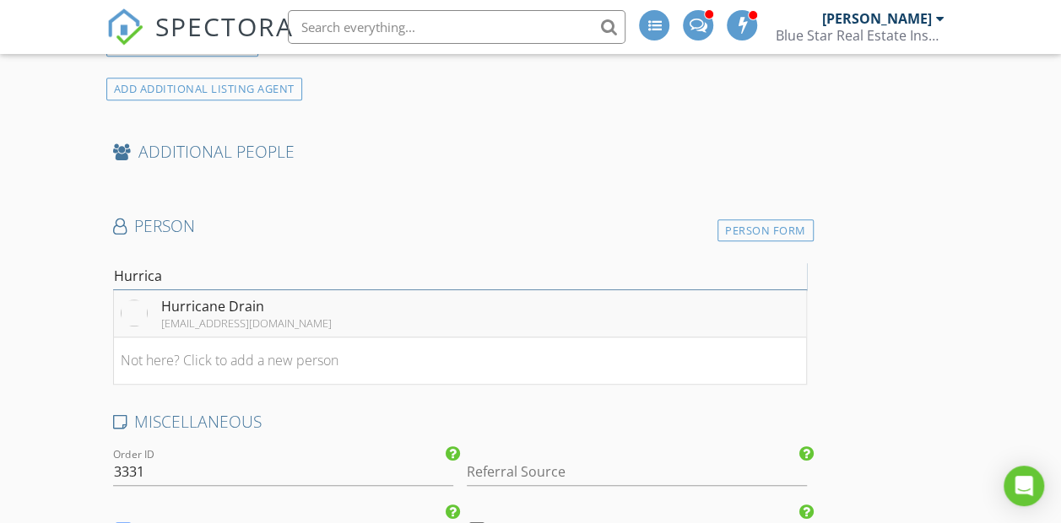
type input "Hurrica"
click at [241, 317] on div "Hurricane Drain" at bounding box center [246, 306] width 171 height 20
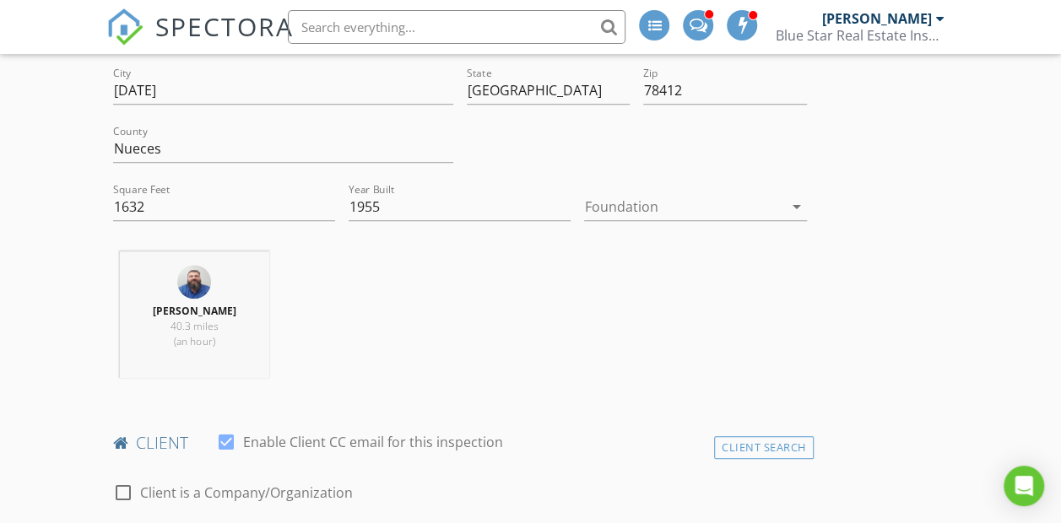
scroll to position [577, 0]
click at [584, 212] on div at bounding box center [683, 205] width 198 height 27
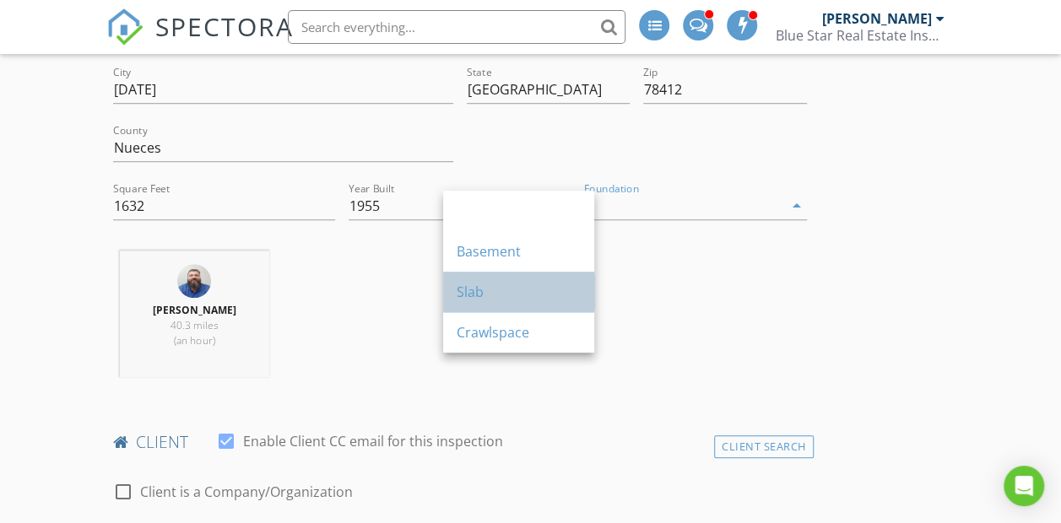
click at [472, 303] on div "Slab" at bounding box center [519, 292] width 124 height 41
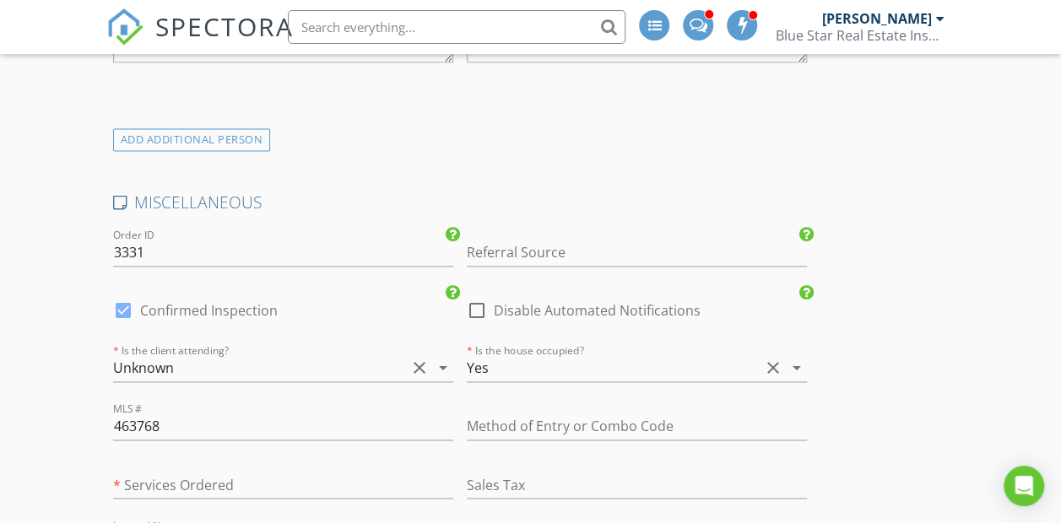
scroll to position [4640, 0]
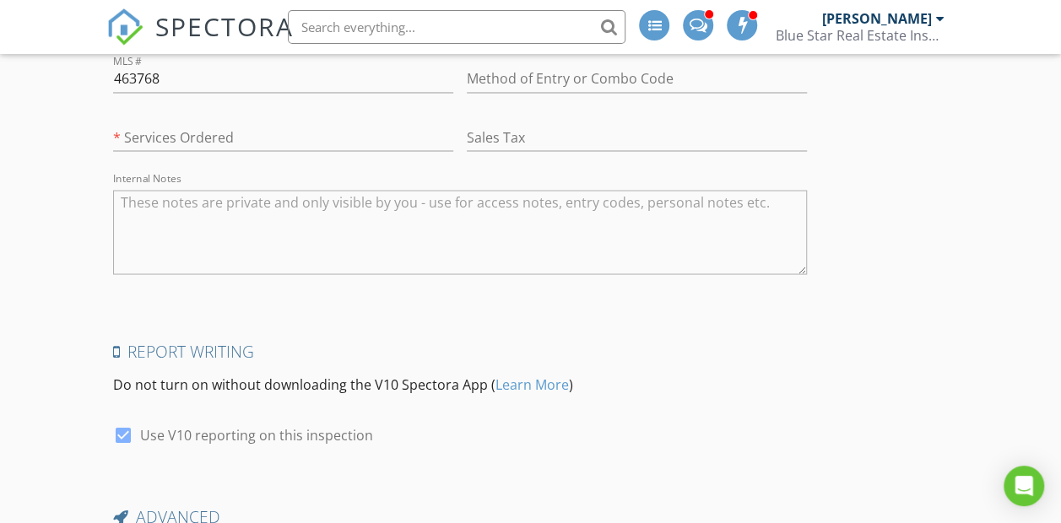
checkbox input "true"
checkbox input "false"
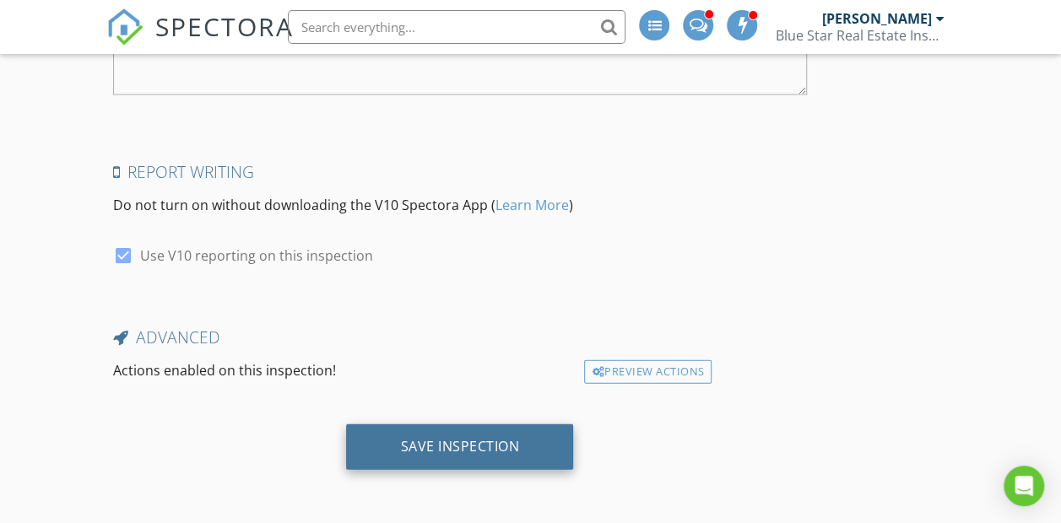
click at [346, 468] on div "Save Inspection" at bounding box center [459, 448] width 227 height 46
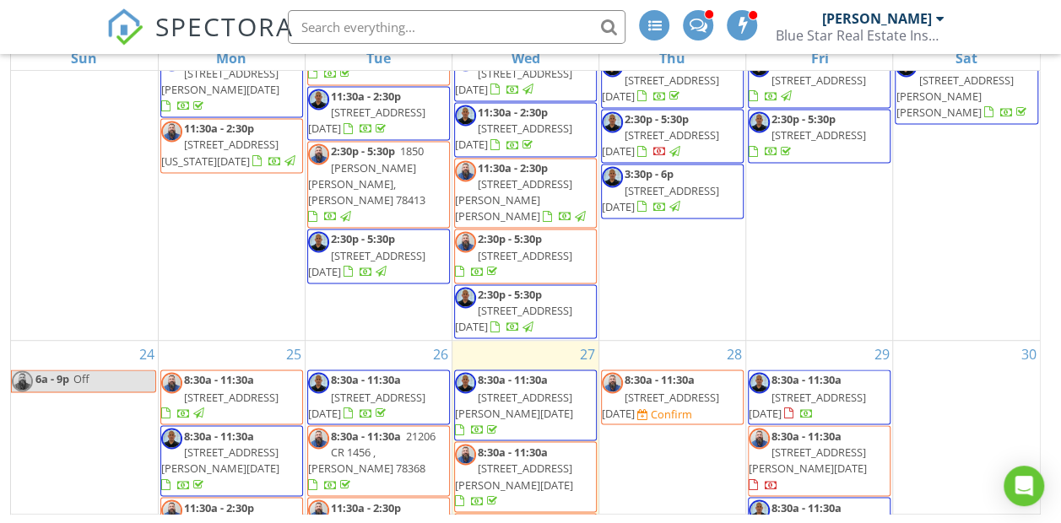
scroll to position [1249, 0]
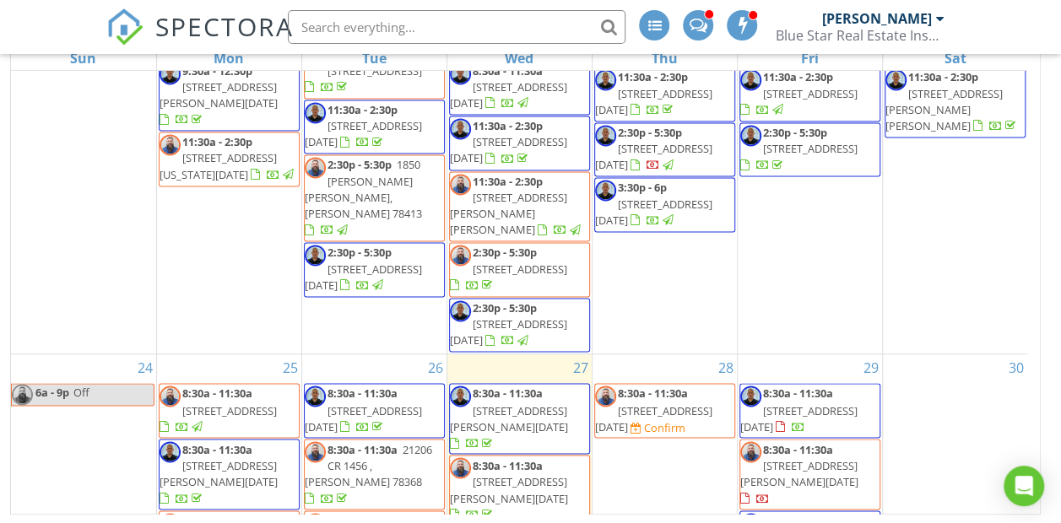
click at [675, 386] on span "8:30a - 11:30a" at bounding box center [653, 393] width 70 height 15
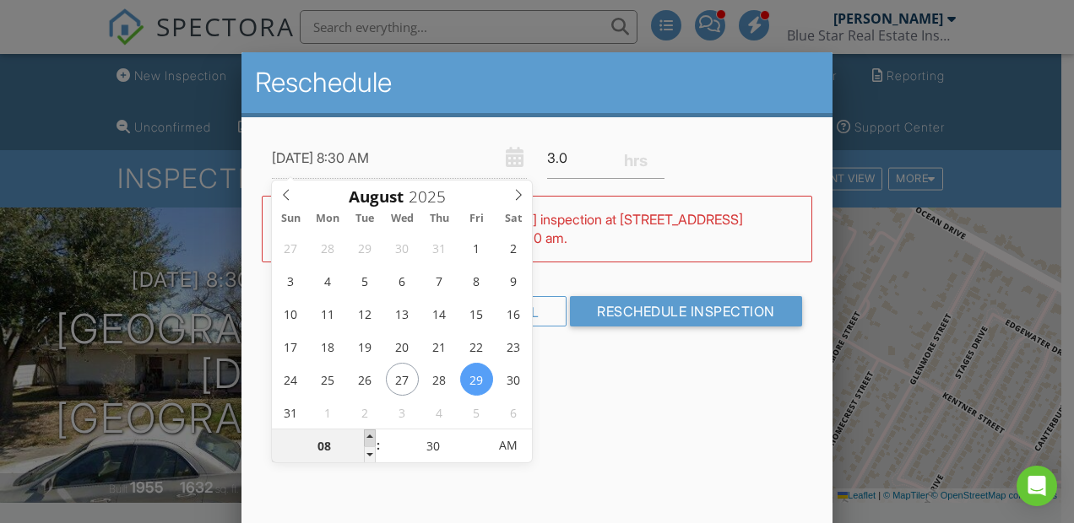
type input "08/29/2025 9:30 AM"
type input "09"
click at [365, 436] on span at bounding box center [370, 438] width 12 height 17
type input "08/29/2025 10:30 AM"
type input "10"
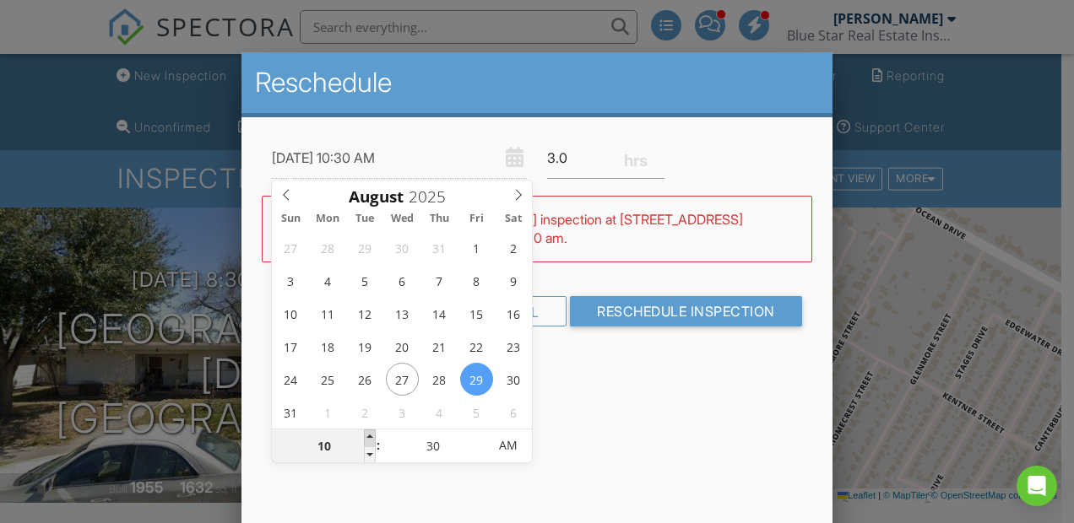
click at [365, 436] on span at bounding box center [370, 438] width 12 height 17
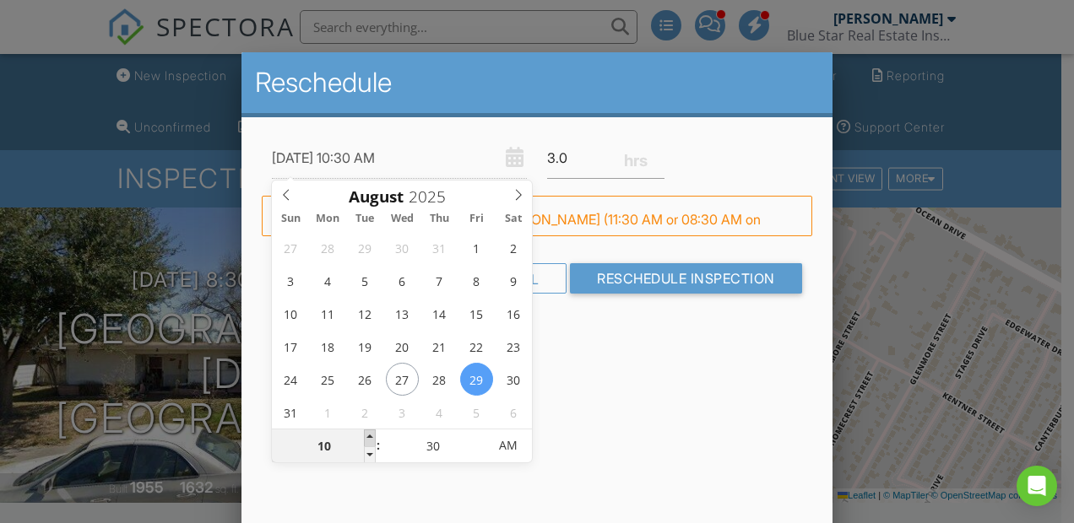
type input "[DATE] 11:30 AM"
type input "11"
click at [365, 436] on span at bounding box center [370, 438] width 12 height 17
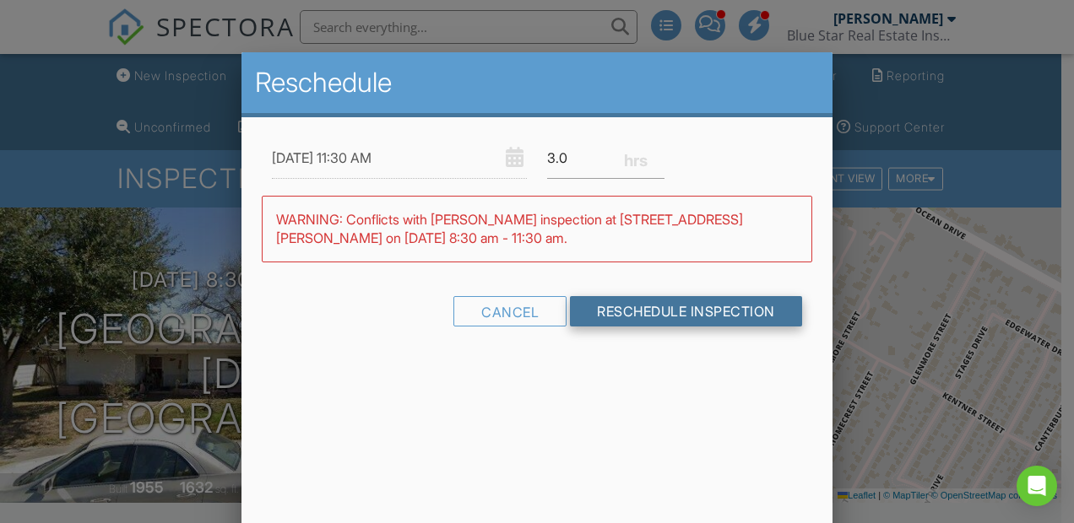
click at [665, 315] on input "Reschedule Inspection" at bounding box center [686, 311] width 232 height 30
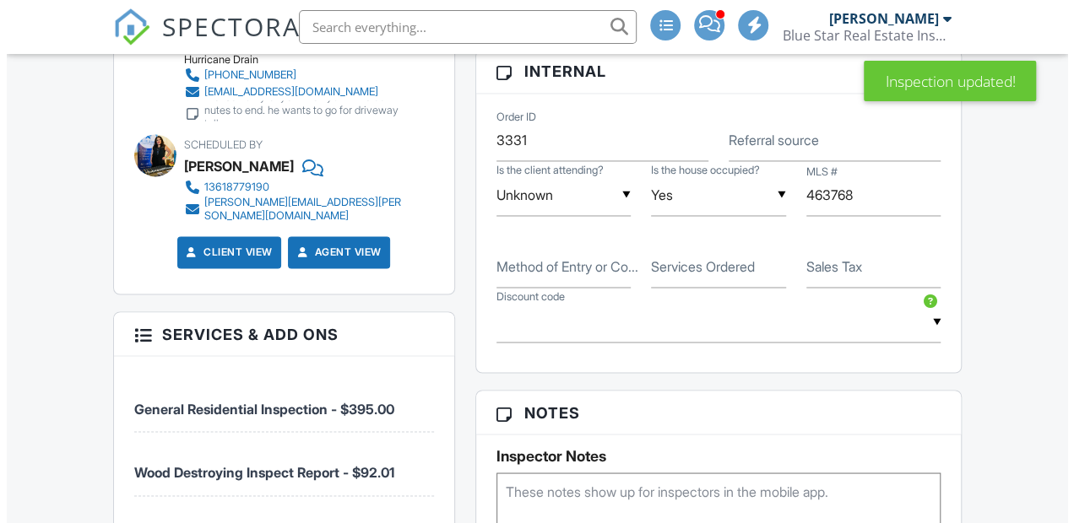
scroll to position [967, 0]
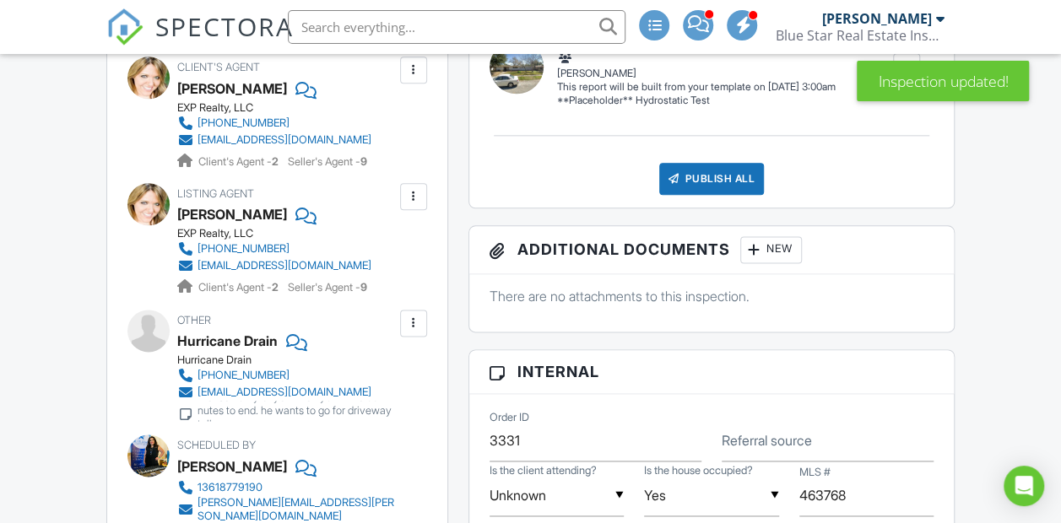
click at [421, 79] on div at bounding box center [413, 70] width 17 height 17
click at [360, 185] on li "Remove" at bounding box center [374, 164] width 86 height 42
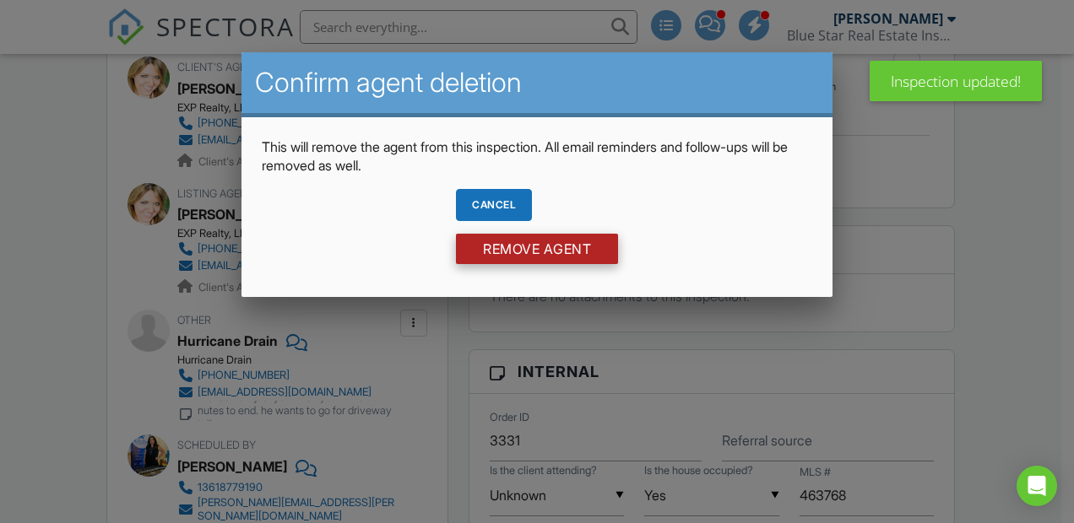
click at [485, 249] on input "Remove Agent" at bounding box center [537, 249] width 162 height 30
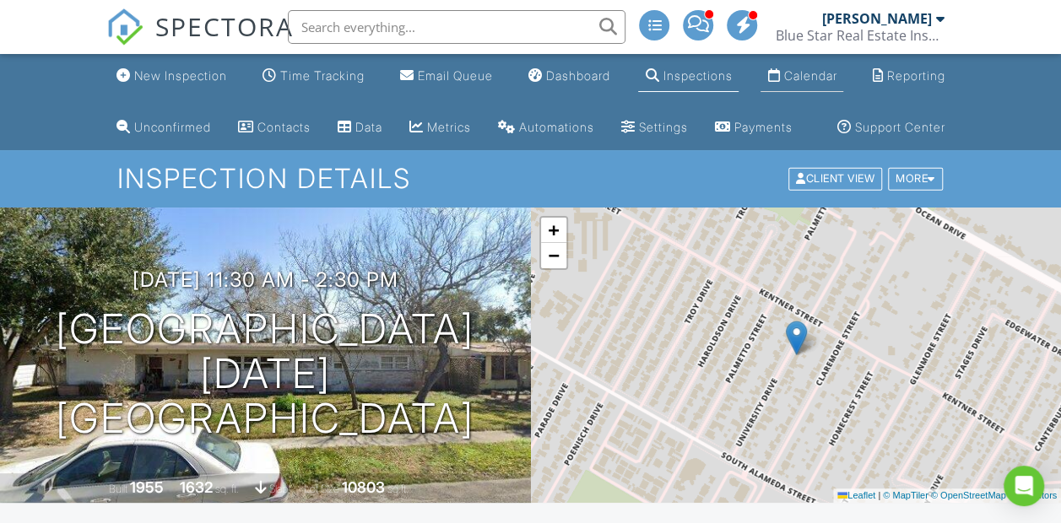
click at [795, 74] on div "Calendar" at bounding box center [809, 75] width 53 height 14
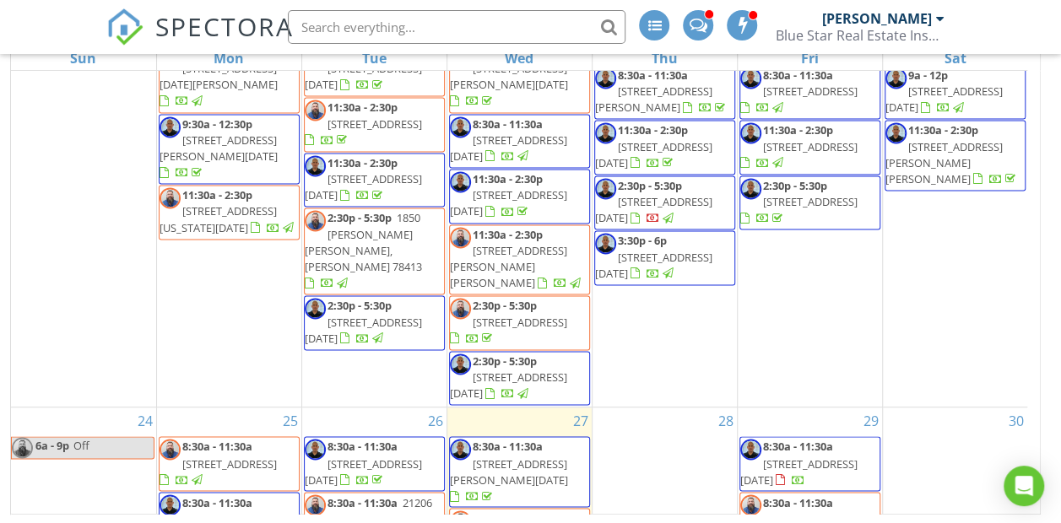
scroll to position [1264, 0]
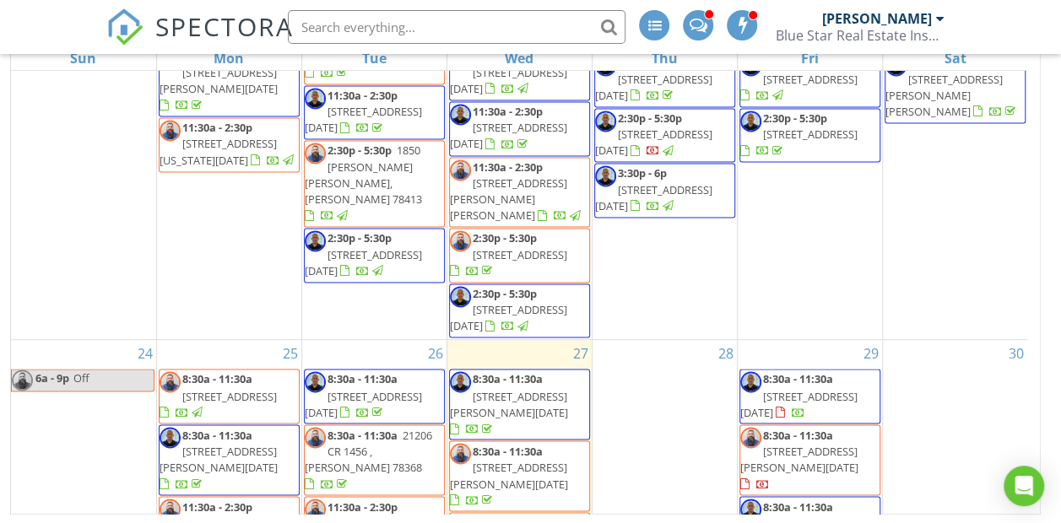
click at [853, 515] on span "8126 Marseille Dr, Corpus Christi 78414" at bounding box center [798, 530] width 117 height 31
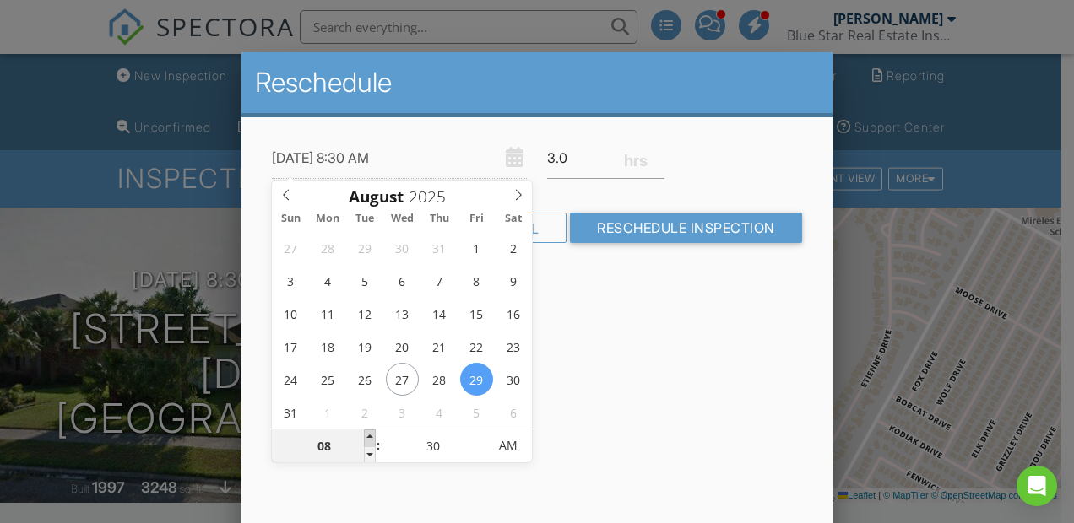
type input "[DATE] 9:30 AM"
type input "09"
click at [370, 435] on span at bounding box center [370, 438] width 12 height 17
type input "[DATE] 11:30 AM"
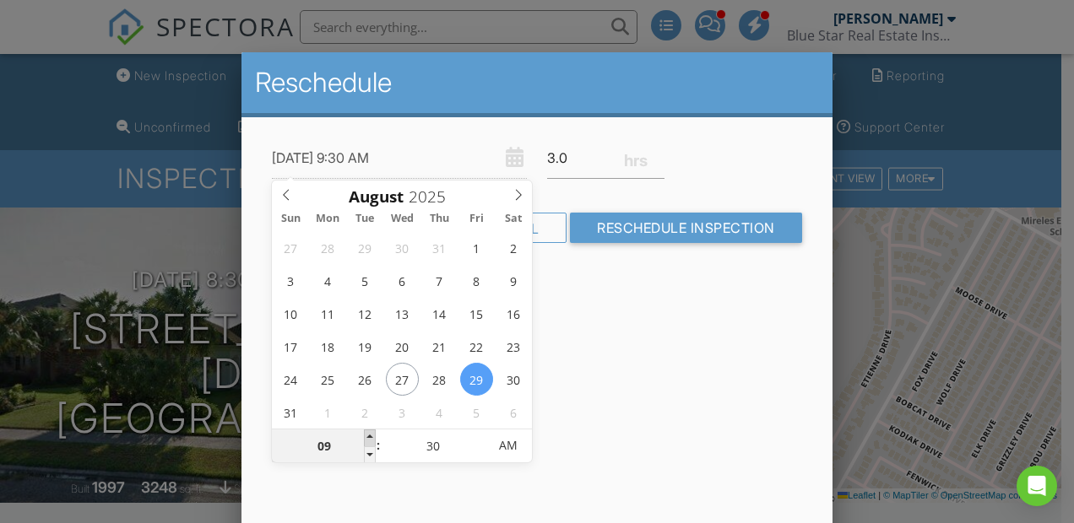
type input "11"
click at [370, 435] on span at bounding box center [370, 438] width 12 height 17
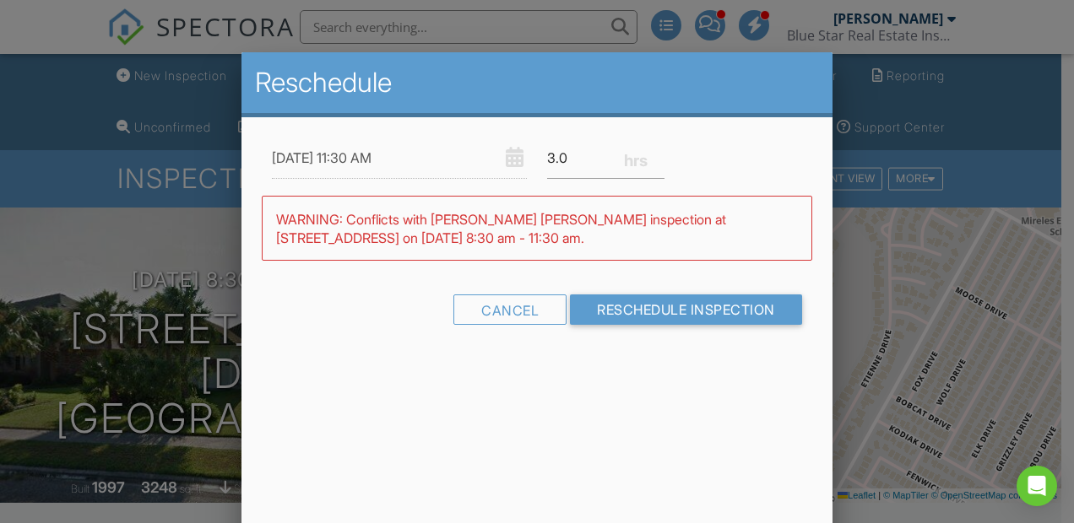
click at [613, 225] on div "WARNING: Conflicts with James Matthew Lynch's inspection at 3225 Camaro St on 0…" at bounding box center [537, 228] width 550 height 65
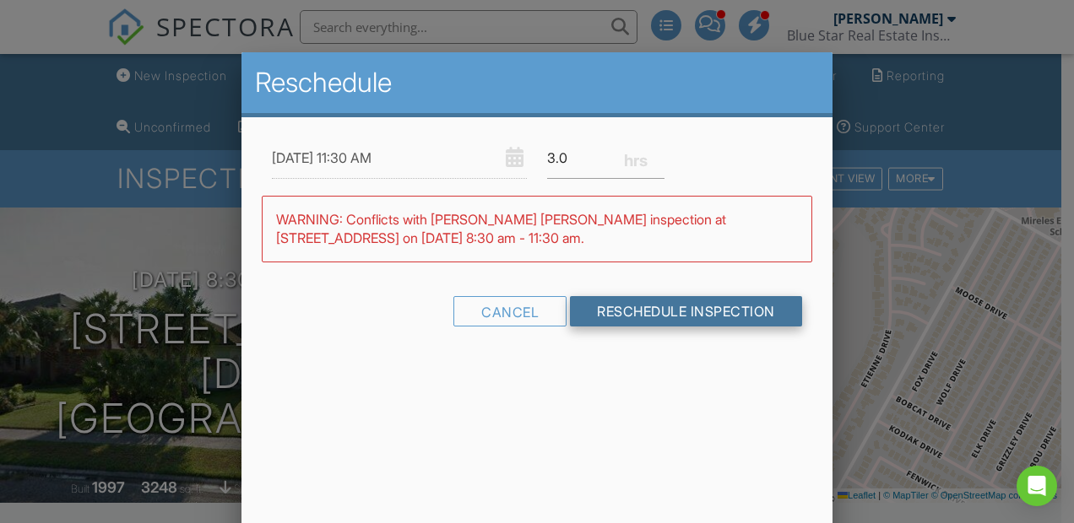
click at [616, 308] on input "Reschedule Inspection" at bounding box center [686, 311] width 232 height 30
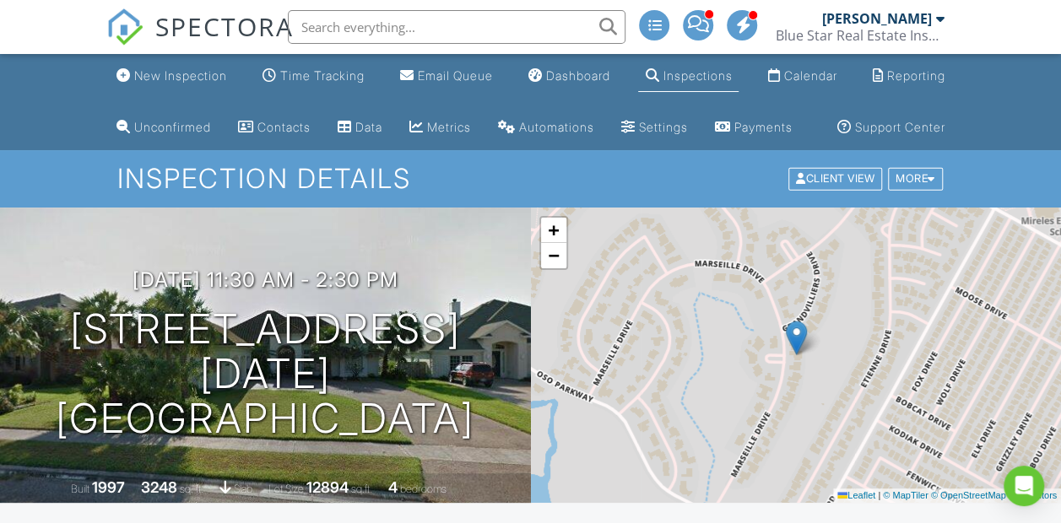
click at [792, 94] on li "Calendar" at bounding box center [801, 76] width 89 height 45
click at [827, 78] on div "Calendar" at bounding box center [809, 75] width 53 height 14
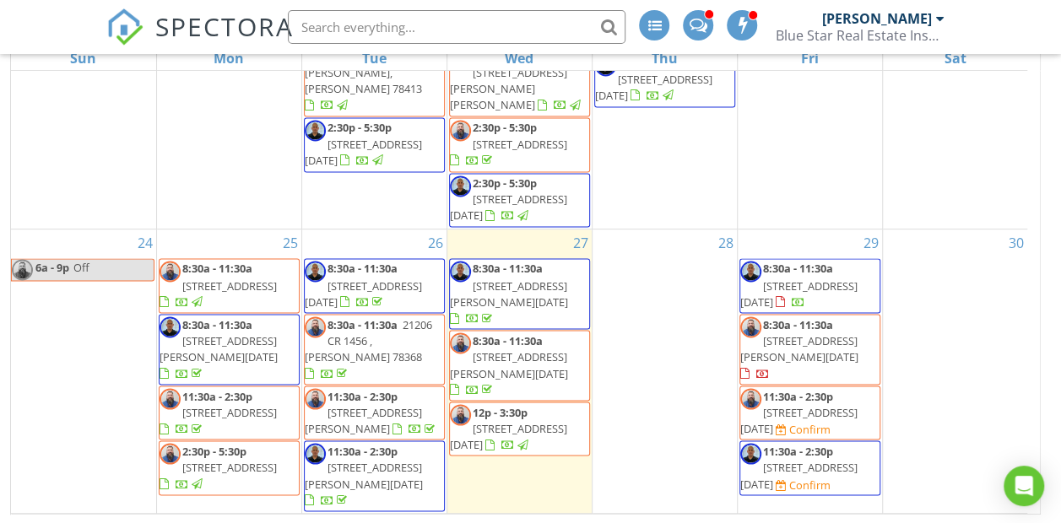
scroll to position [1390, 0]
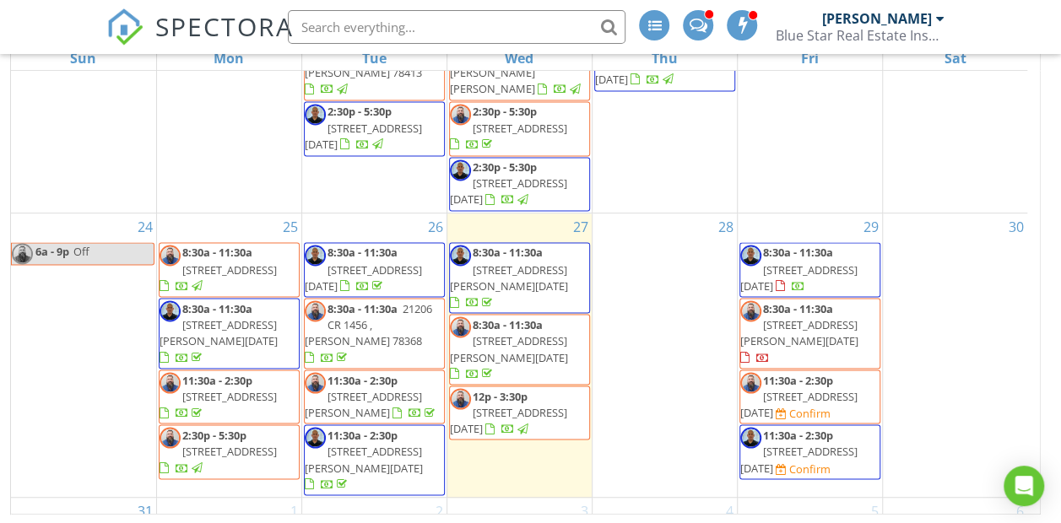
click at [832, 301] on span "8:30a - 11:30a" at bounding box center [798, 308] width 70 height 15
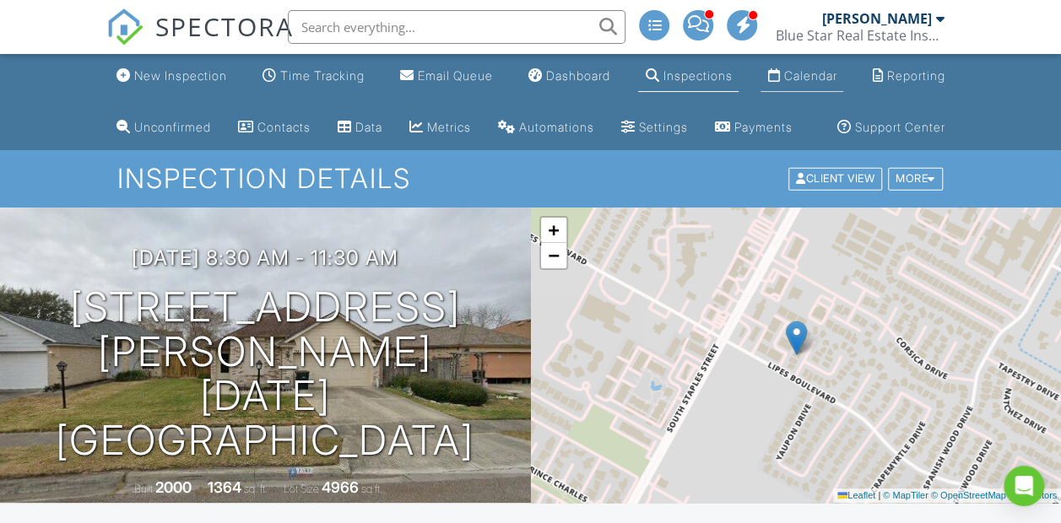
click at [821, 78] on div "Calendar" at bounding box center [809, 75] width 53 height 14
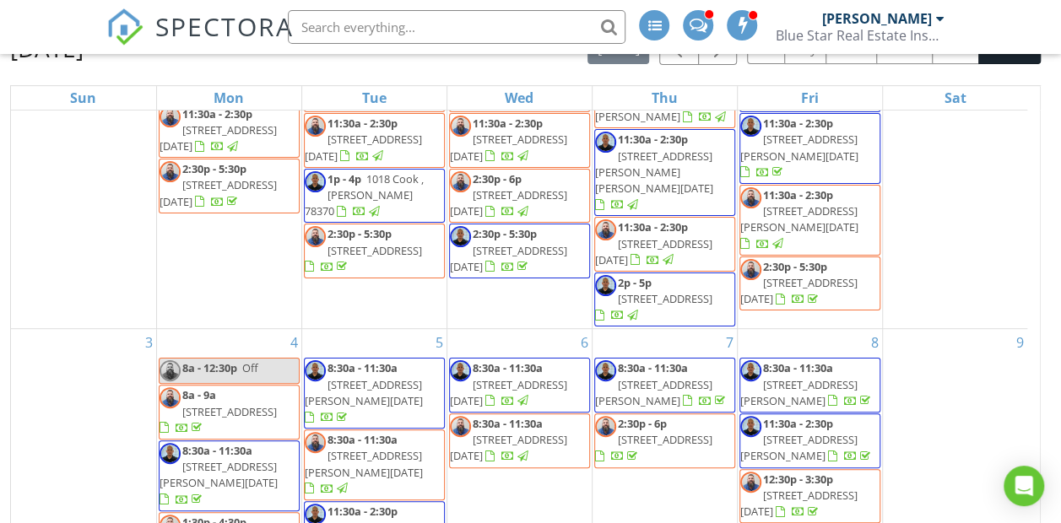
scroll to position [327, 0]
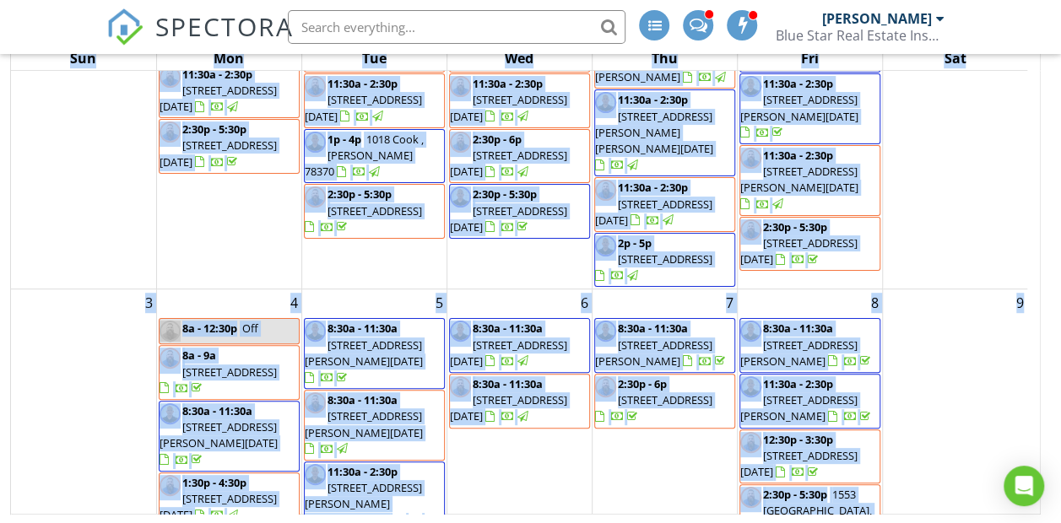
drag, startPoint x: 1055, startPoint y: 400, endPoint x: 1043, endPoint y: 355, distance: 47.1
click at [1043, 370] on div "New Calendar View August 2025 today list day week cal wk 4 wk month Sun Mon Tue…" at bounding box center [530, 228] width 1061 height 593
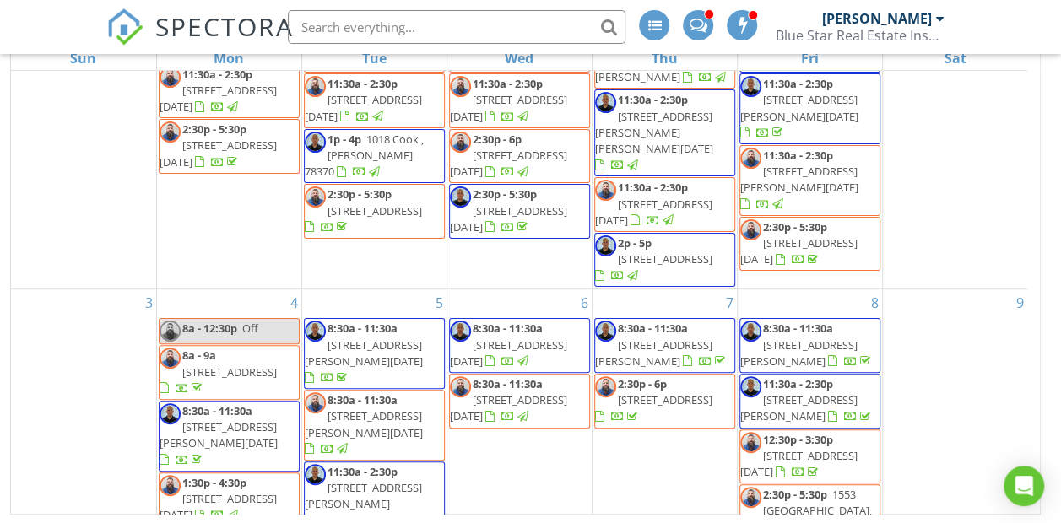
click at [1051, 368] on div "New Calendar View August 2025 today list day week cal wk 4 wk month Sun Mon Tue…" at bounding box center [530, 228] width 1061 height 593
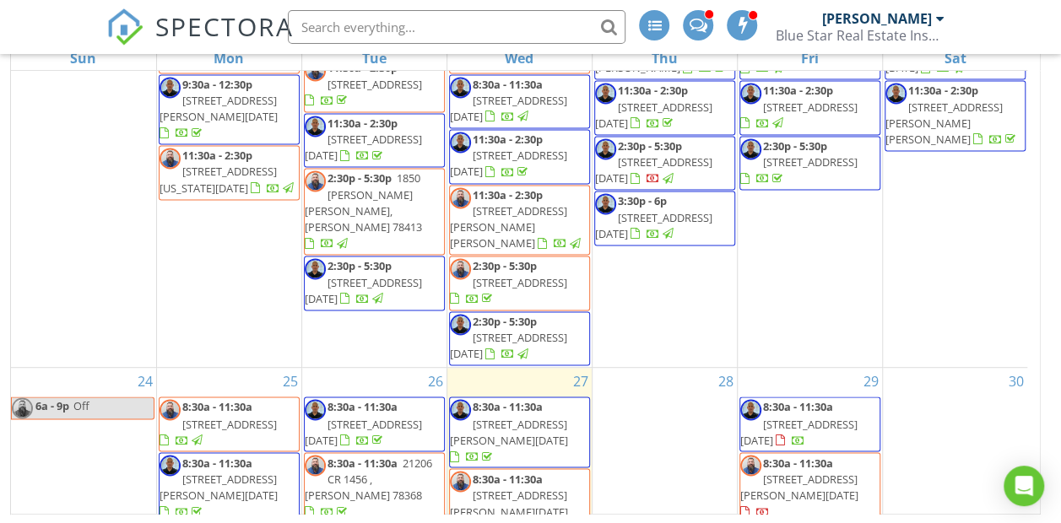
scroll to position [1390, 0]
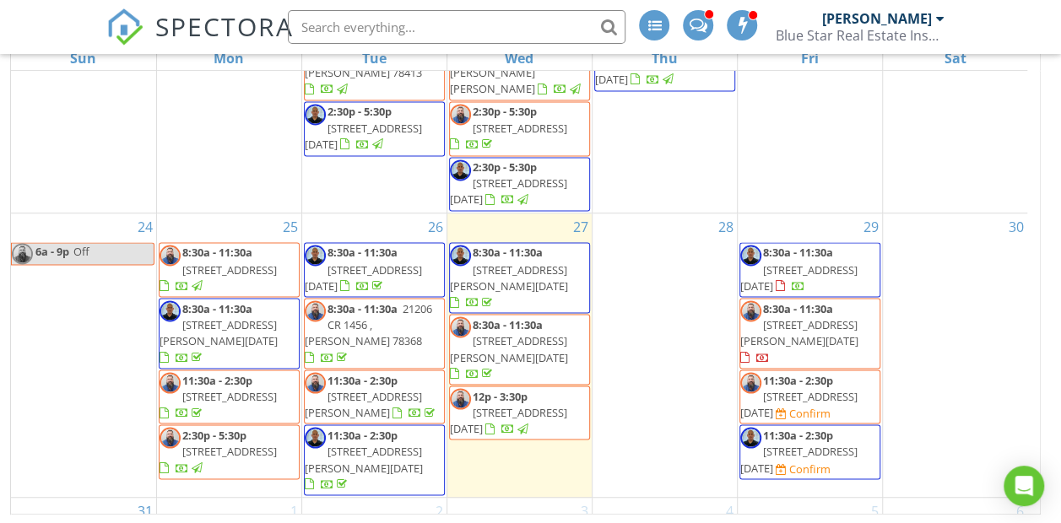
click at [819, 443] on span "8126 Marseille Dr, Corpus Christi 78414" at bounding box center [798, 458] width 117 height 31
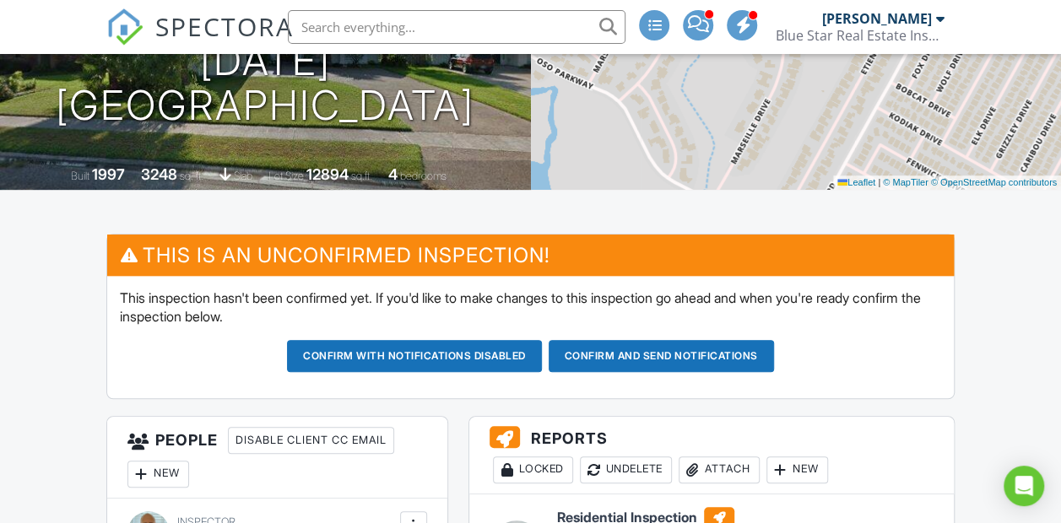
scroll to position [250, 0]
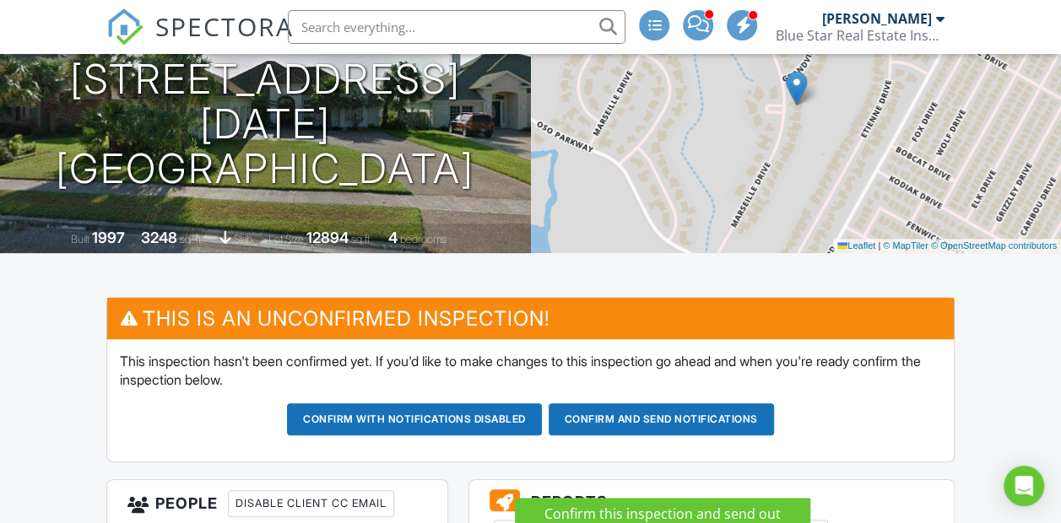
click at [542, 436] on button "Confirm and send notifications" at bounding box center [414, 420] width 255 height 32
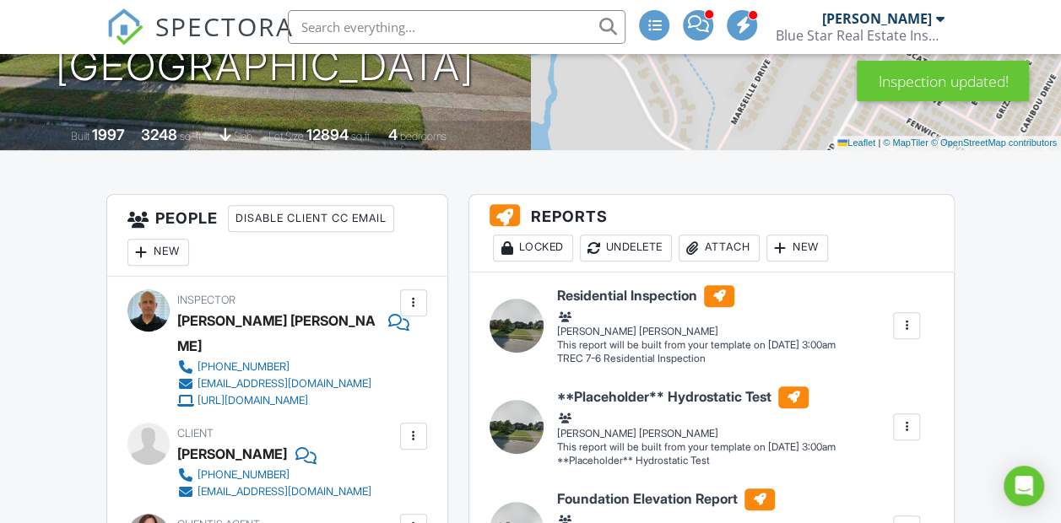
click at [174, 266] on div "New" at bounding box center [158, 252] width 62 height 27
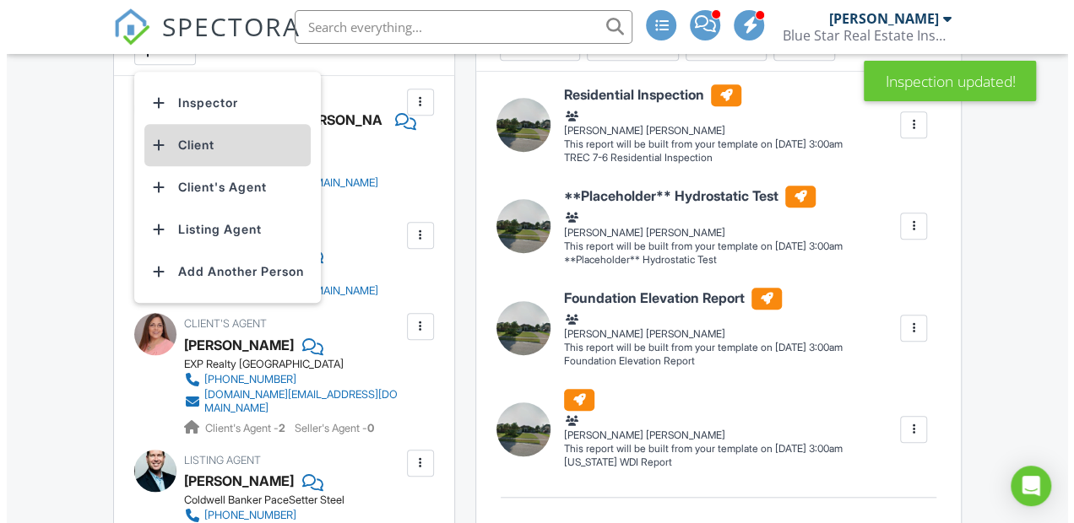
scroll to position [555, 0]
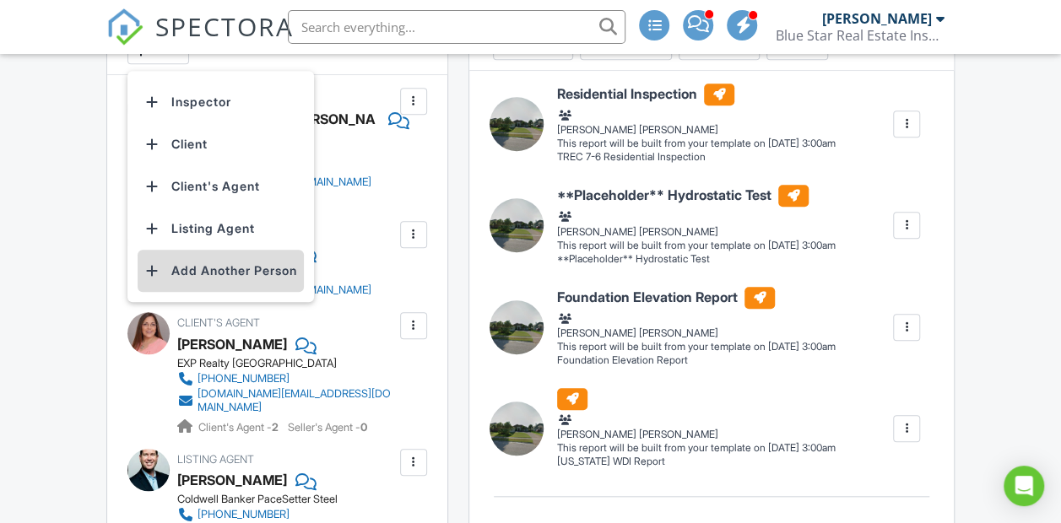
click at [241, 292] on li "Add Another Person" at bounding box center [221, 271] width 166 height 42
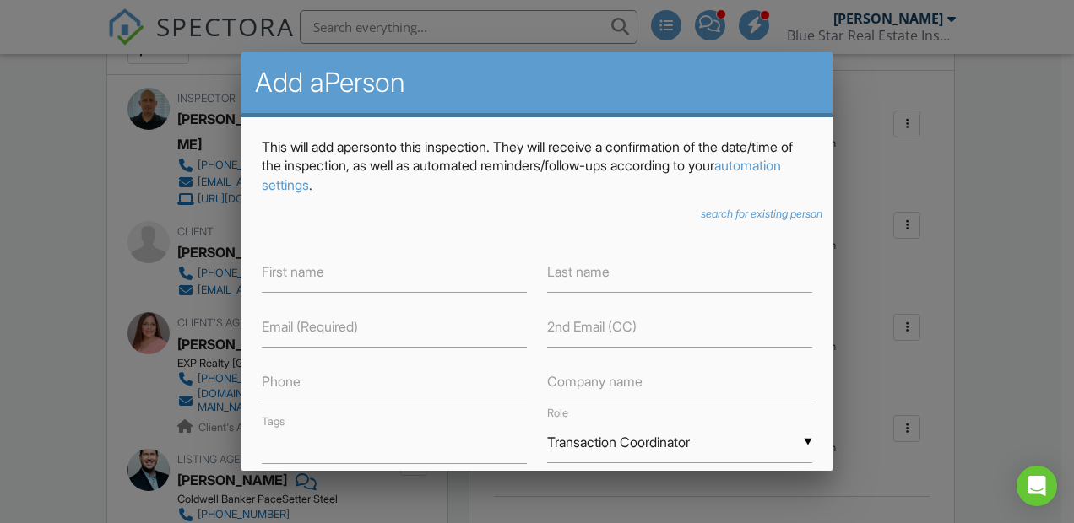
click at [706, 218] on icon "search for existing person" at bounding box center [762, 214] width 122 height 13
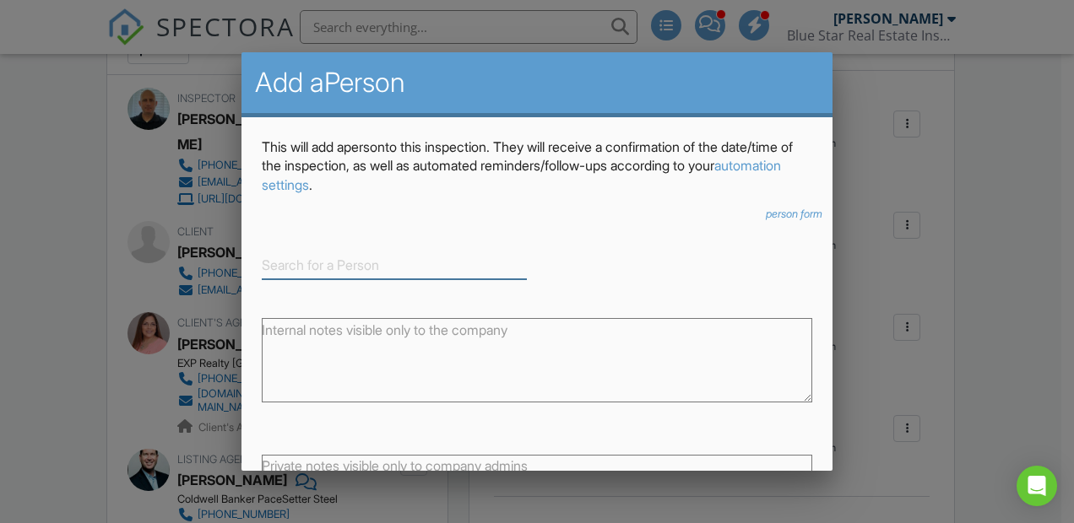
click at [461, 258] on input at bounding box center [394, 266] width 265 height 28
click at [419, 290] on div "Paramount Foundation [PERSON_NAME]" at bounding box center [394, 292] width 257 height 19
type input "Paramount Foundation [PERSON_NAME]"
type input "Other"
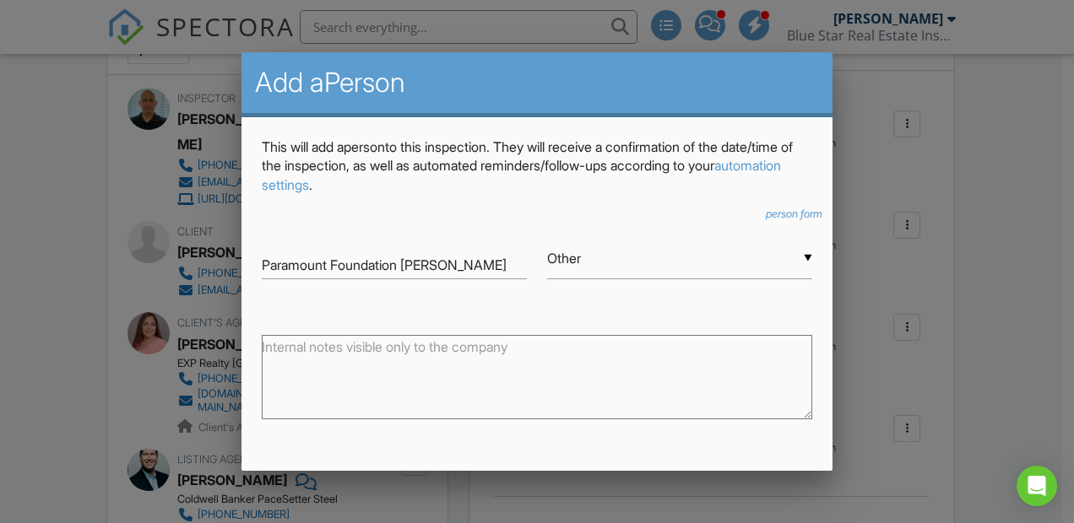
scroll to position [177, 0]
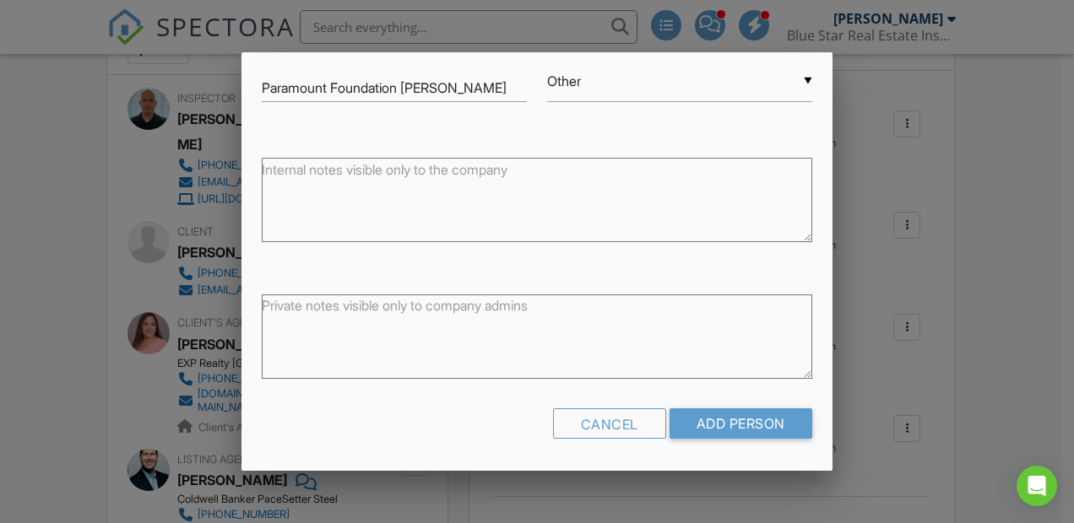
click at [706, 441] on div "Cancel Add Person" at bounding box center [537, 430] width 550 height 43
click at [706, 433] on input "Add Person" at bounding box center [740, 424] width 143 height 30
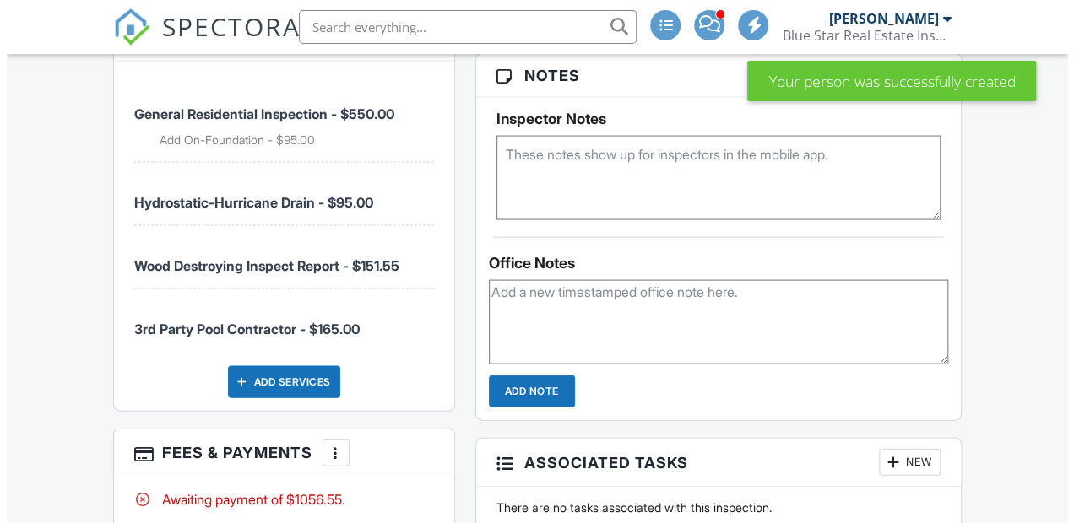
scroll to position [1617, 0]
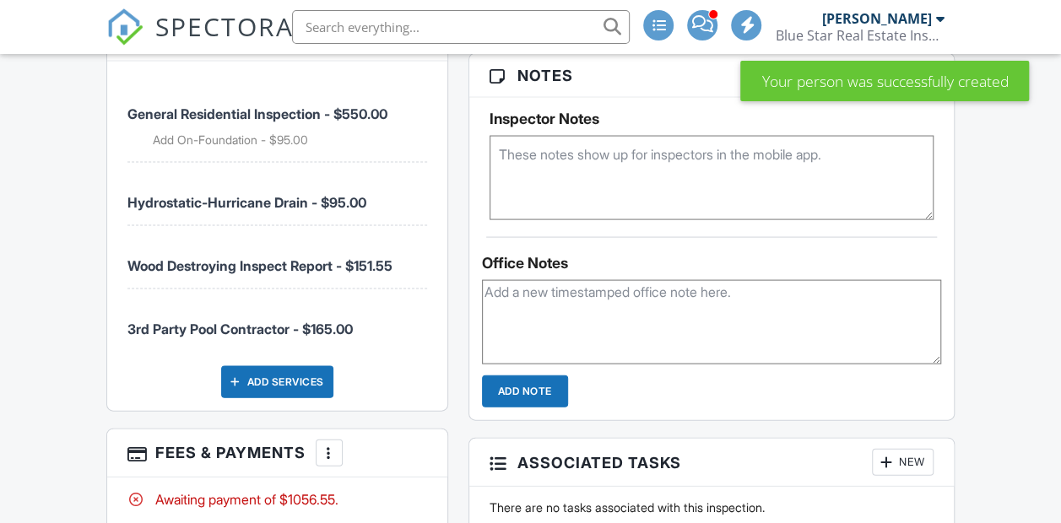
click at [262, 397] on div "Add Services" at bounding box center [277, 382] width 112 height 32
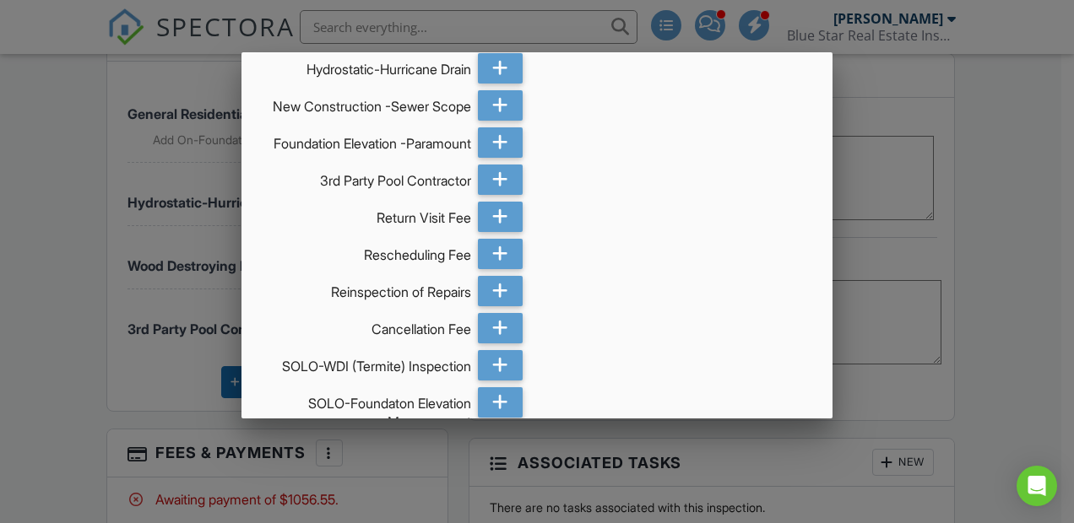
scroll to position [618, 0]
click at [496, 159] on icon at bounding box center [500, 143] width 16 height 30
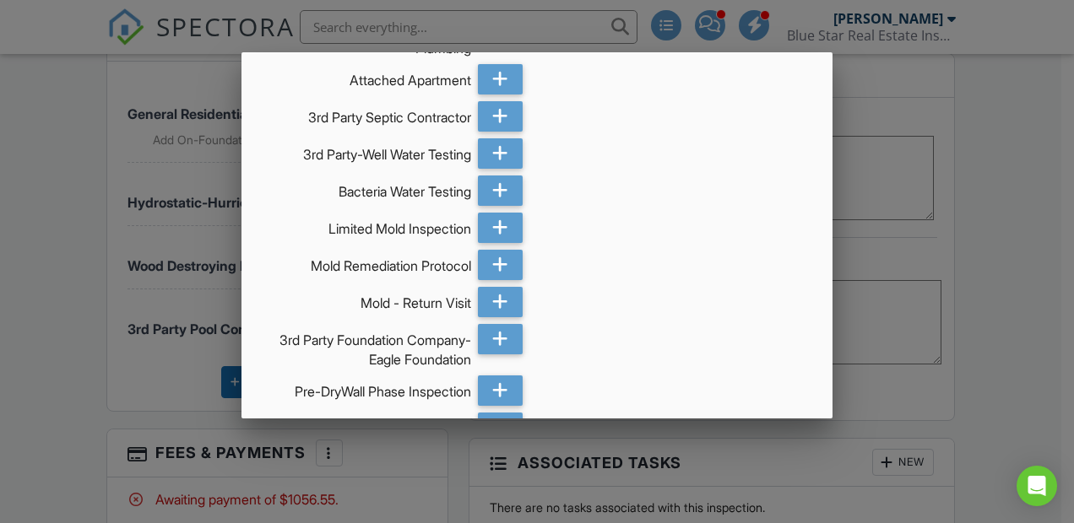
scroll to position [1998, 0]
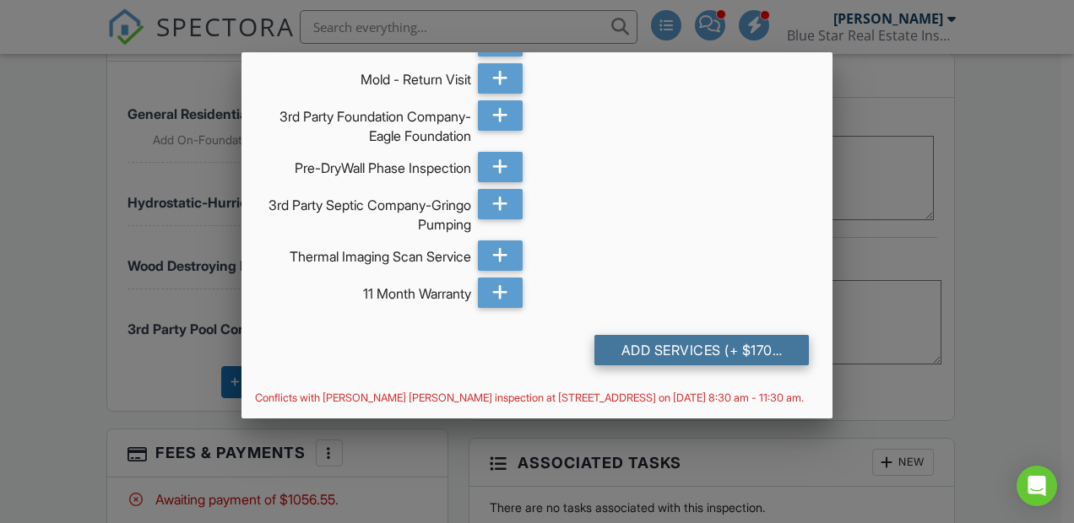
click at [680, 344] on div "Add Services (+ $170.0)" at bounding box center [701, 350] width 214 height 30
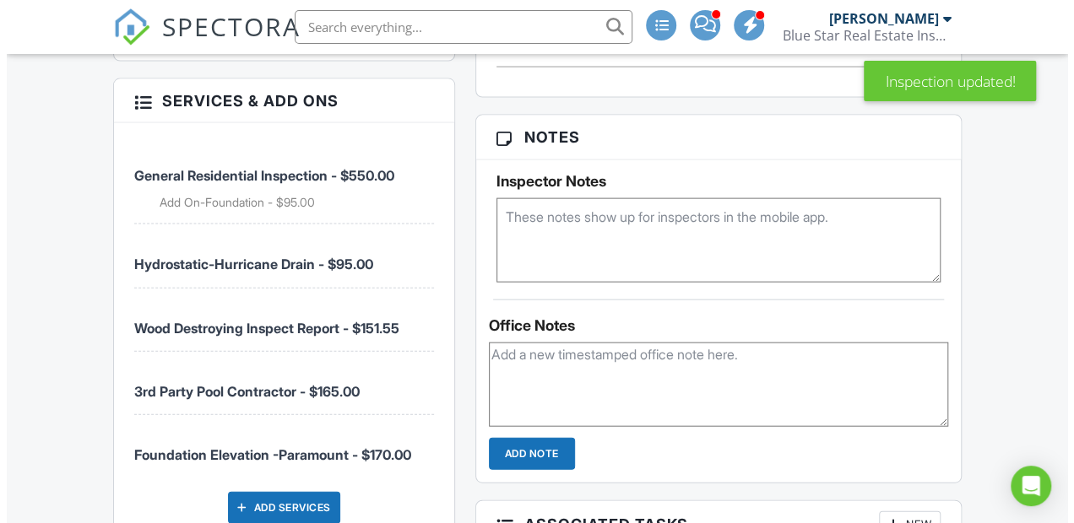
scroll to position [2021, 0]
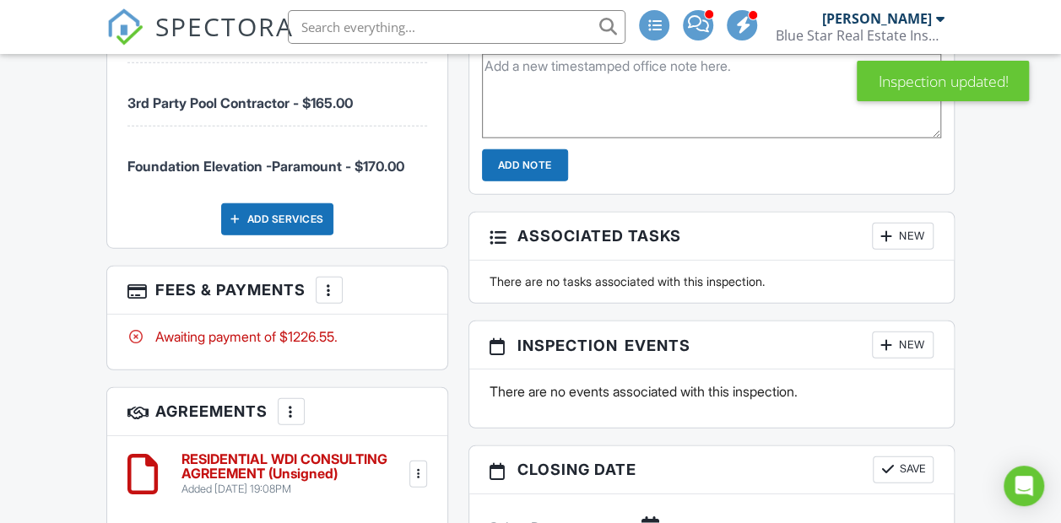
click at [331, 297] on div at bounding box center [329, 290] width 17 height 17
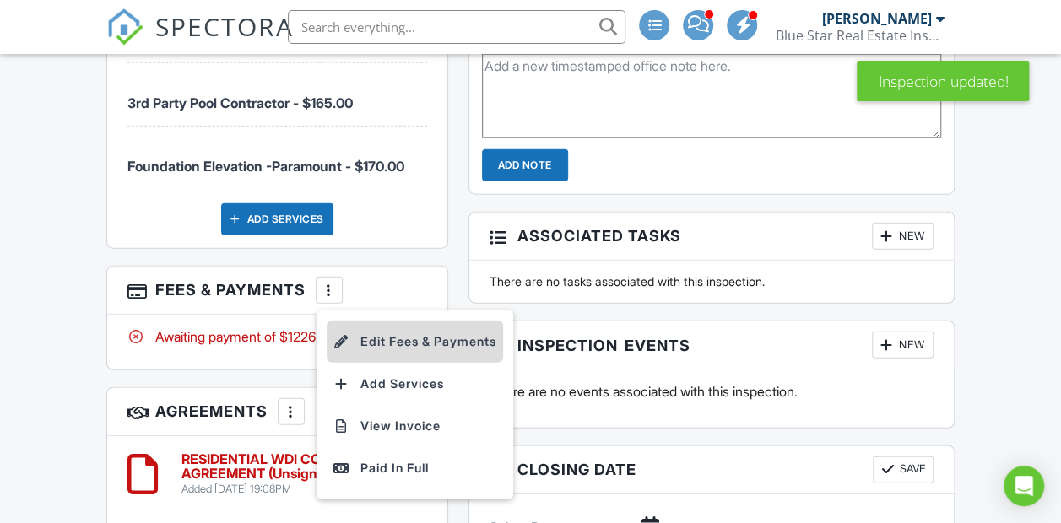
click at [345, 343] on li "Edit Fees & Payments" at bounding box center [415, 342] width 176 height 42
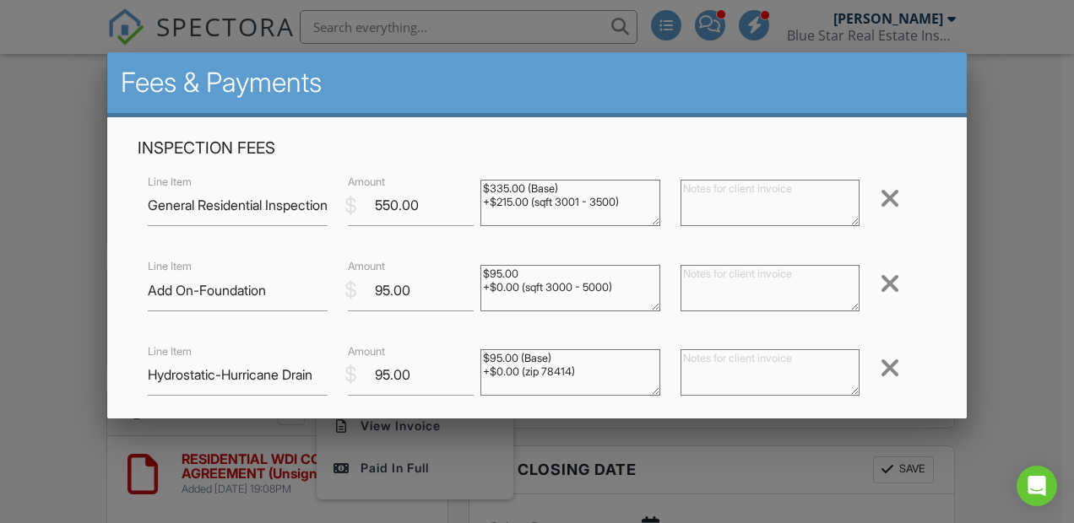
click at [880, 292] on div at bounding box center [890, 283] width 20 height 27
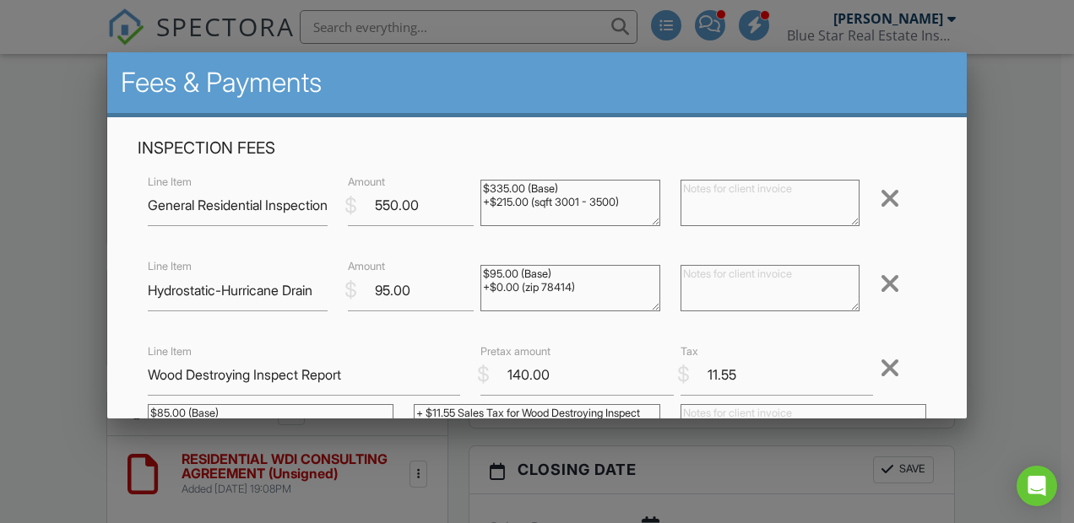
scroll to position [309, 0]
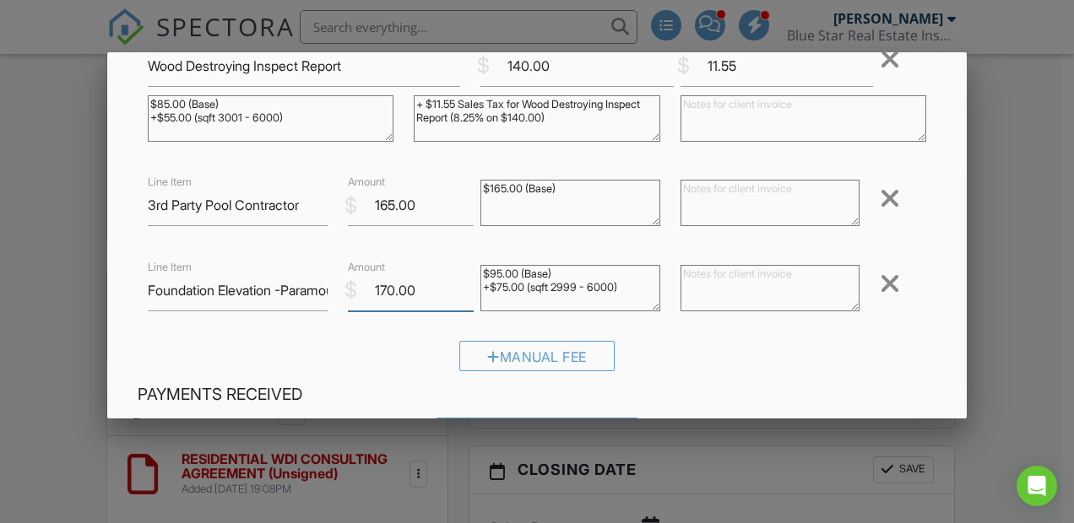
click at [390, 298] on input "170.00" at bounding box center [411, 290] width 127 height 41
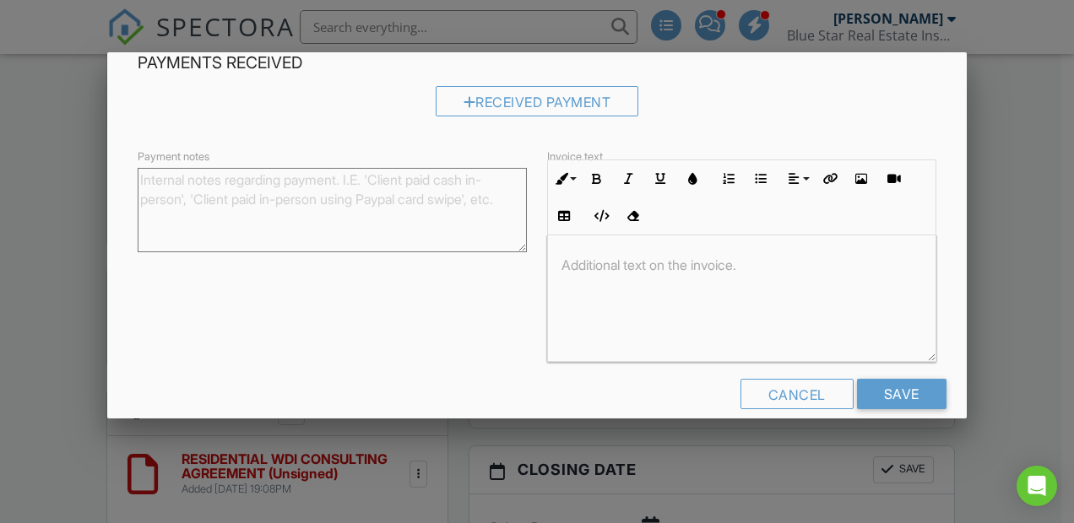
scroll to position [642, 0]
type input "95.00"
click at [889, 390] on input "Save" at bounding box center [901, 393] width 89 height 30
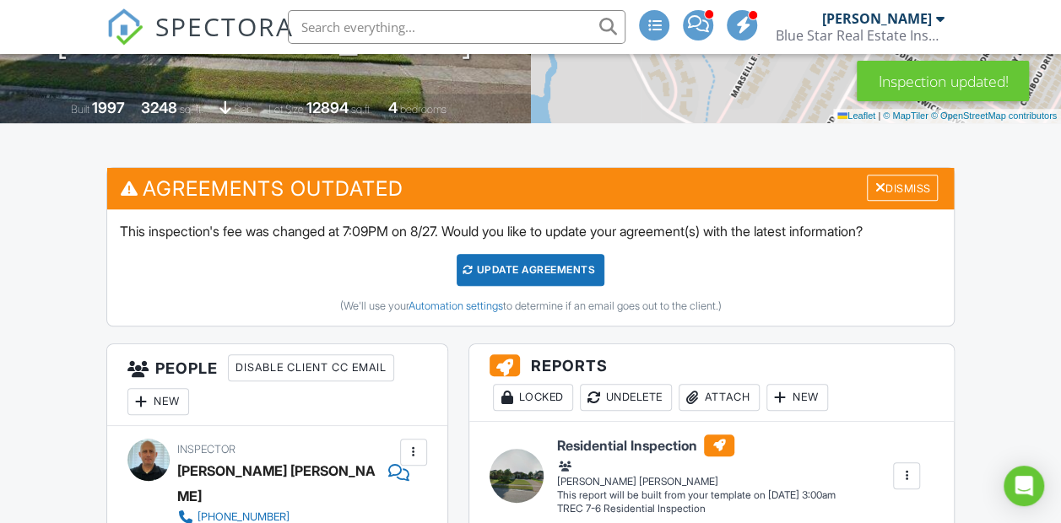
scroll to position [405, 0]
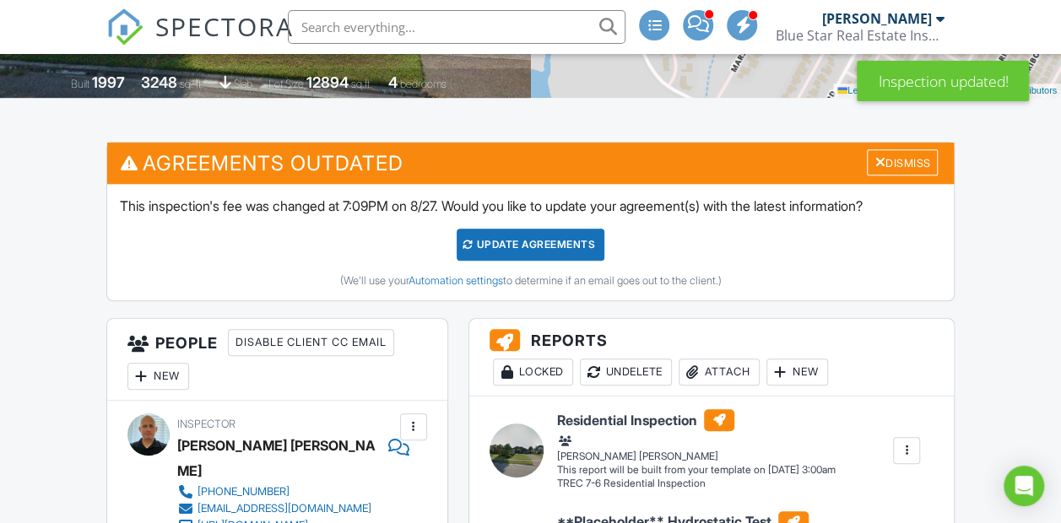
click at [528, 261] on div "Update Agreements" at bounding box center [531, 245] width 148 height 32
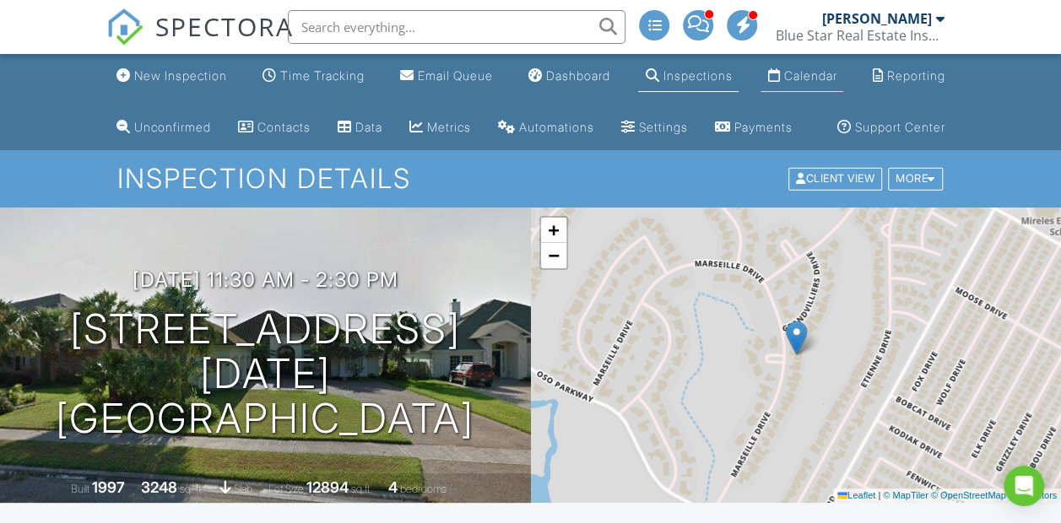
click at [815, 68] on div "Calendar" at bounding box center [809, 75] width 53 height 14
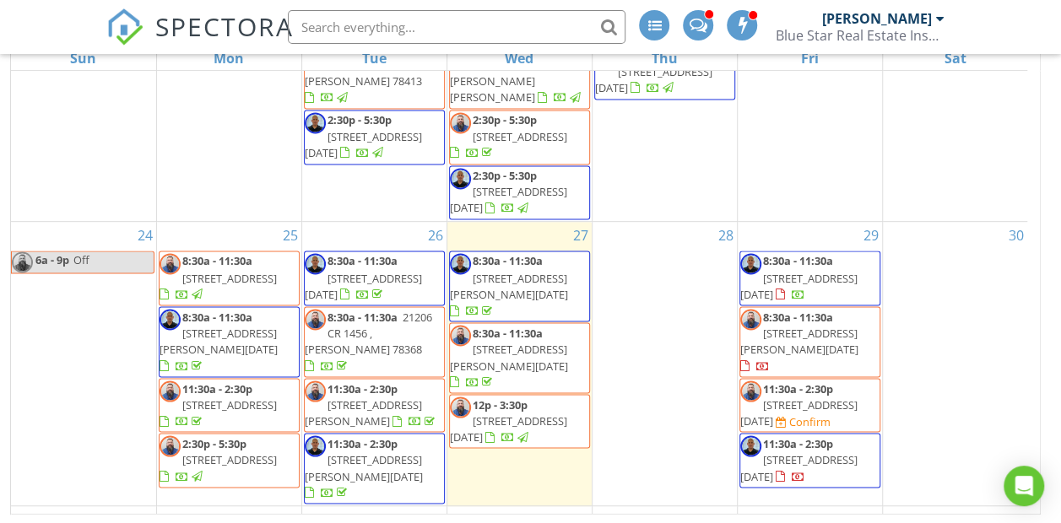
scroll to position [1383, 0]
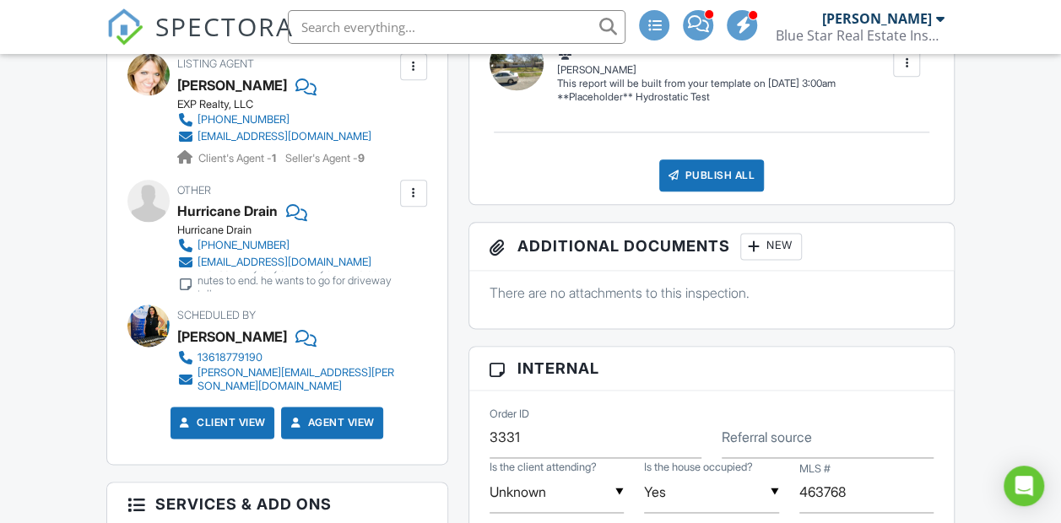
scroll to position [626, 0]
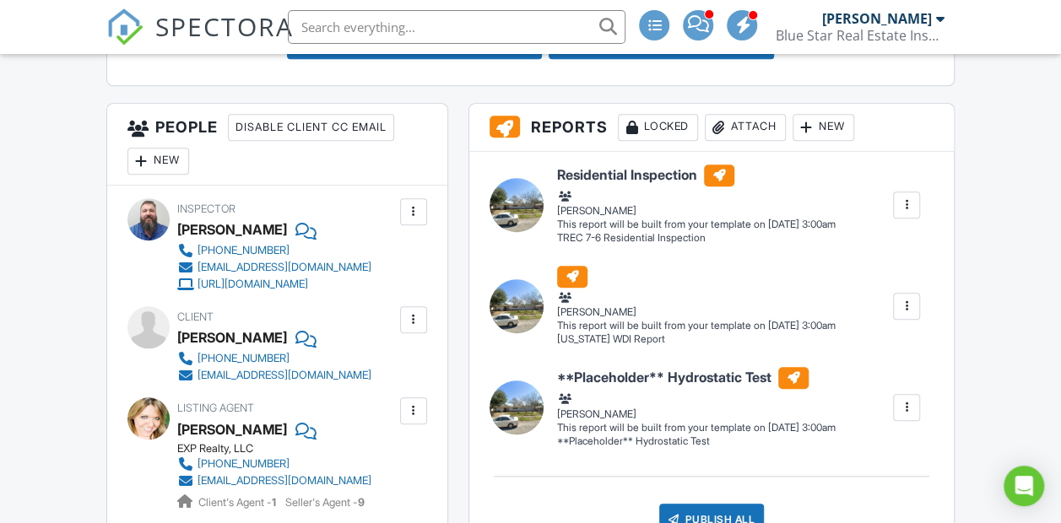
click at [542, 59] on button "Confirm and send notifications" at bounding box center [414, 43] width 255 height 32
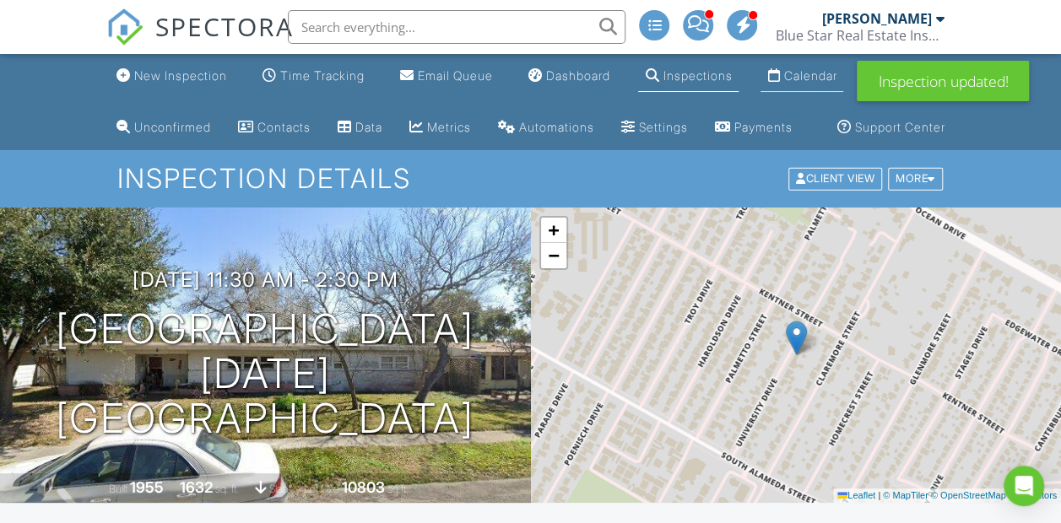
click at [811, 80] on div "Calendar" at bounding box center [809, 75] width 53 height 14
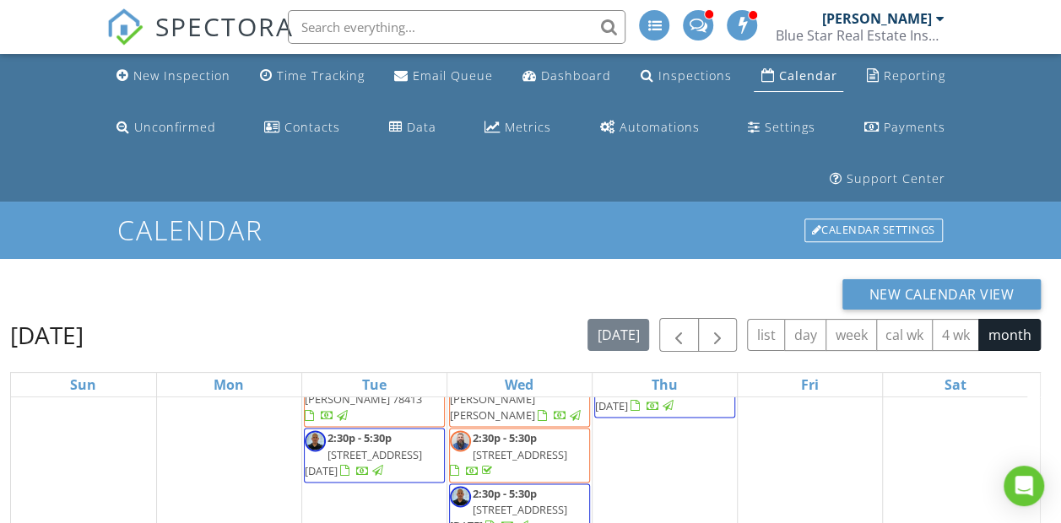
click at [111, 31] on img at bounding box center [124, 26] width 37 height 37
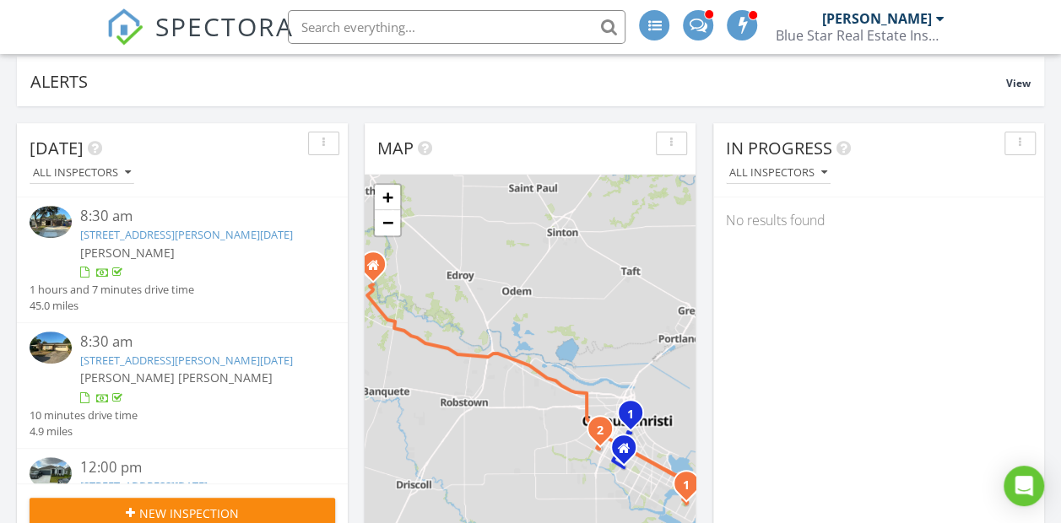
scroll to position [78, 0]
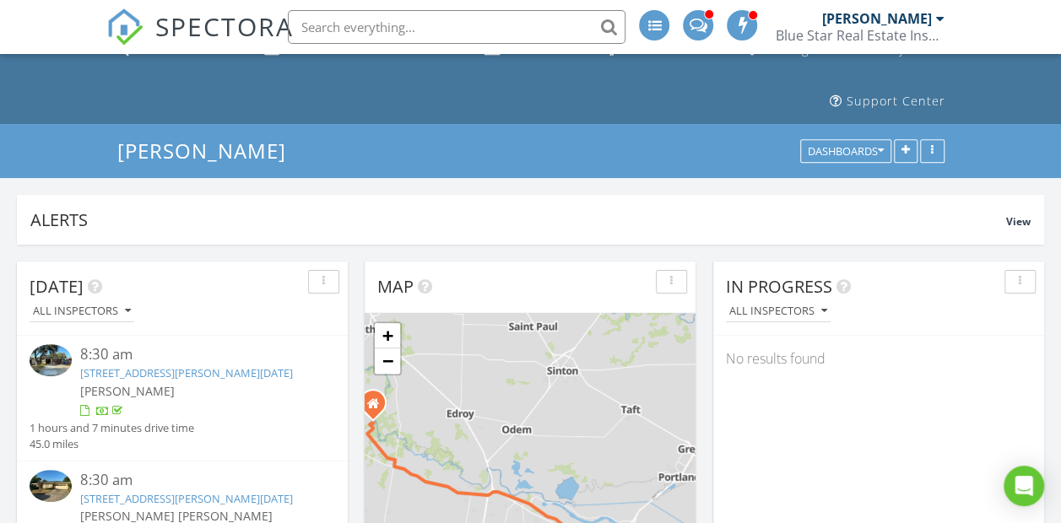
click at [123, 25] on img at bounding box center [124, 26] width 37 height 37
